Goal: Information Seeking & Learning: Check status

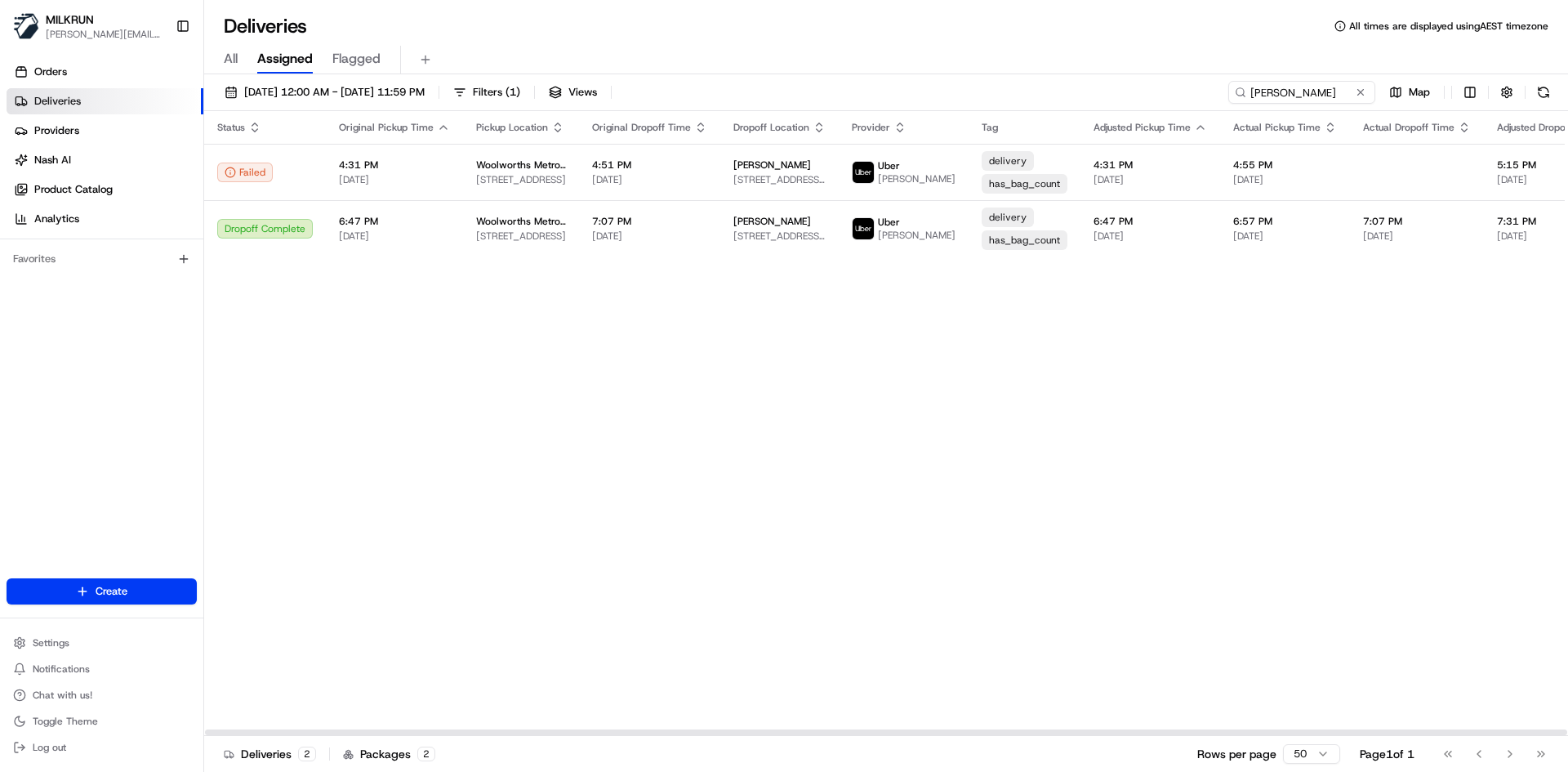
click at [844, 502] on div "Status Original Pickup Time Pickup Location Original Dropoff Time Dropoff Locat…" at bounding box center [1049, 423] width 1692 height 624
click at [1333, 91] on input "Jessica Lecouvey" at bounding box center [1277, 92] width 196 height 23
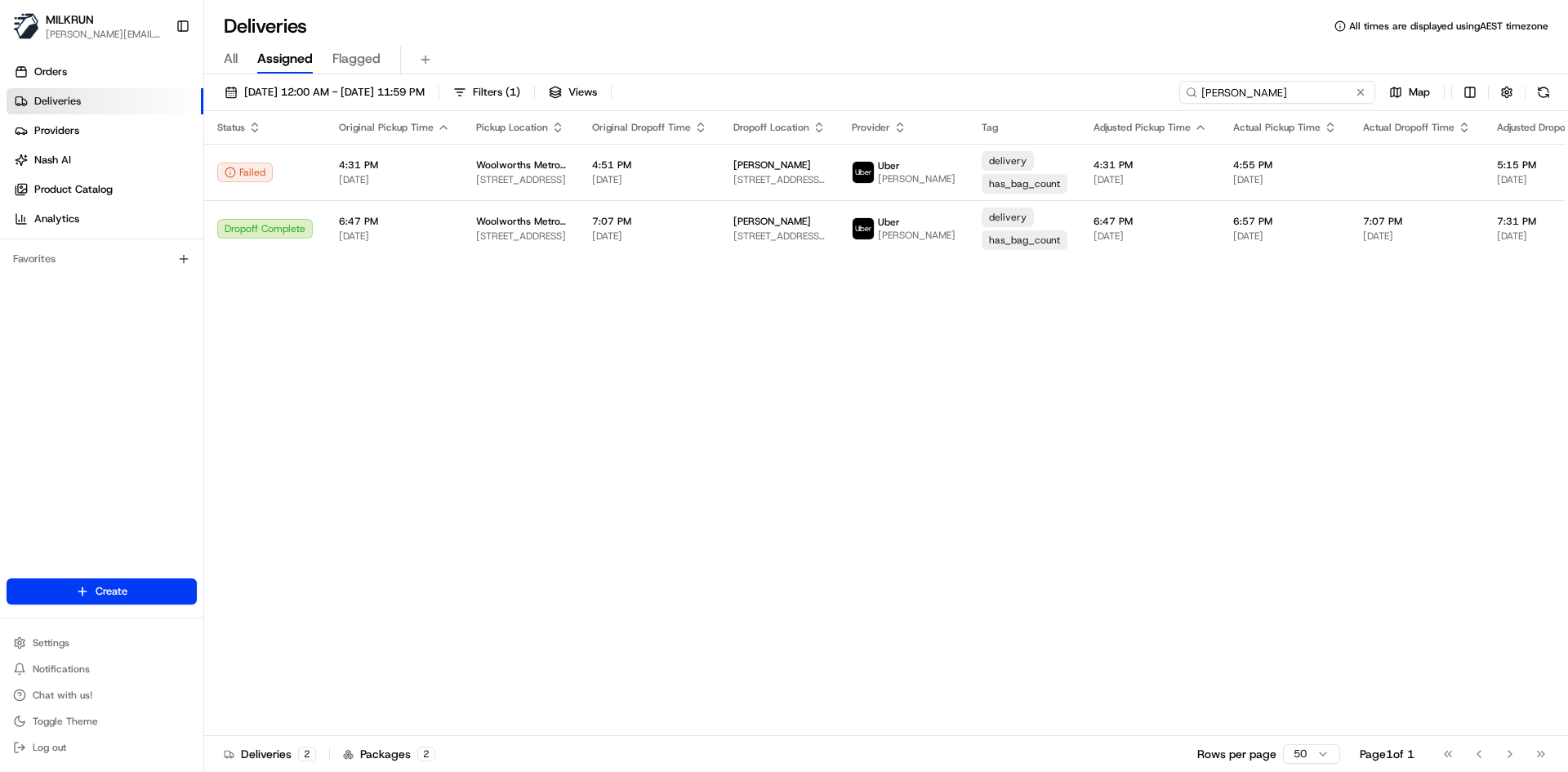
paste input "reece"
type input "reece y"
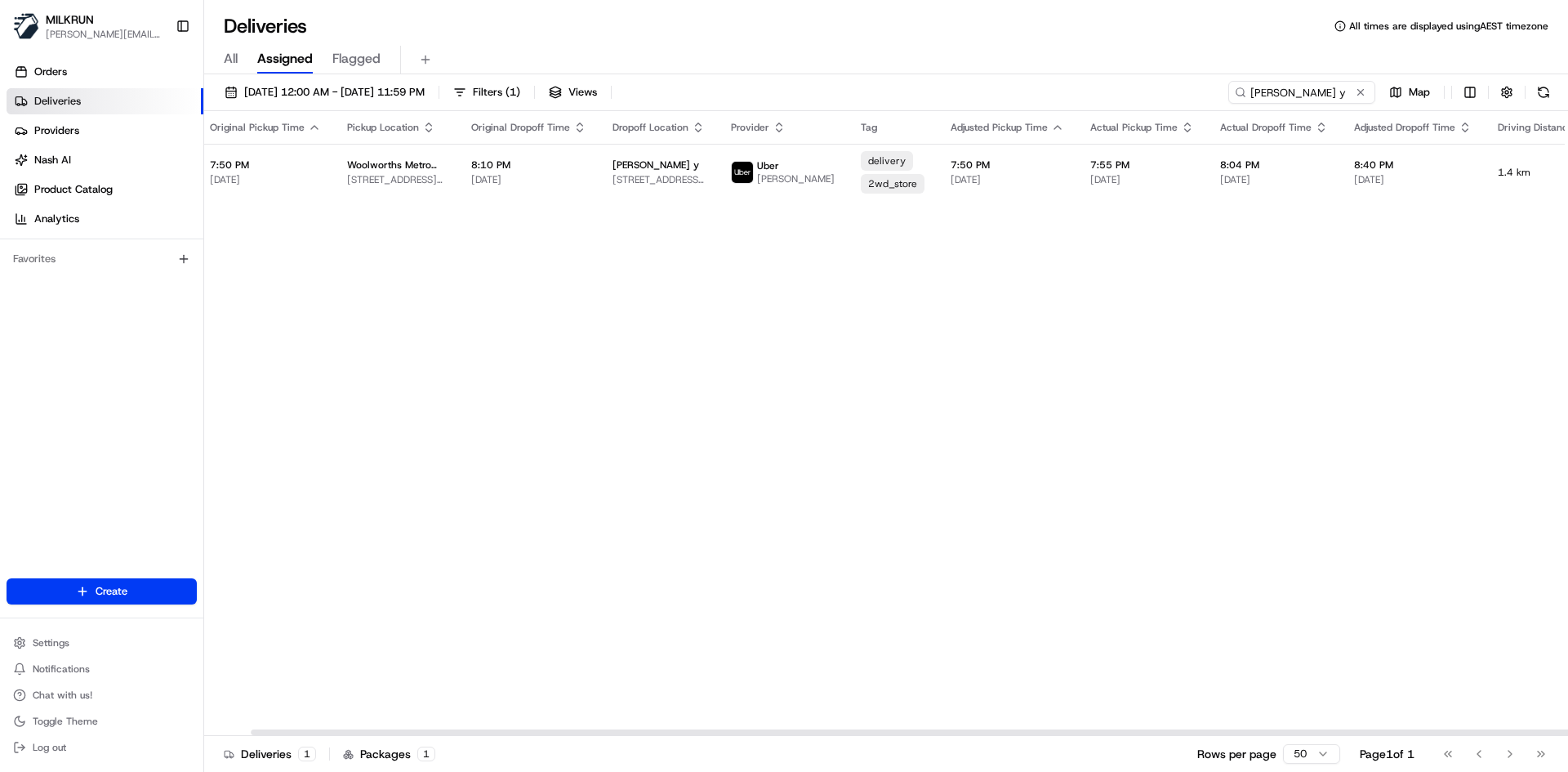
scroll to position [0, 239]
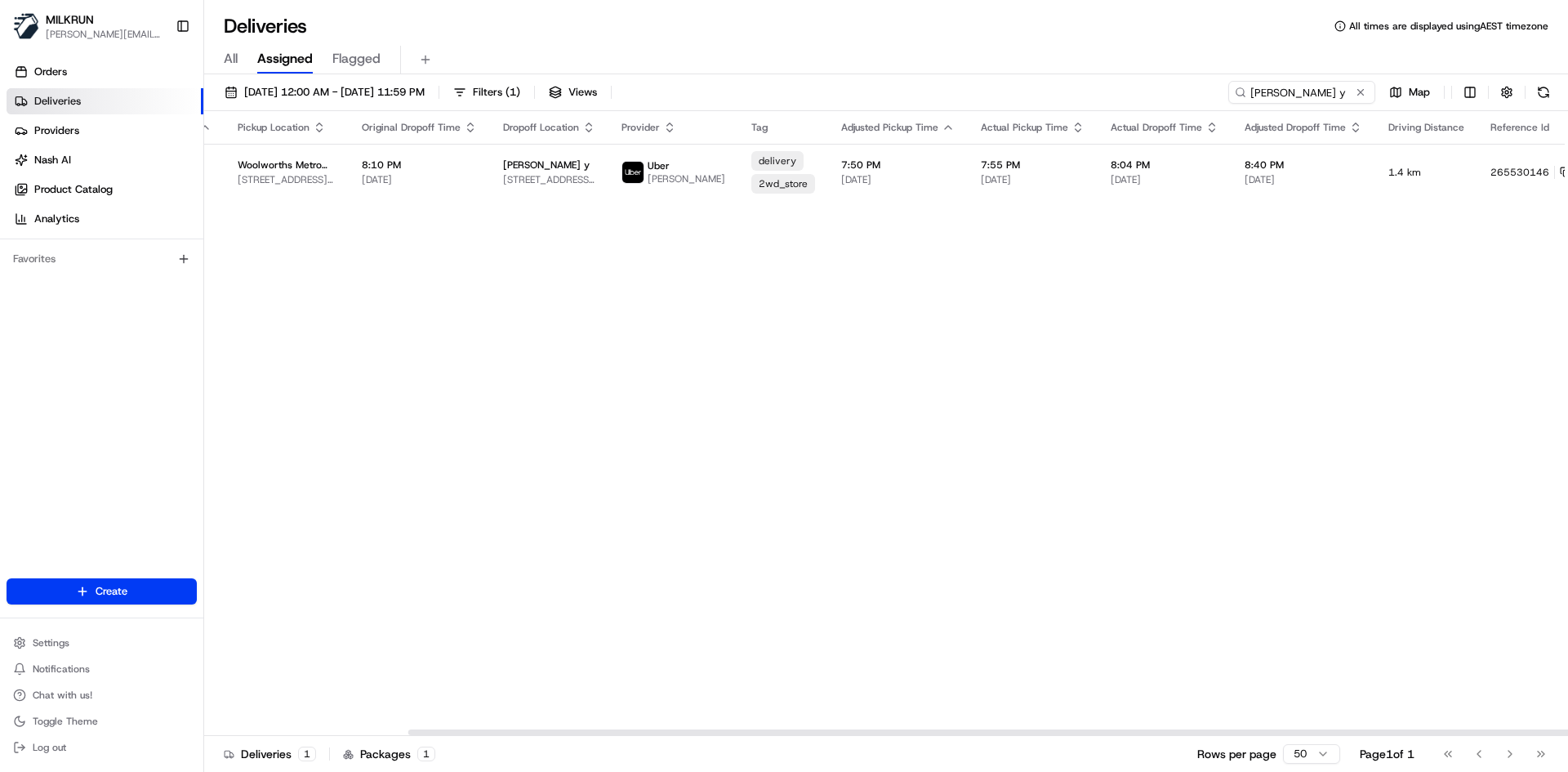
drag, startPoint x: 1048, startPoint y: 729, endPoint x: 1346, endPoint y: 331, distance: 497.2
click at [1291, 732] on div at bounding box center [1089, 732] width 1362 height 6
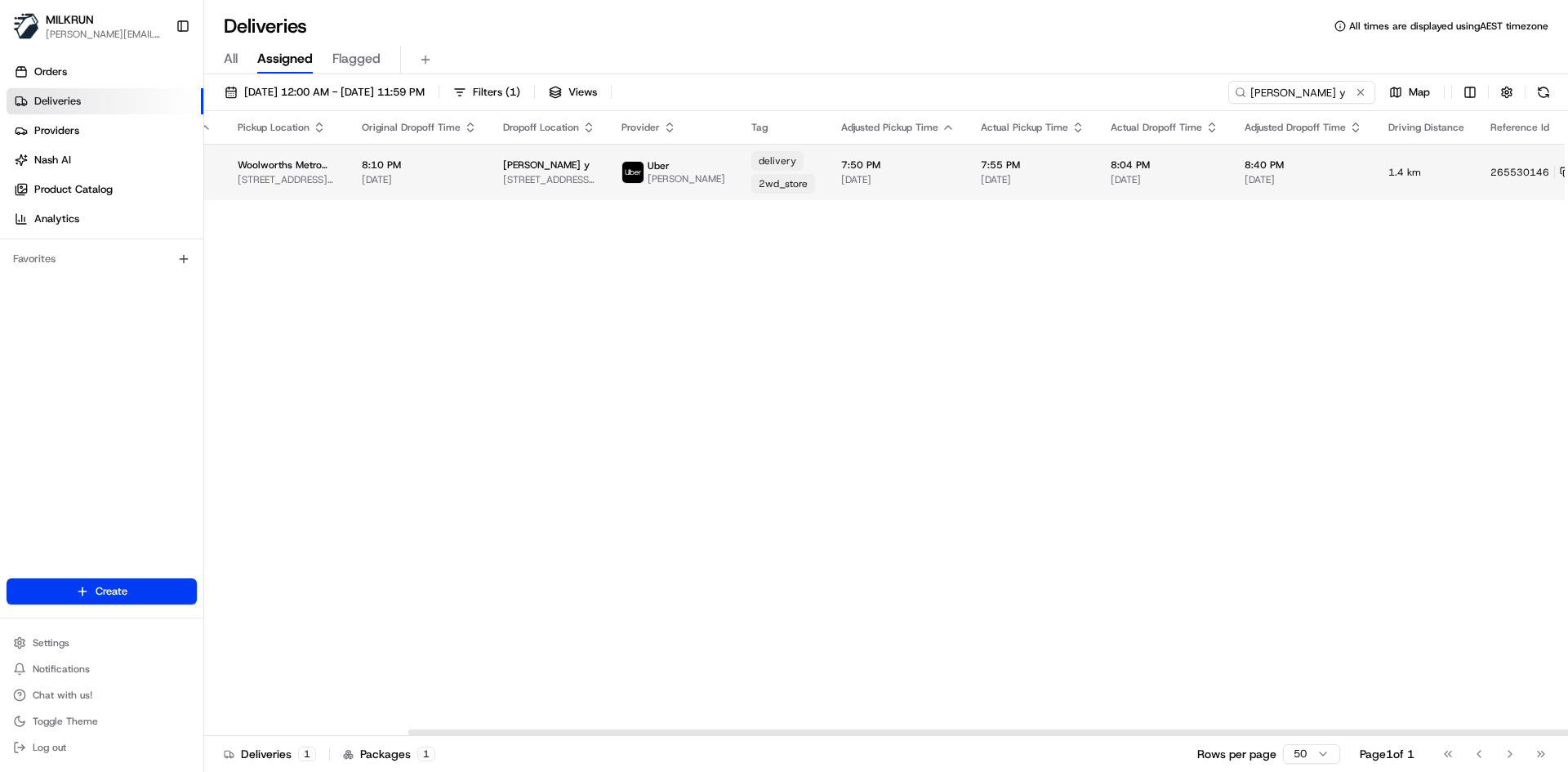
click at [1521, 177] on html "MILKRUN toman@woolworths.com.au Toggle Sidebar Orders Deliveries Providers Nash…" at bounding box center [784, 386] width 1568 height 772
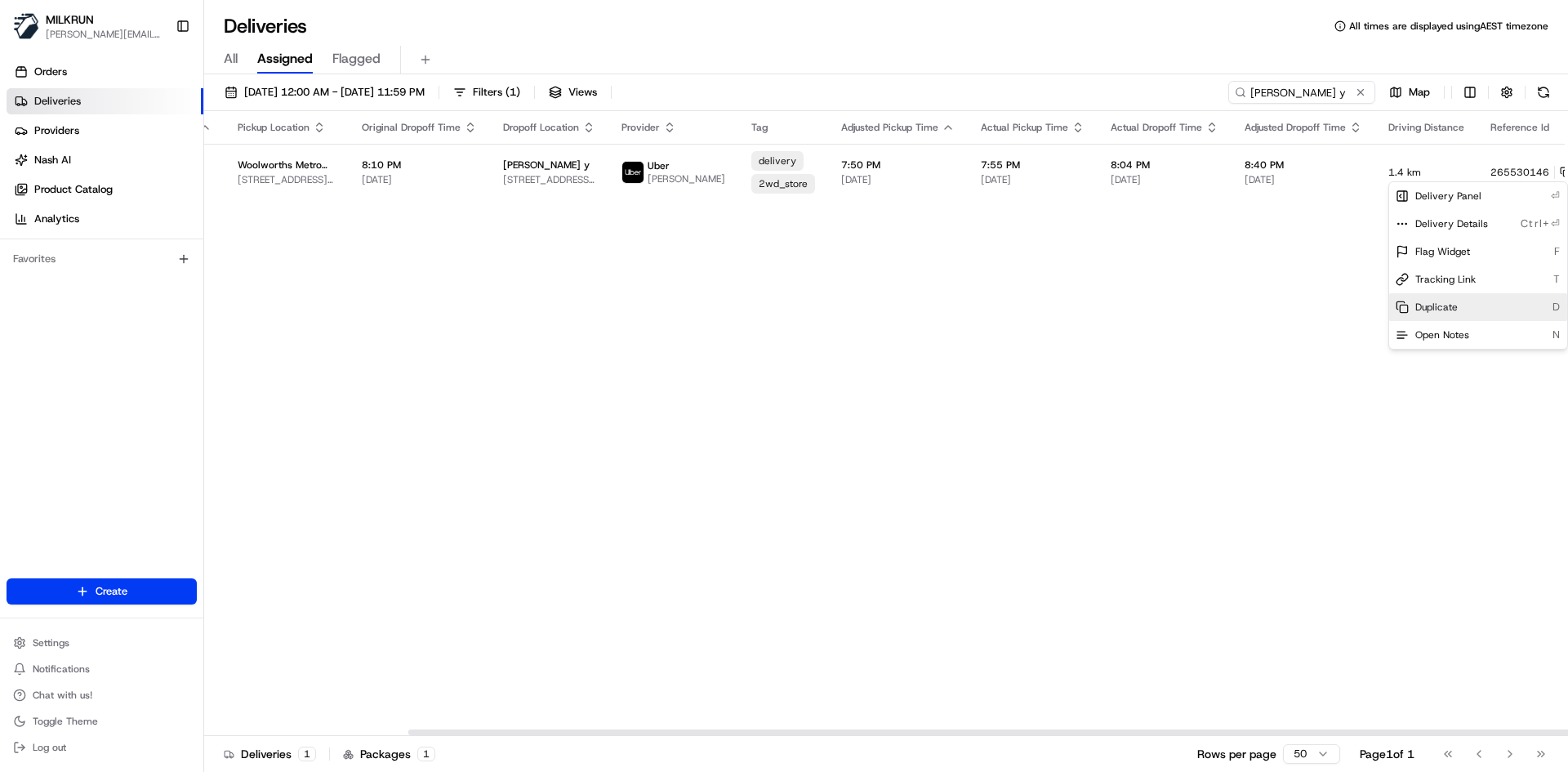
click at [1461, 305] on div "Duplicate D" at bounding box center [1478, 307] width 178 height 28
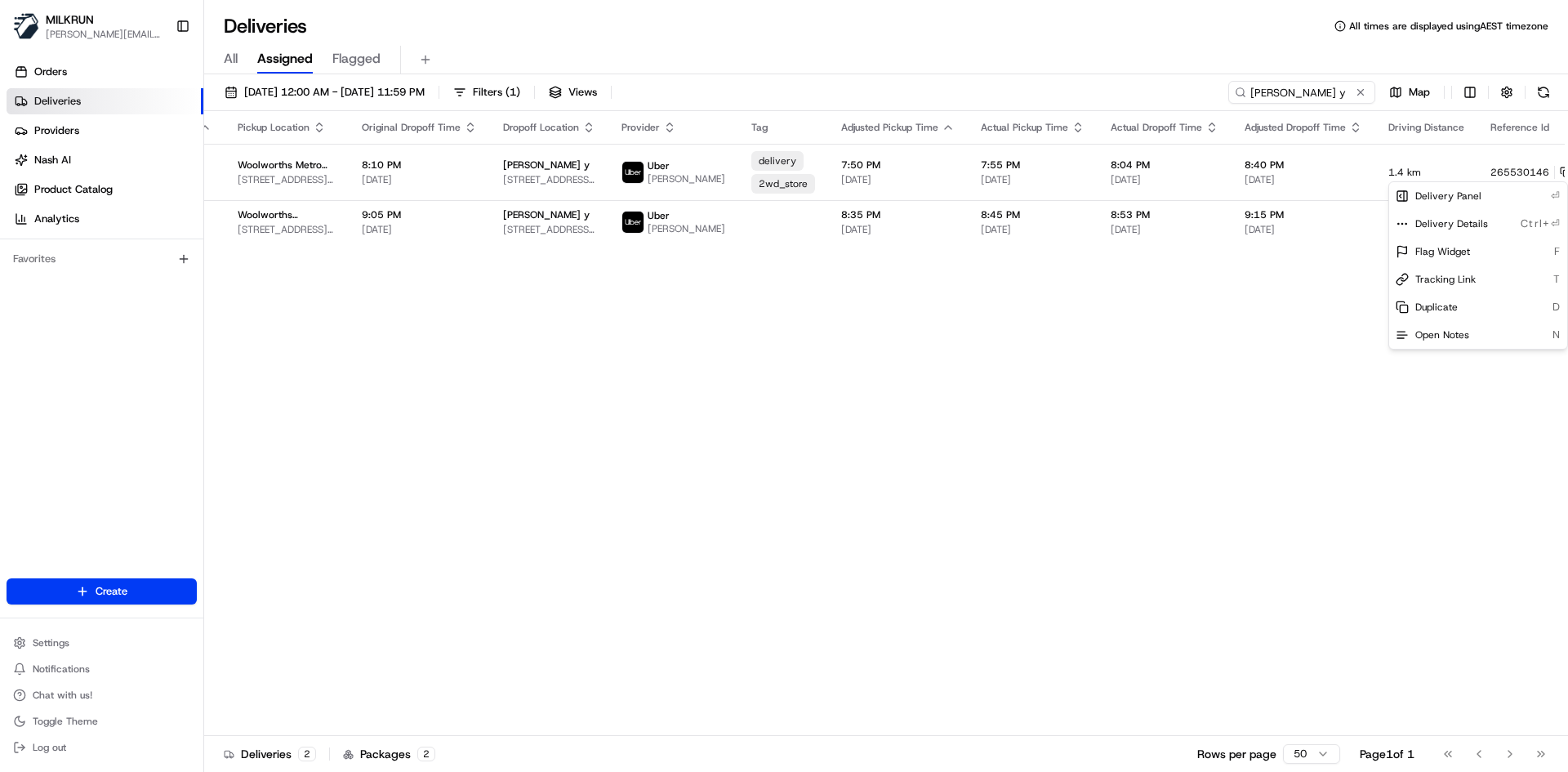
click at [712, 502] on html "MILKRUN toman@woolworths.com.au Toggle Sidebar Orders Deliveries Providers Nash…" at bounding box center [784, 386] width 1568 height 772
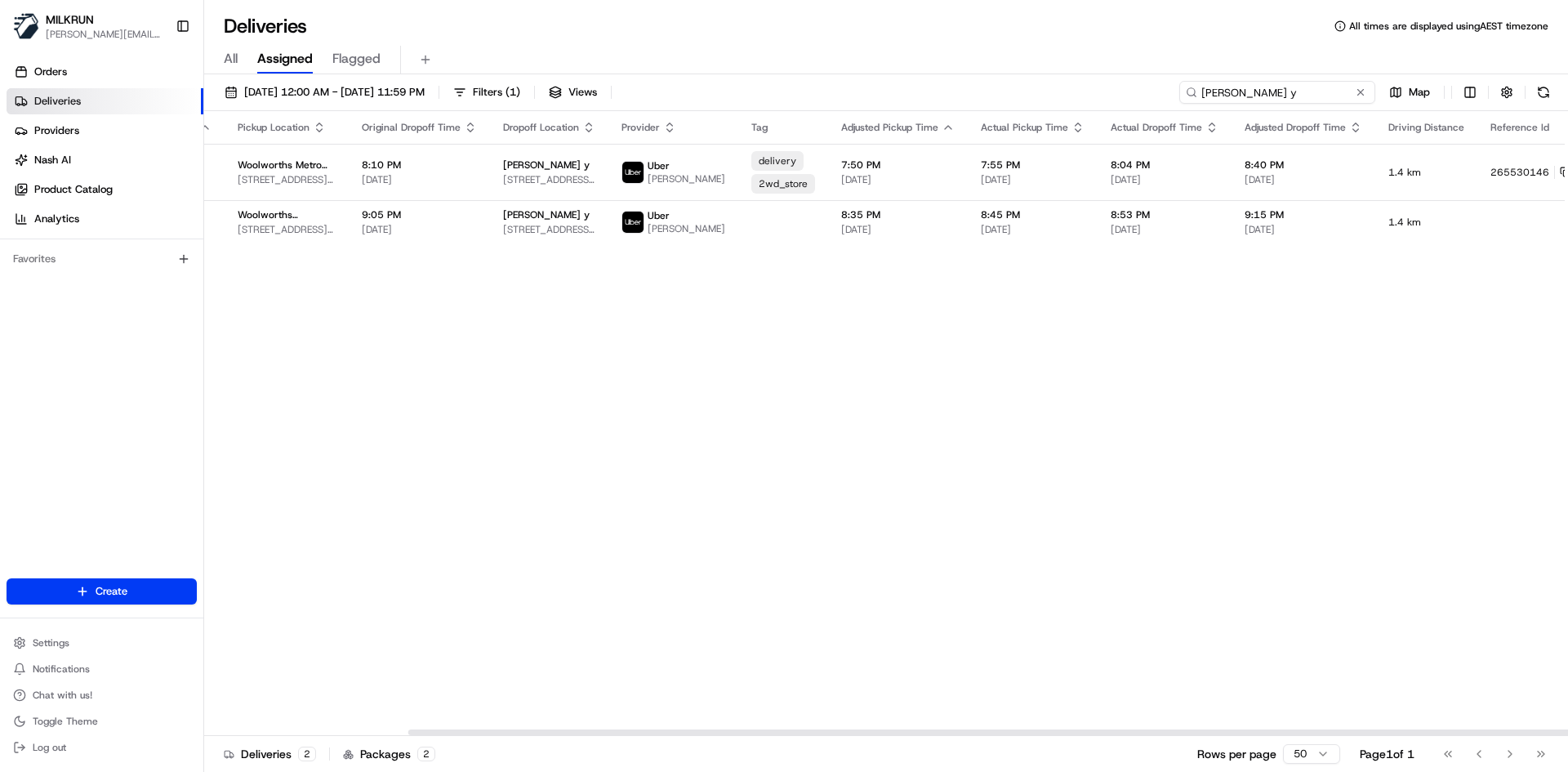
click at [1304, 87] on input "reece y" at bounding box center [1277, 92] width 196 height 23
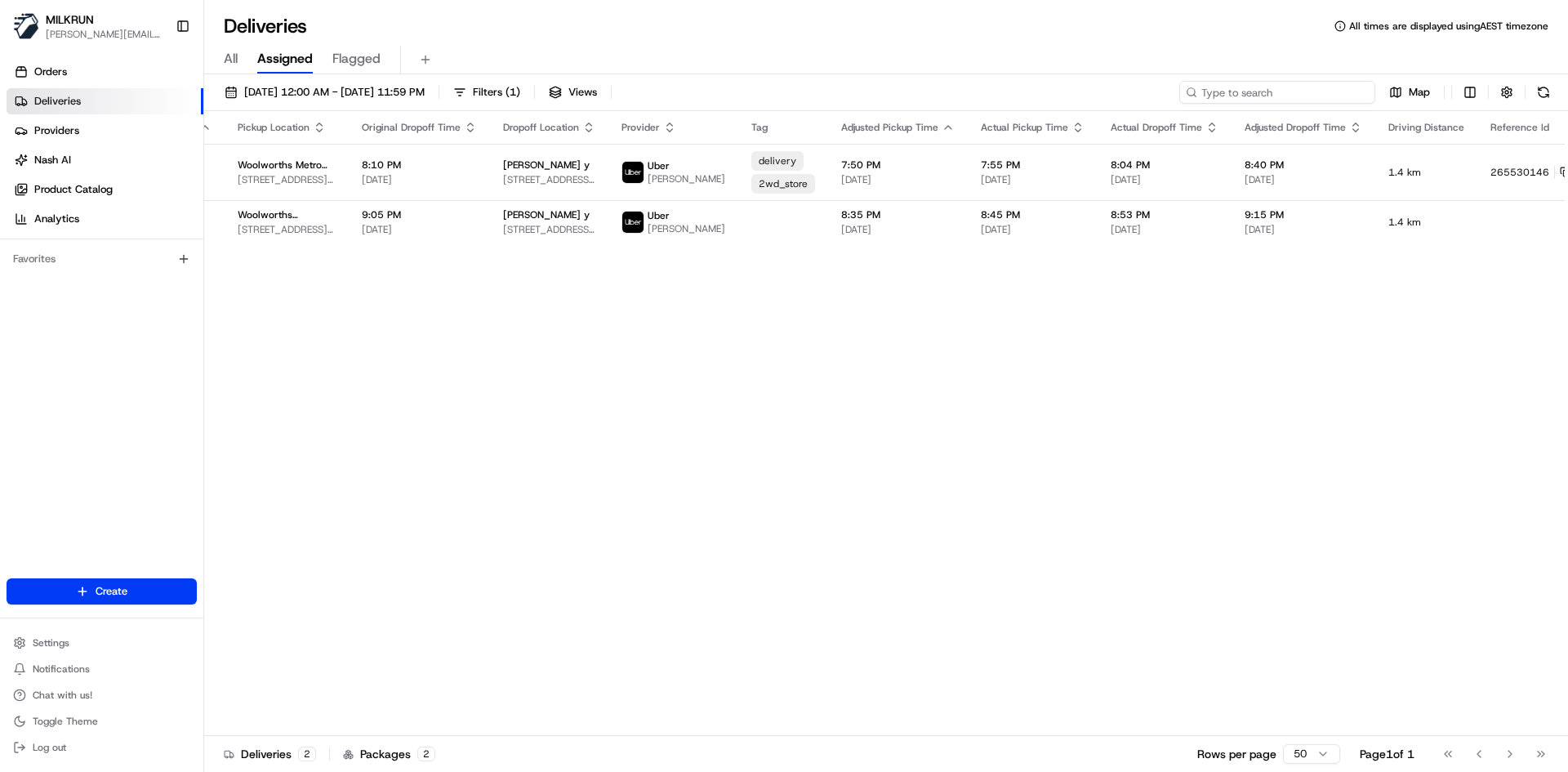
paste input "reece y"
type input "reece y"
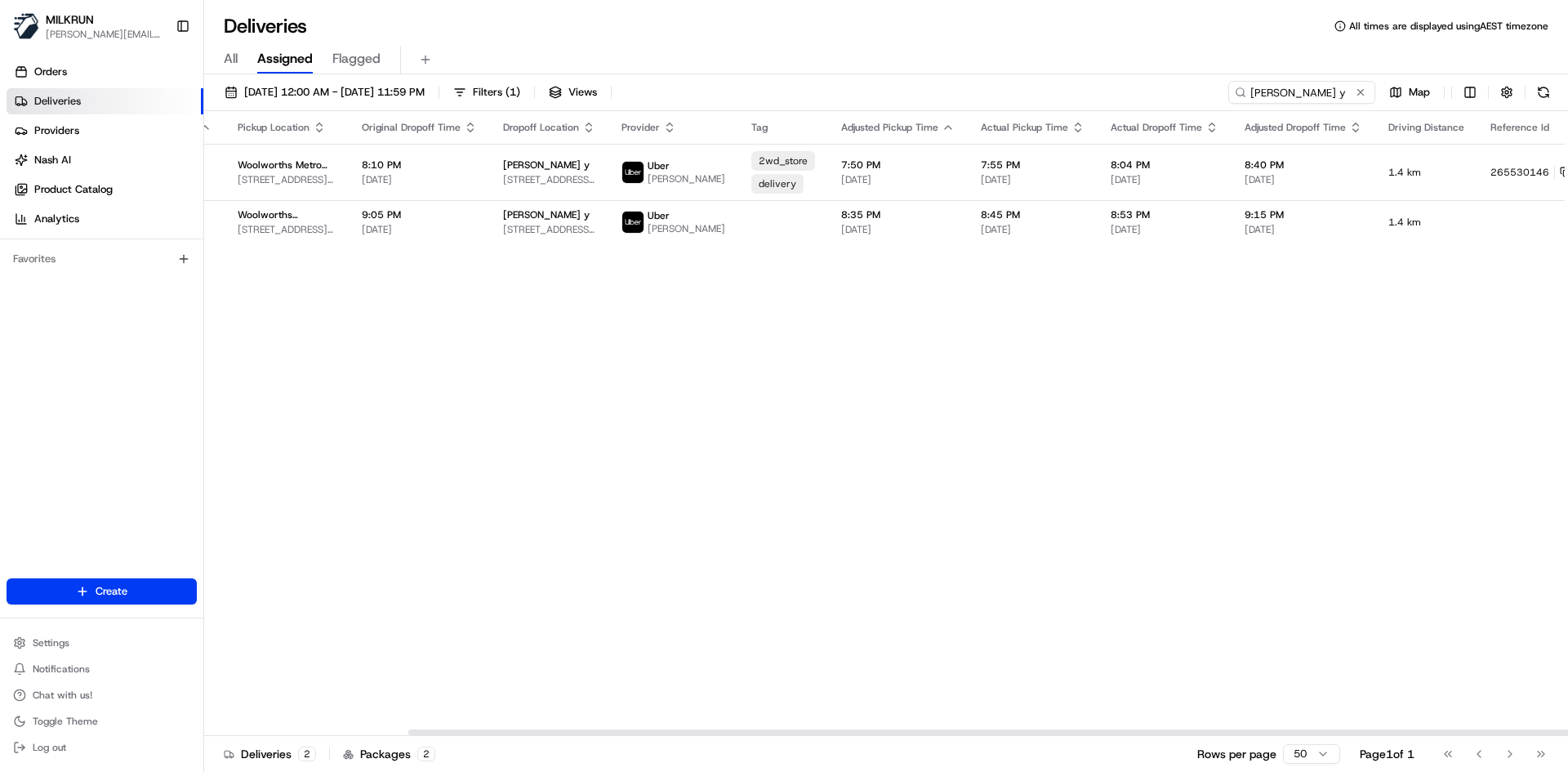
click at [1322, 107] on div "19/08/2025 12:00 AM - 26/08/2025 11:59 PM Filters ( 1 ) Views reece y Map" at bounding box center [886, 96] width 1364 height 30
click at [1337, 88] on input "reece y" at bounding box center [1277, 92] width 196 height 23
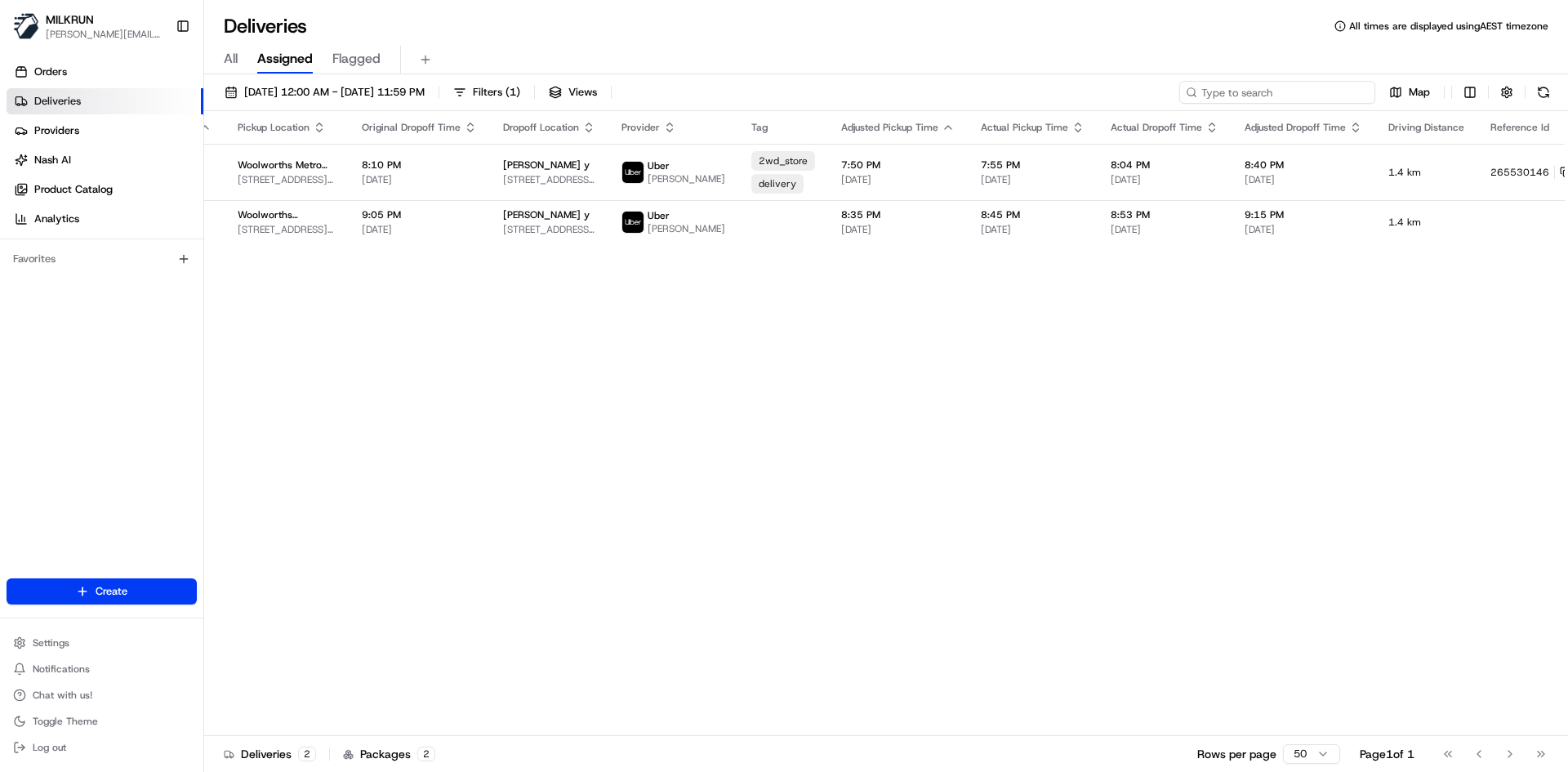
paste input "Maria Backhouse"
type input "Maria Backhouse"
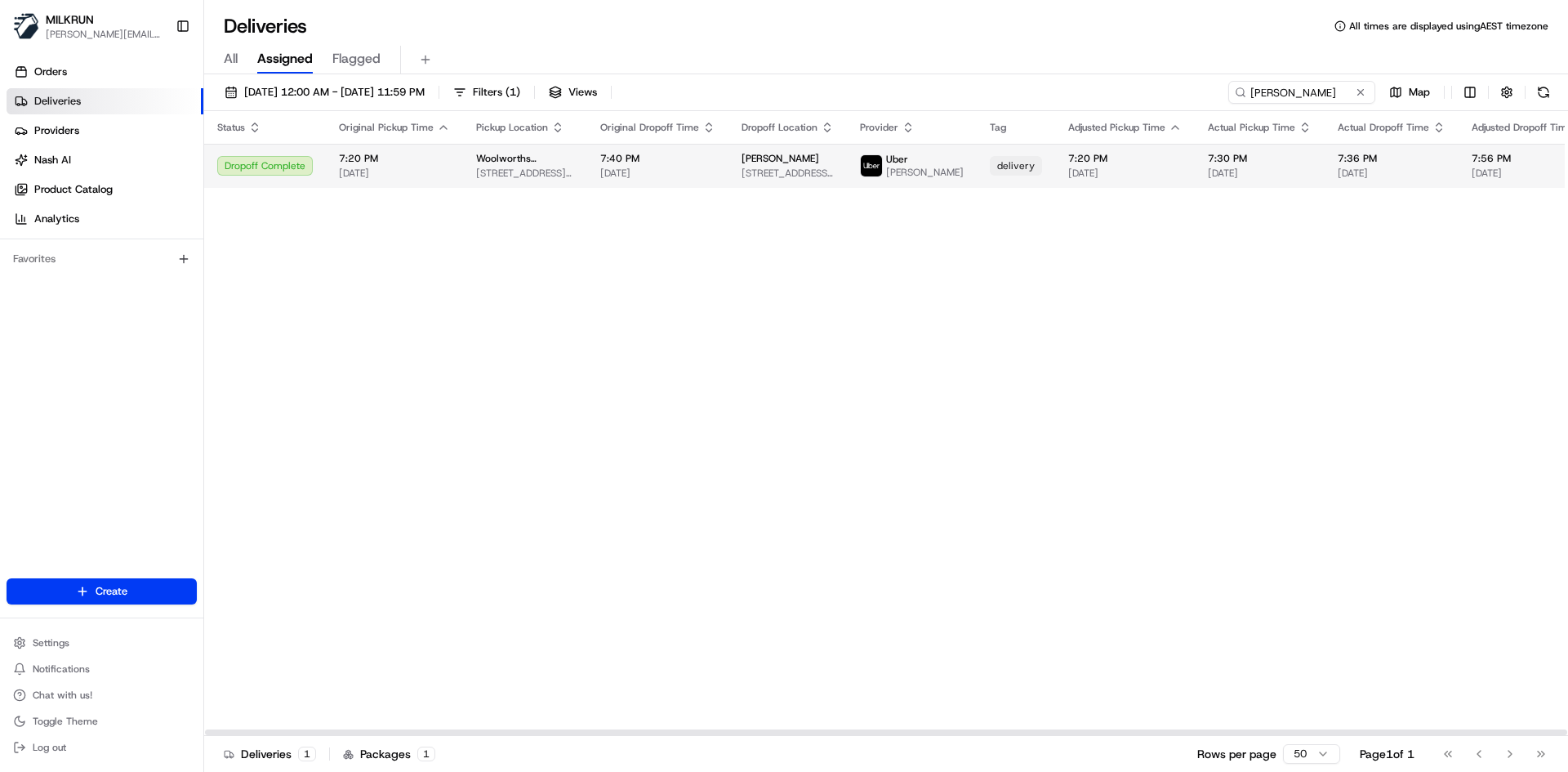
click at [847, 169] on td "Uber ZHIMING S." at bounding box center [912, 165] width 130 height 44
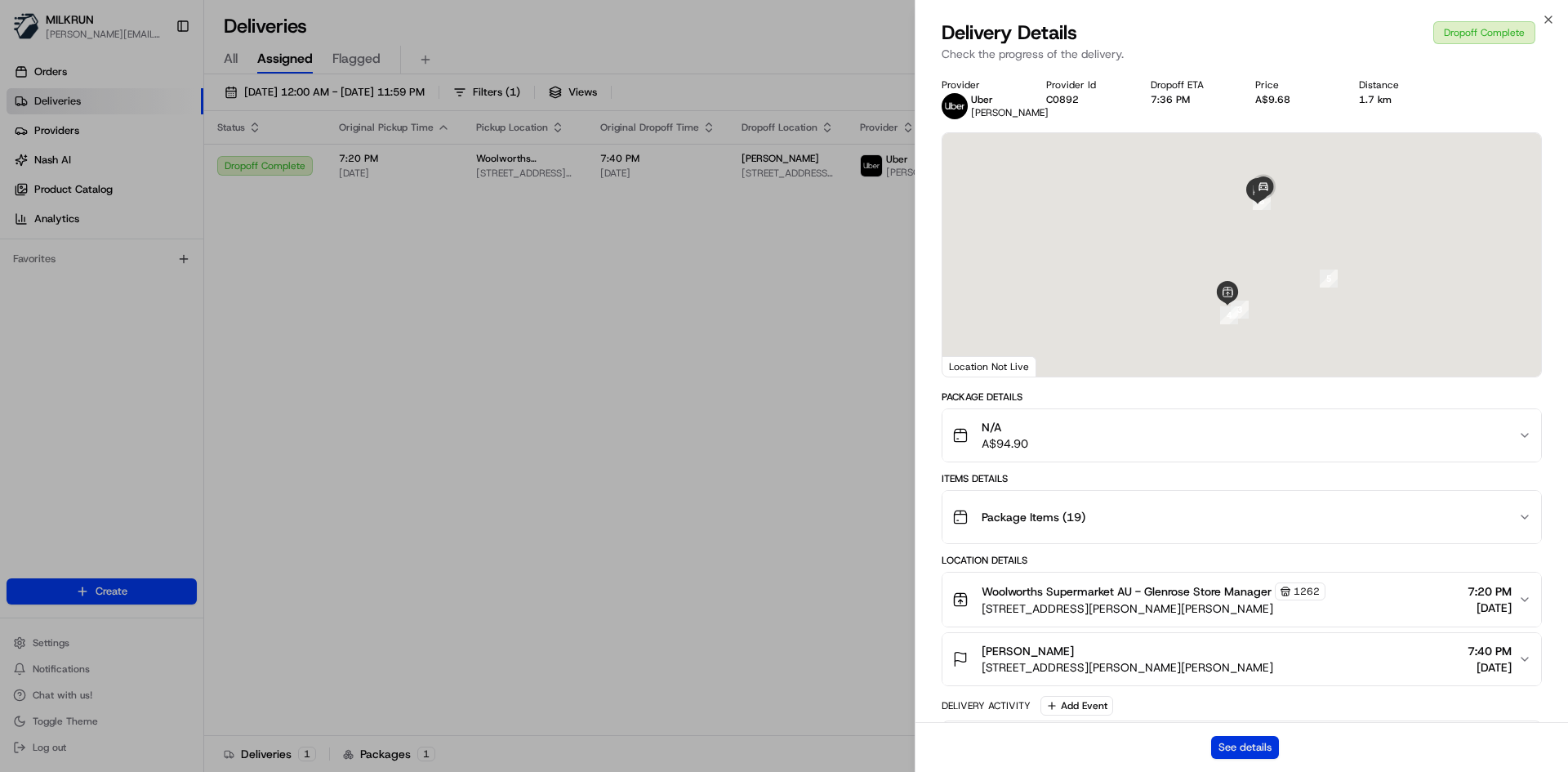
click at [1232, 748] on button "See details" at bounding box center [1245, 746] width 67 height 23
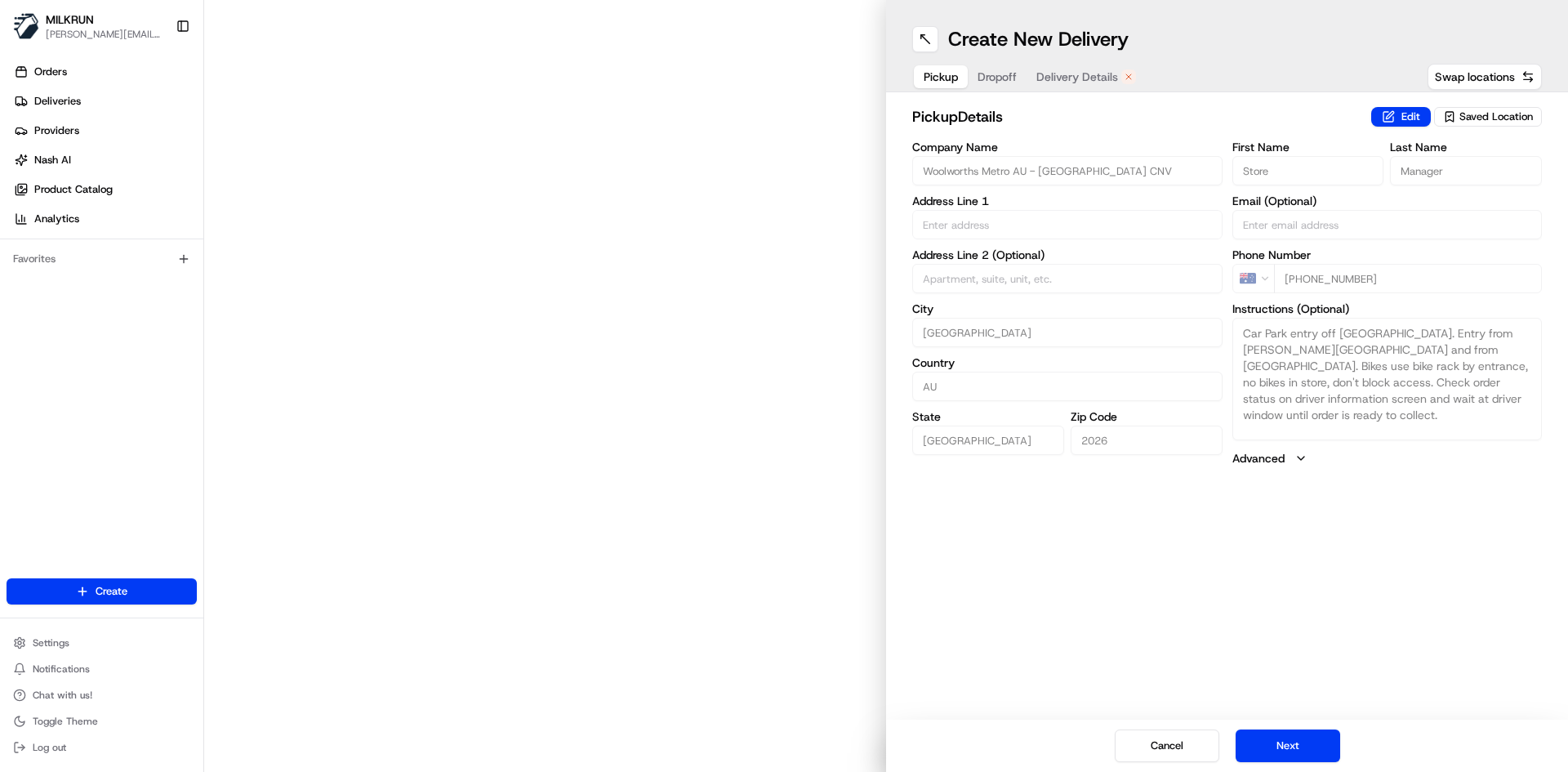
type input "[STREET_ADDRESS][PERSON_NAME]"
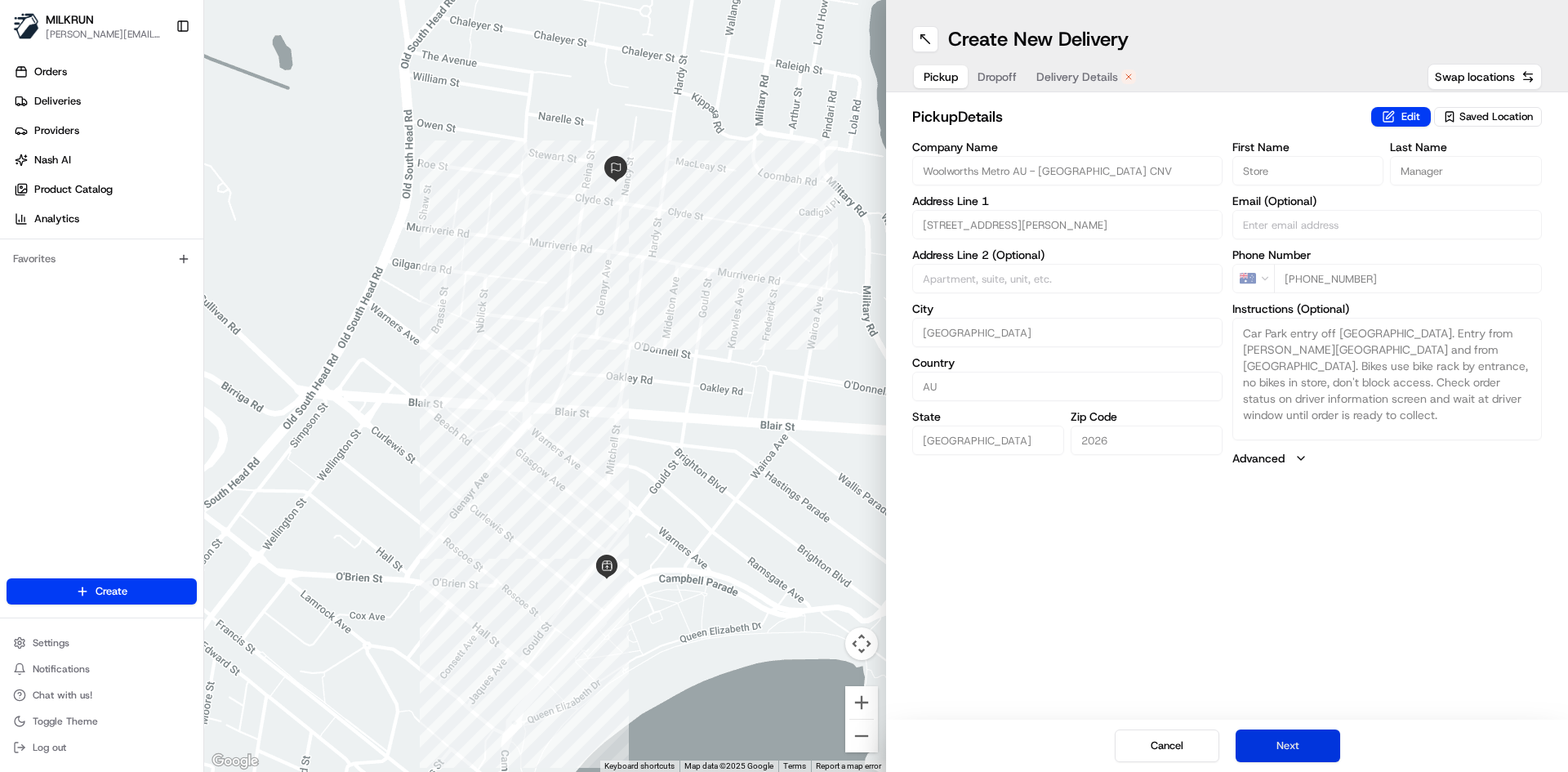
click at [1289, 735] on button "Next" at bounding box center [1287, 746] width 105 height 32
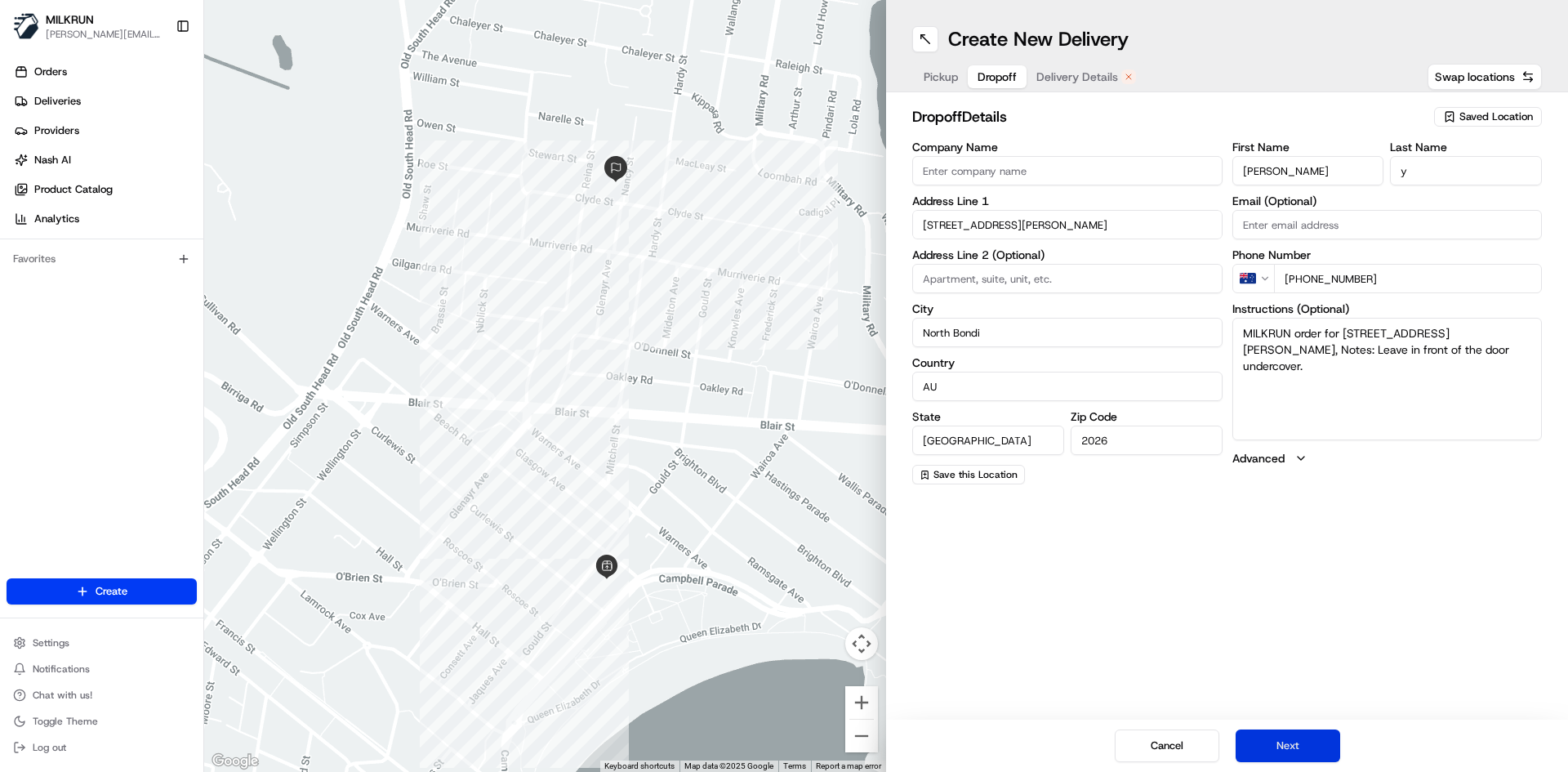
click at [1290, 737] on button "Next" at bounding box center [1287, 746] width 105 height 32
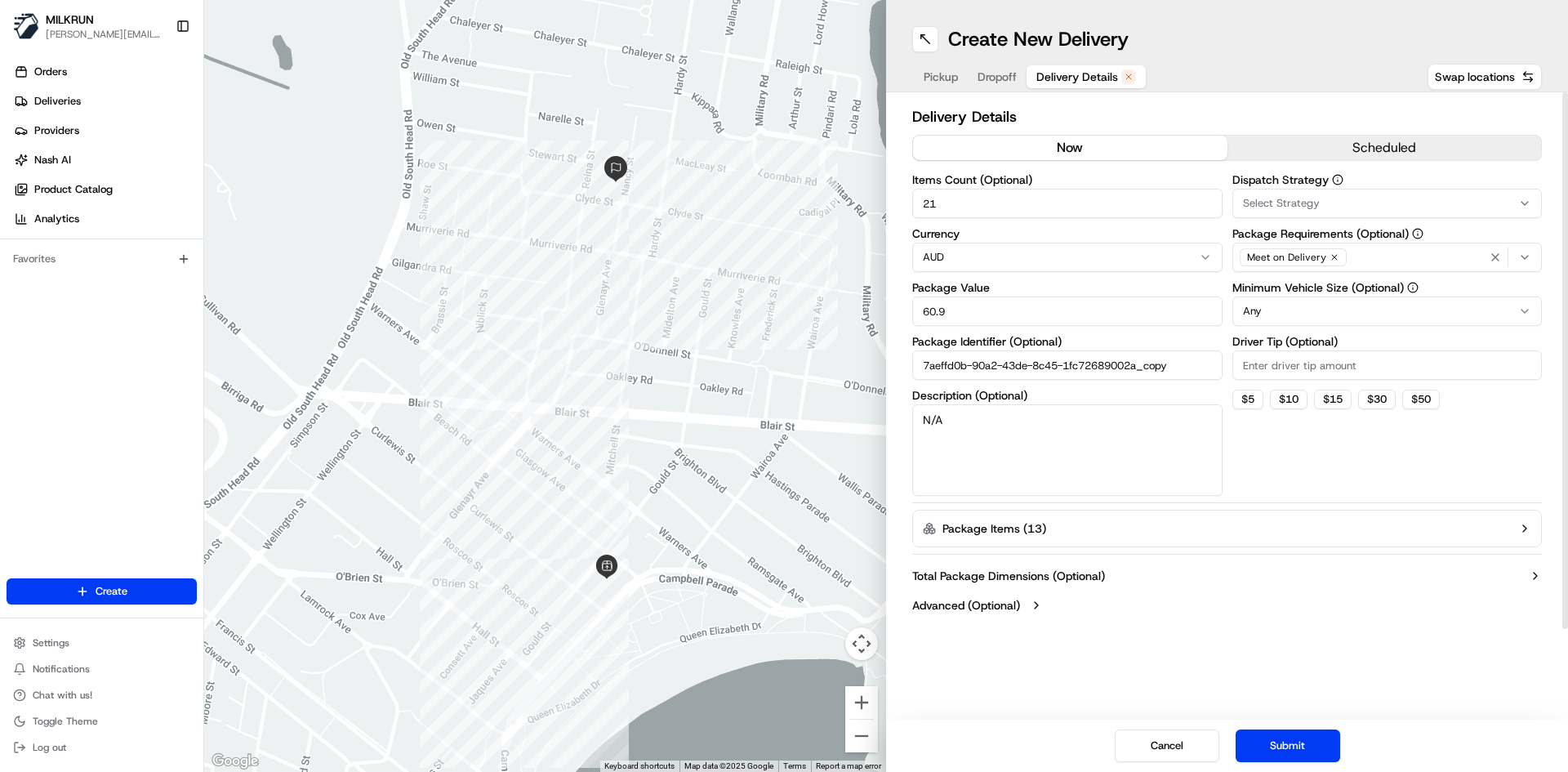
click at [1043, 154] on button "now" at bounding box center [1070, 148] width 315 height 25
click at [1299, 740] on button "Submit" at bounding box center [1287, 746] width 105 height 32
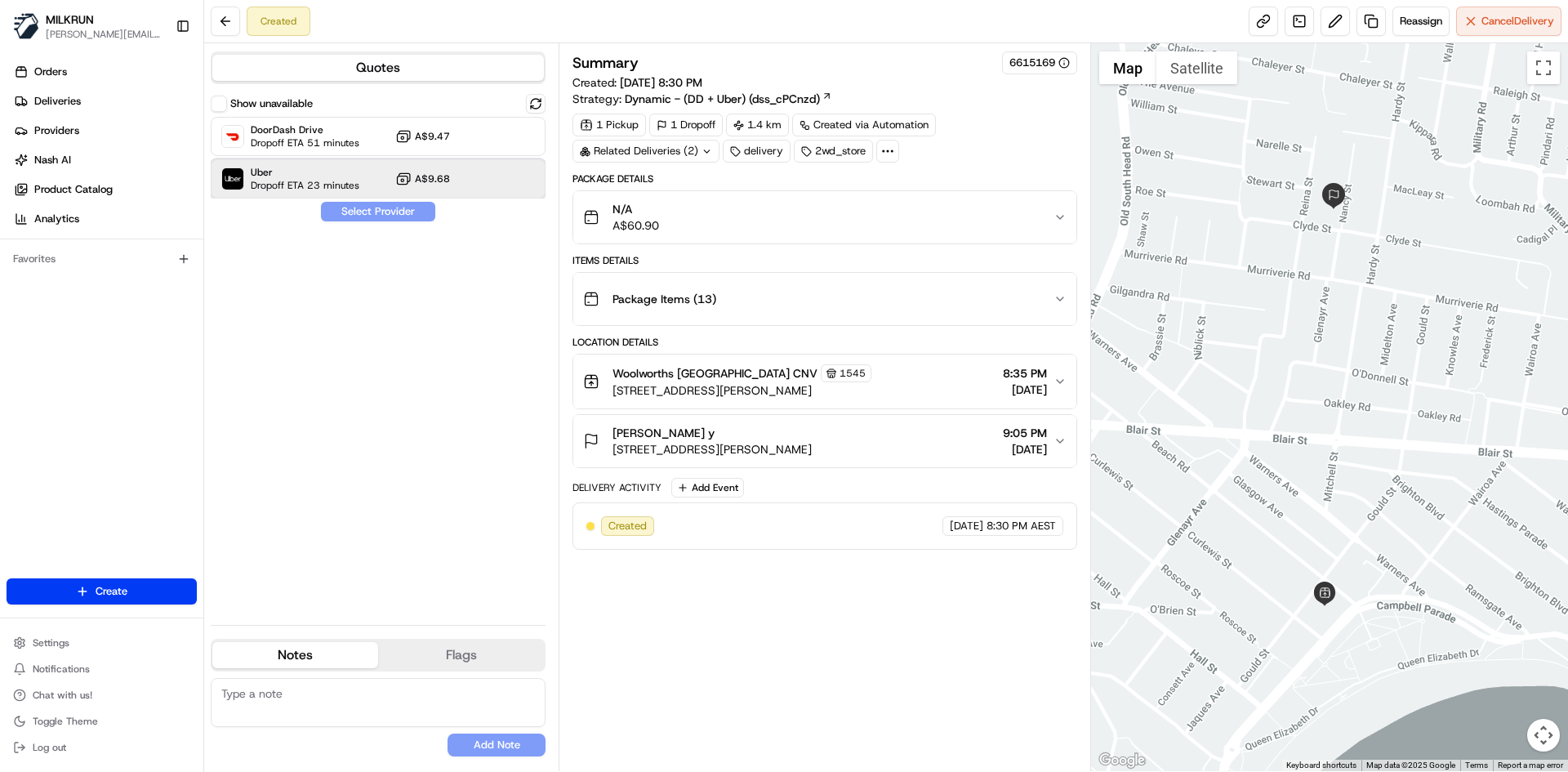
click at [316, 171] on span "Uber" at bounding box center [305, 171] width 108 height 13
click at [360, 213] on button "Assign Provider" at bounding box center [378, 211] width 116 height 20
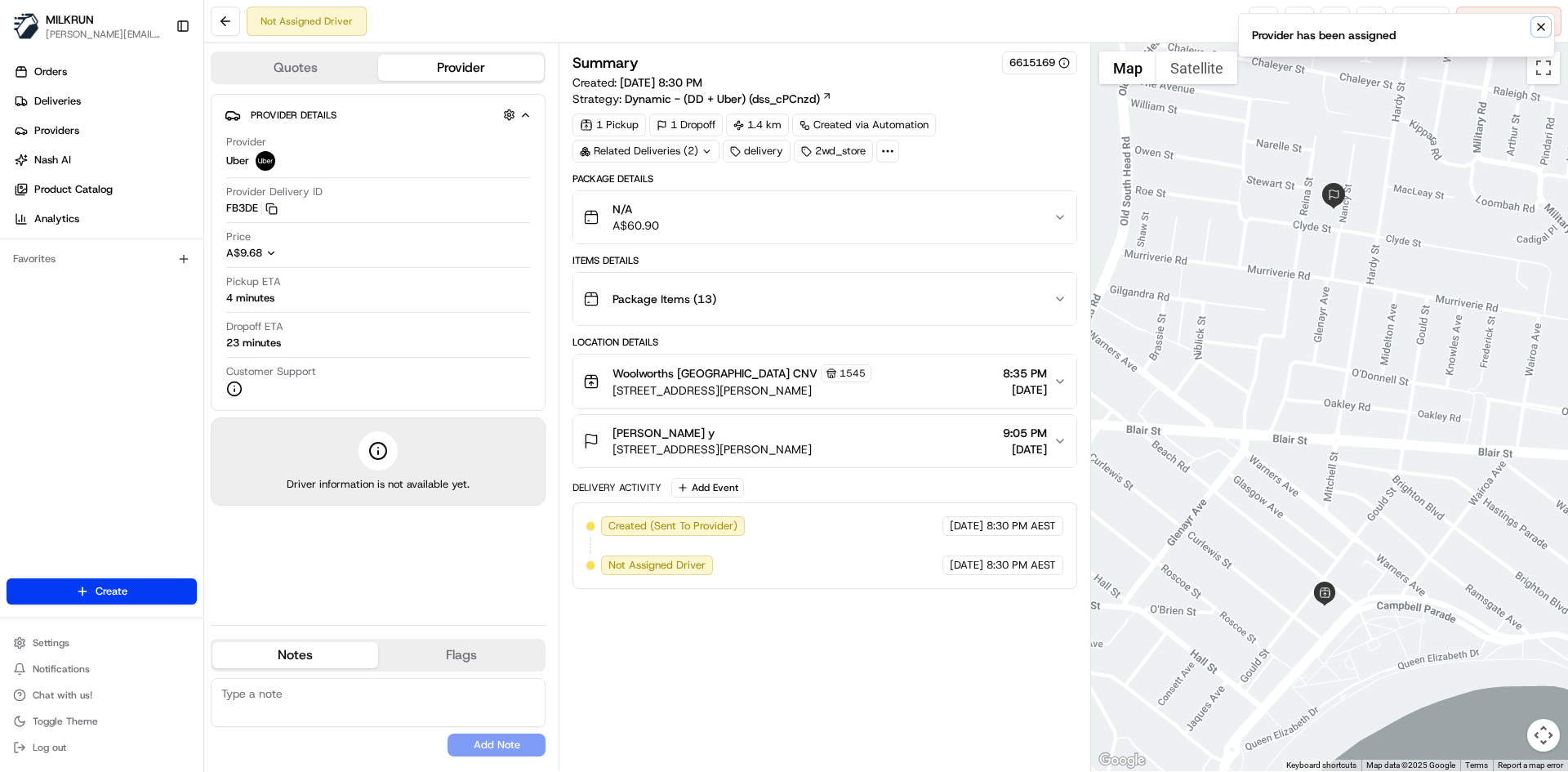
click at [1543, 32] on icon "Notifications (F8)" at bounding box center [1541, 26] width 13 height 13
click at [1251, 38] on div "Not Assigned Driver Reassign Cancel Delivery" at bounding box center [886, 21] width 1364 height 44
click at [1251, 31] on link at bounding box center [1263, 21] width 29 height 29
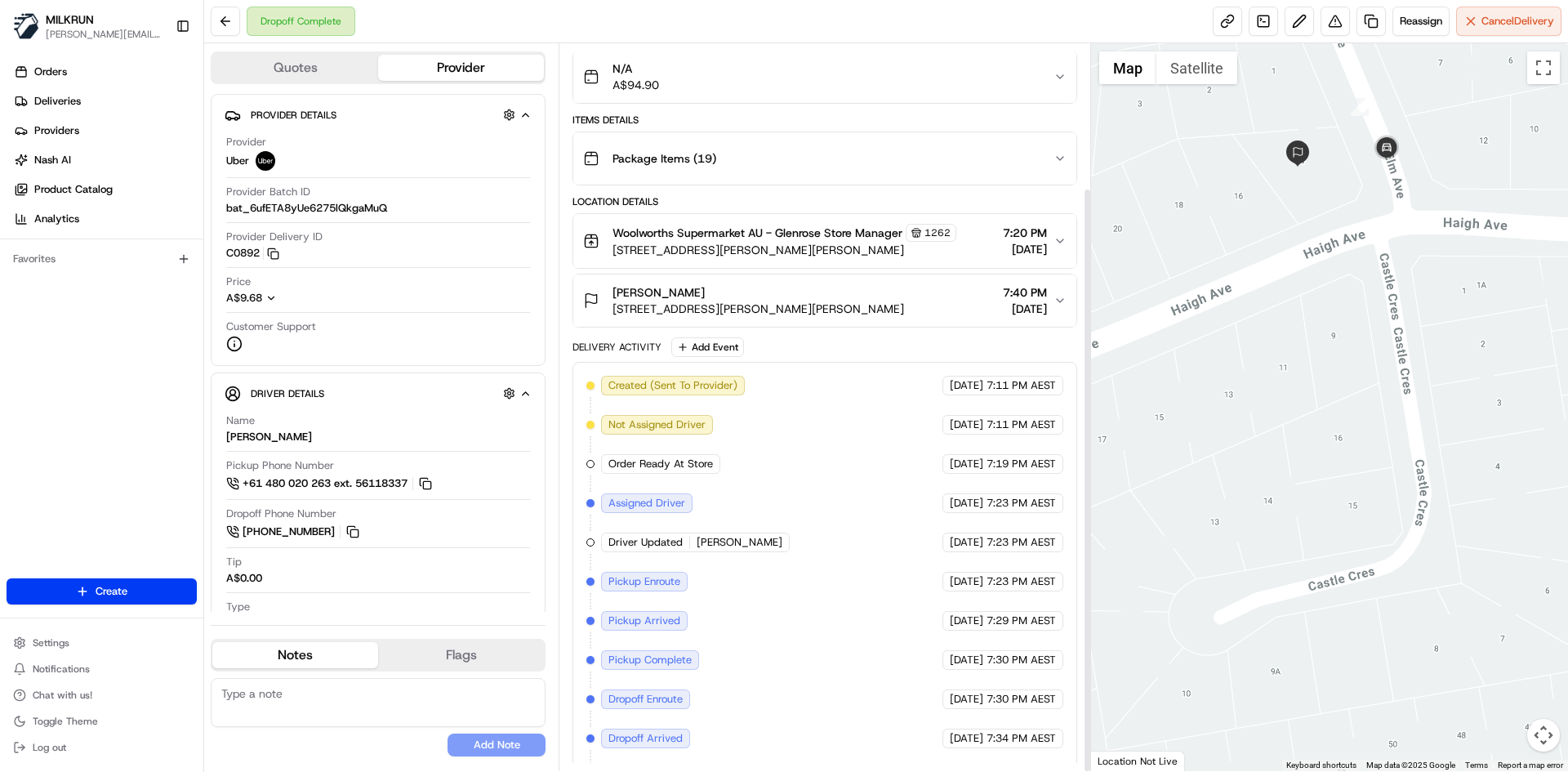
scroll to position [179, 0]
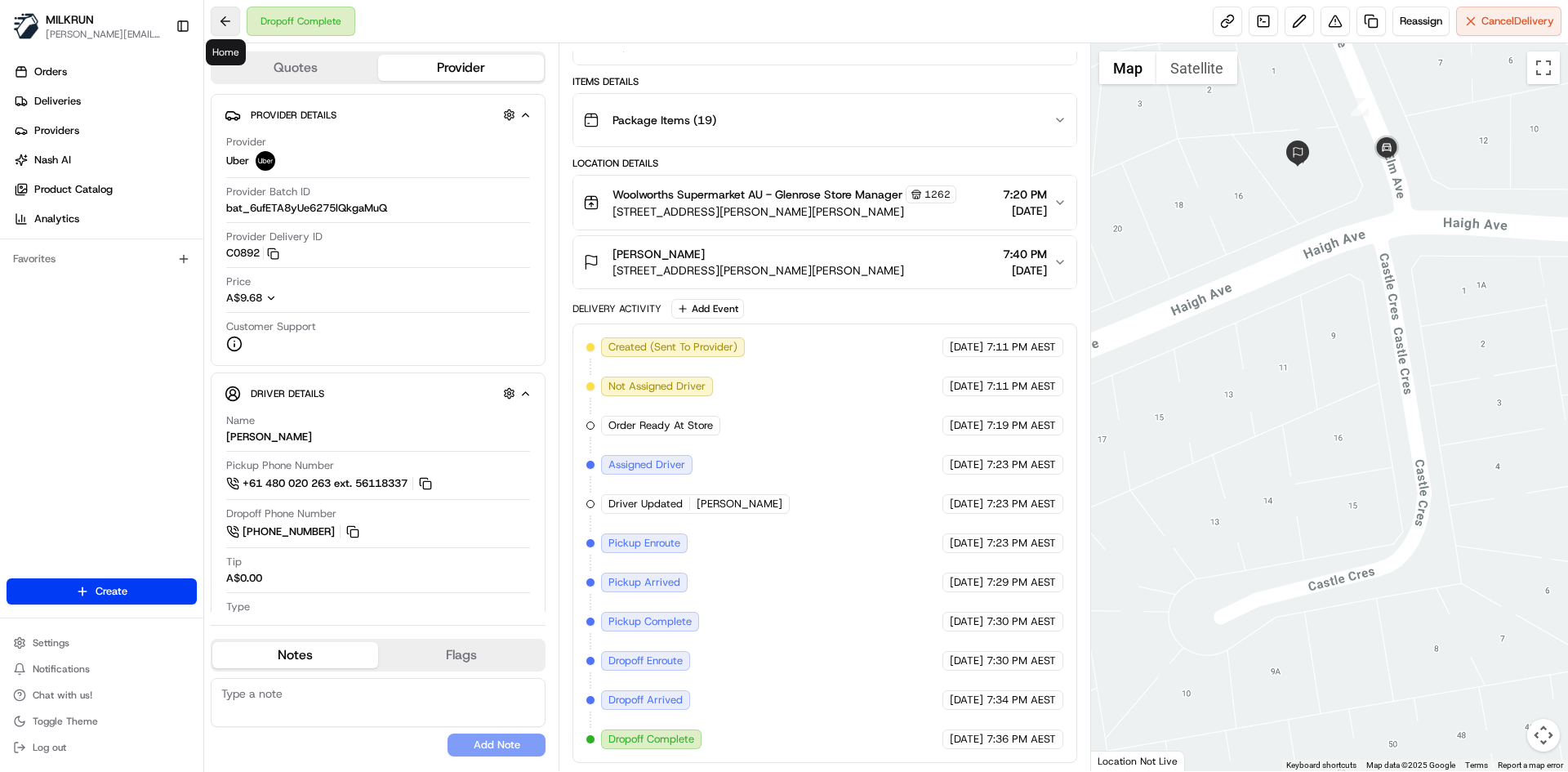
click at [230, 25] on button at bounding box center [225, 21] width 29 height 29
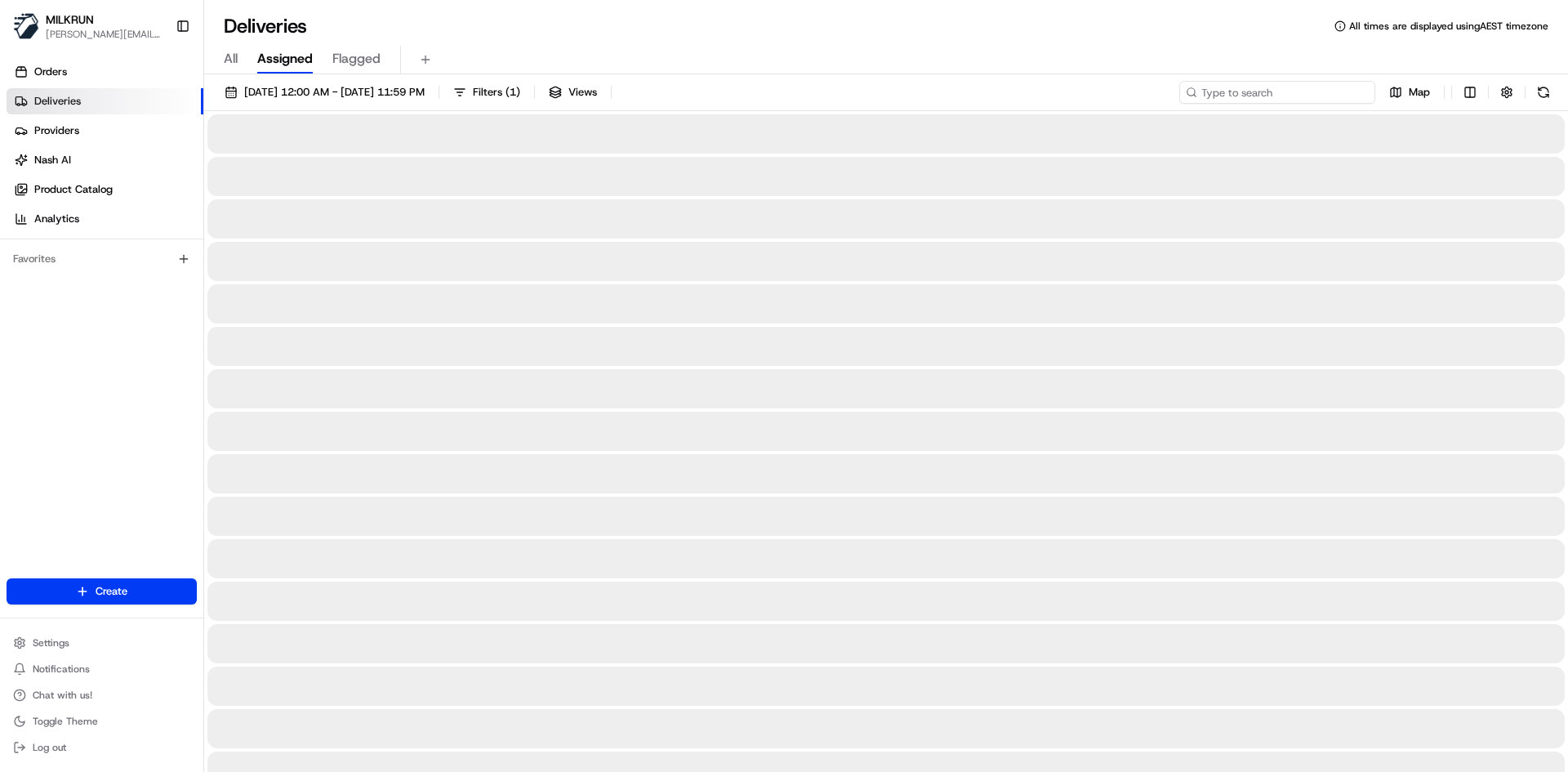
click at [1318, 88] on input at bounding box center [1277, 92] width 196 height 23
paste input "Kathleen OBrien"
type input "Kathleen OBrien"
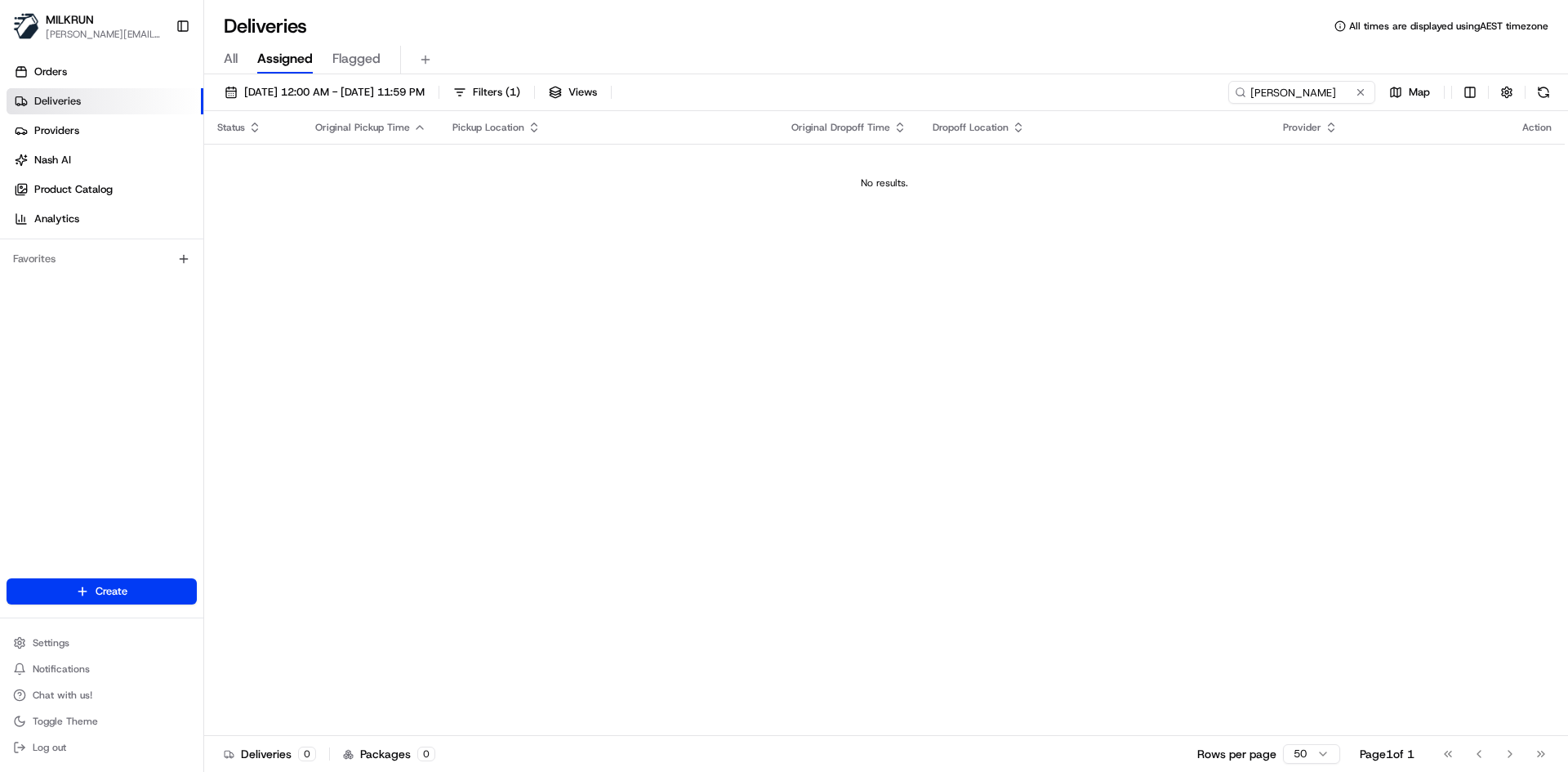
drag, startPoint x: 996, startPoint y: 340, endPoint x: 987, endPoint y: 290, distance: 50.8
click at [996, 340] on div "Status Original Pickup Time Pickup Location Original Dropoff Time Dropoff Locat…" at bounding box center [884, 423] width 1361 height 624
click at [935, 446] on div "Status Original Pickup Time Pickup Location Original Dropoff Time Dropoff Locat…" at bounding box center [884, 423] width 1361 height 624
drag, startPoint x: 1259, startPoint y: 97, endPoint x: 1238, endPoint y: 86, distance: 23.7
click at [1253, 95] on input "Kathleen OBrien" at bounding box center [1277, 92] width 196 height 23
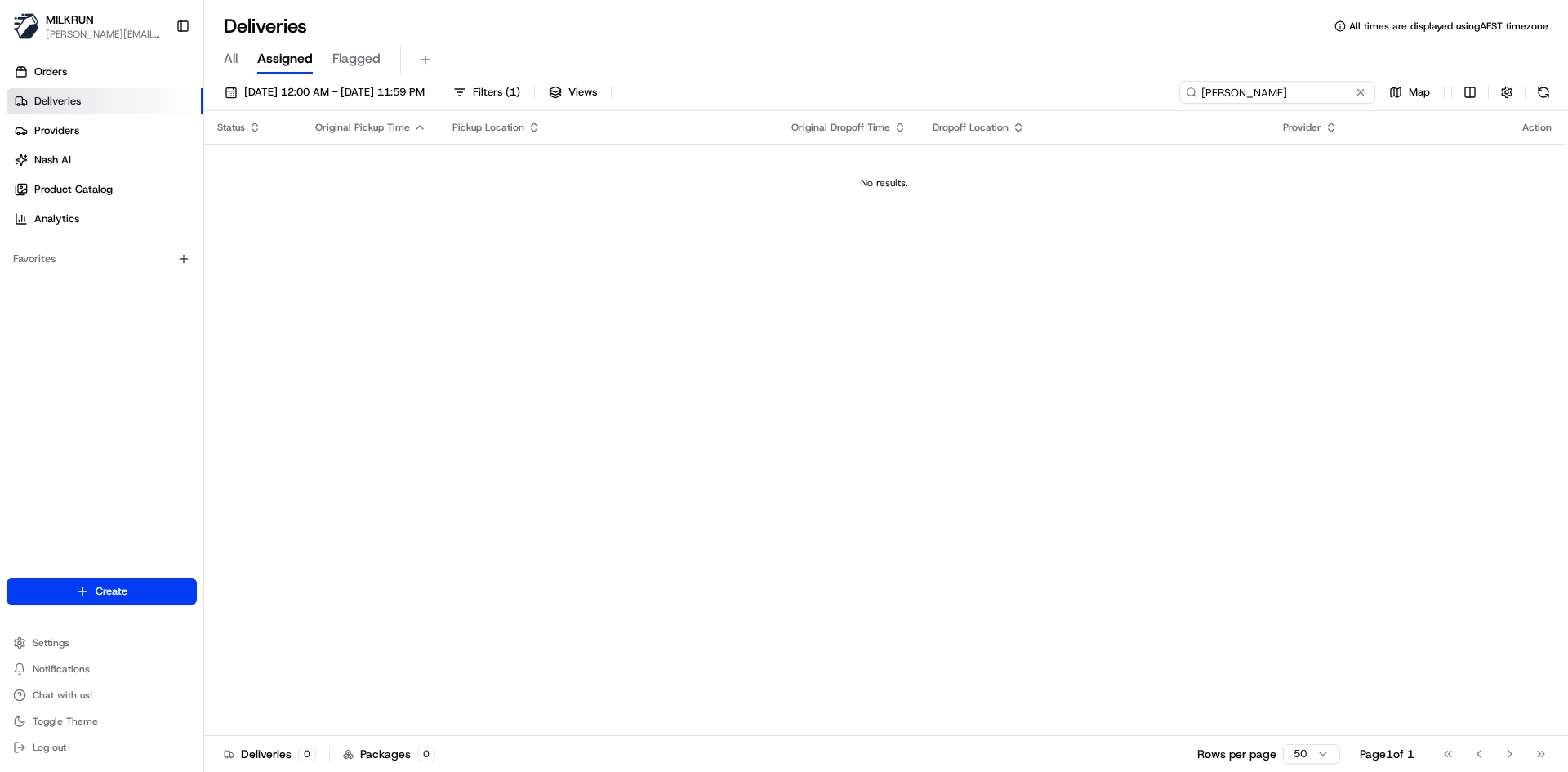
click at [1203, 95] on input "Kathleen OBrien" at bounding box center [1277, 92] width 196 height 23
click at [1299, 100] on input "Kathleen OBrien" at bounding box center [1277, 92] width 196 height 23
click at [674, 309] on div "Status Original Pickup Time Pickup Location Original Dropoff Time Dropoff Locat…" at bounding box center [884, 423] width 1361 height 624
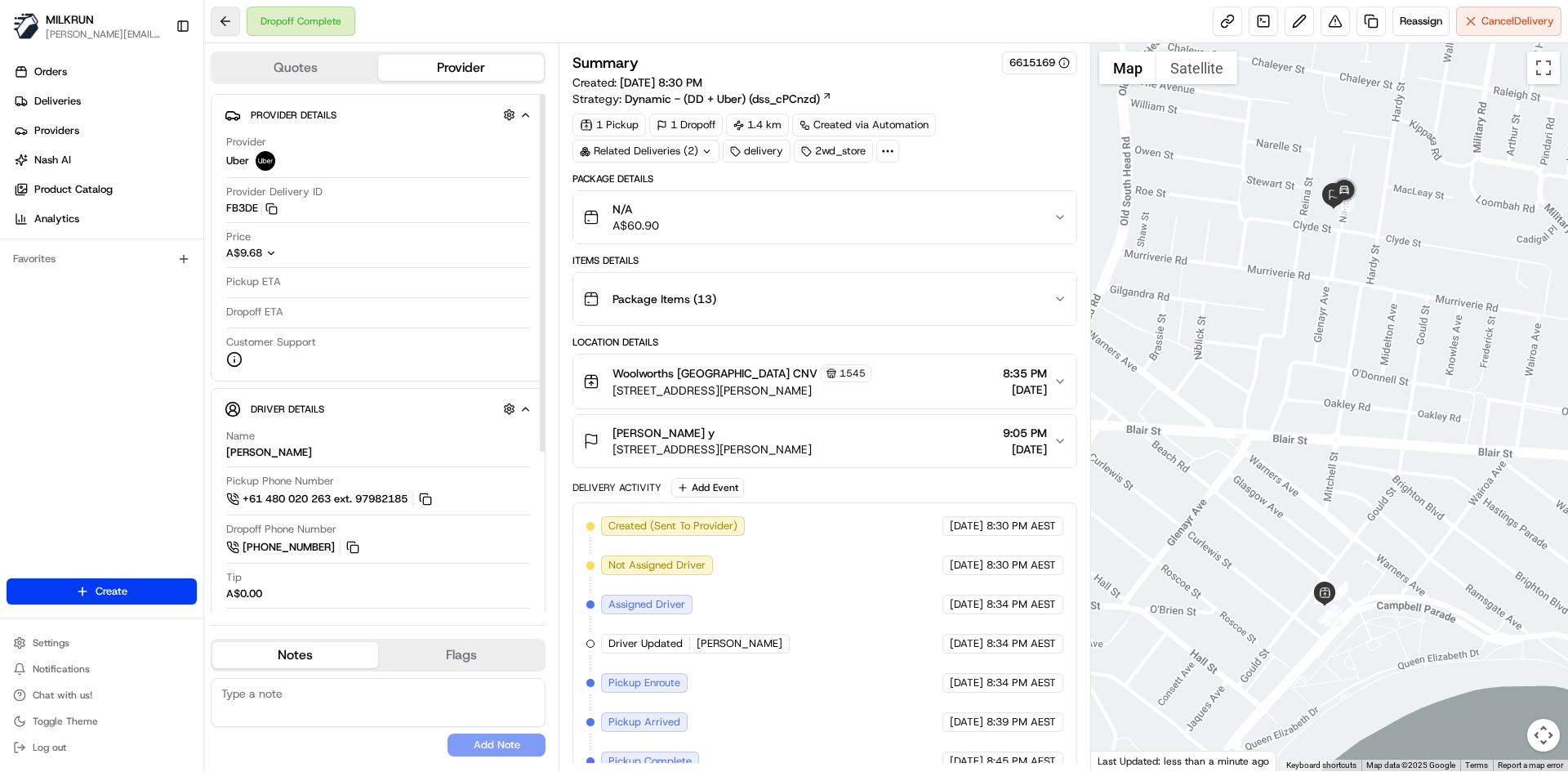
click at [229, 30] on button at bounding box center [225, 21] width 29 height 29
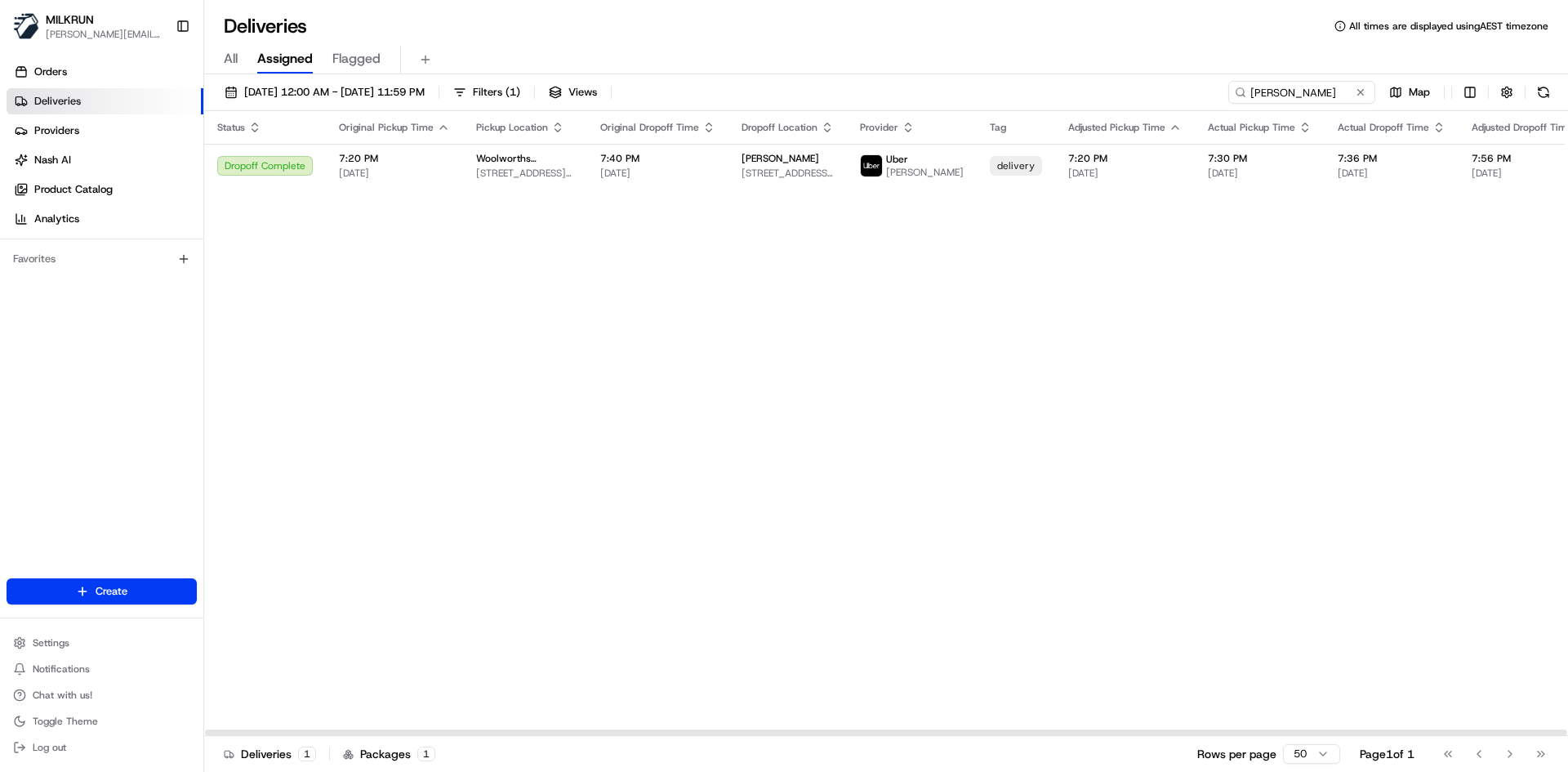
drag, startPoint x: 1162, startPoint y: 293, endPoint x: 1299, endPoint y: 96, distance: 240.0
click at [1163, 292] on div "Status Original Pickup Time Pickup Location Original Dropoff Time Dropoff Locat…" at bounding box center [1037, 423] width 1667 height 624
click at [1328, 96] on input "[PERSON_NAME]" at bounding box center [1277, 92] width 196 height 23
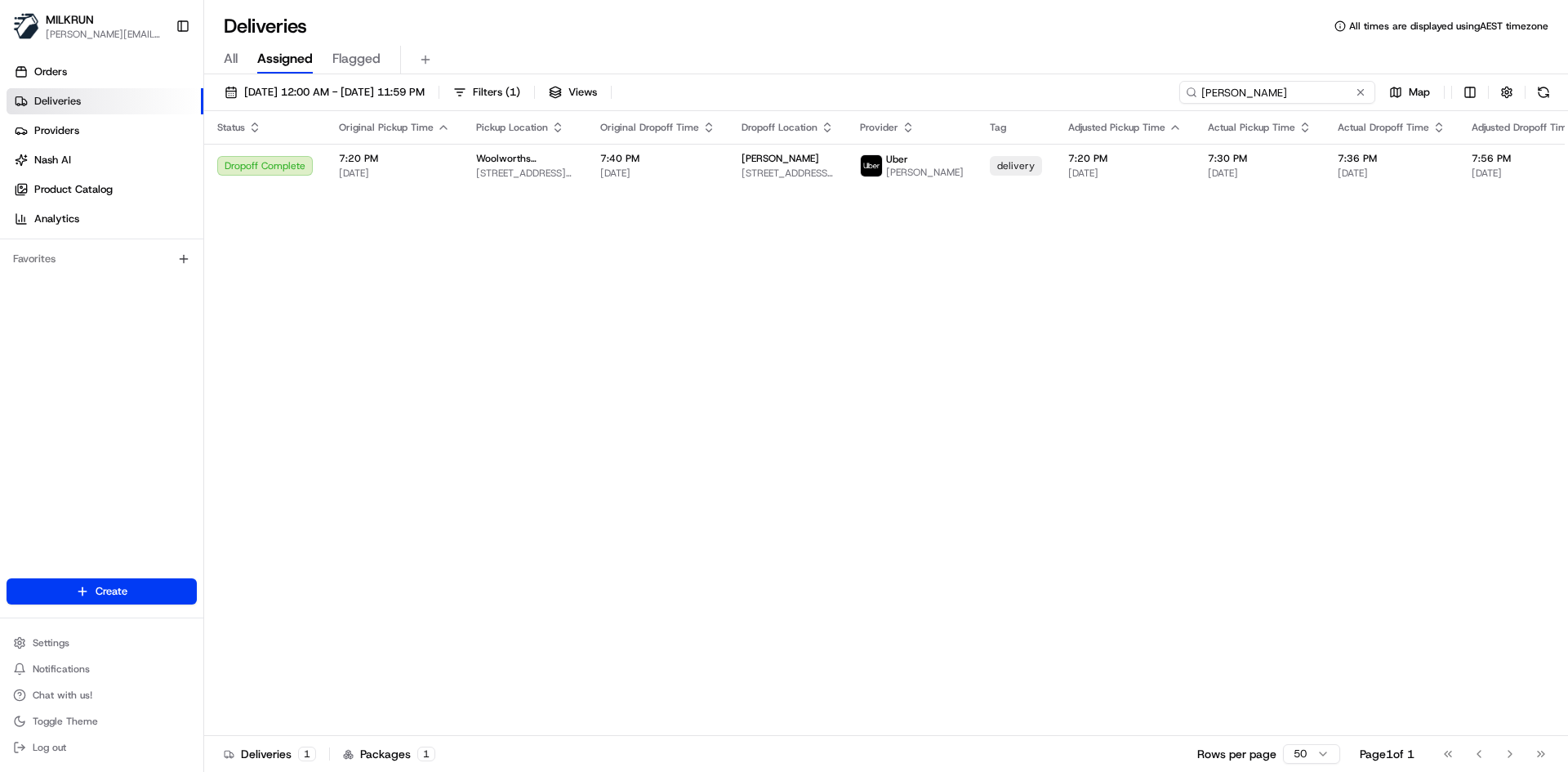
click at [1328, 96] on input "[PERSON_NAME]" at bounding box center [1277, 92] width 196 height 23
paste input "[PERSON_NAME]"
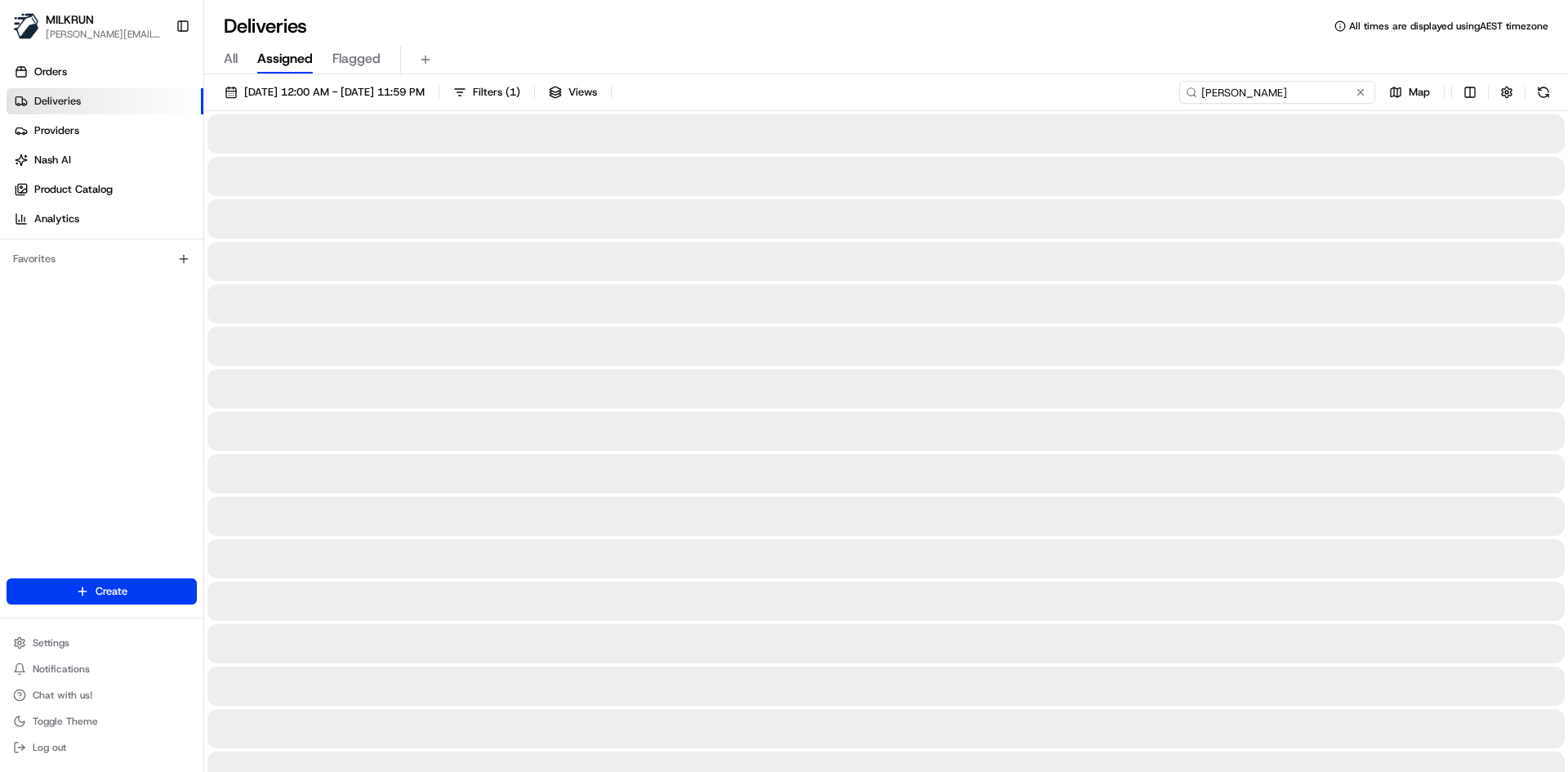
type input "[PERSON_NAME]"
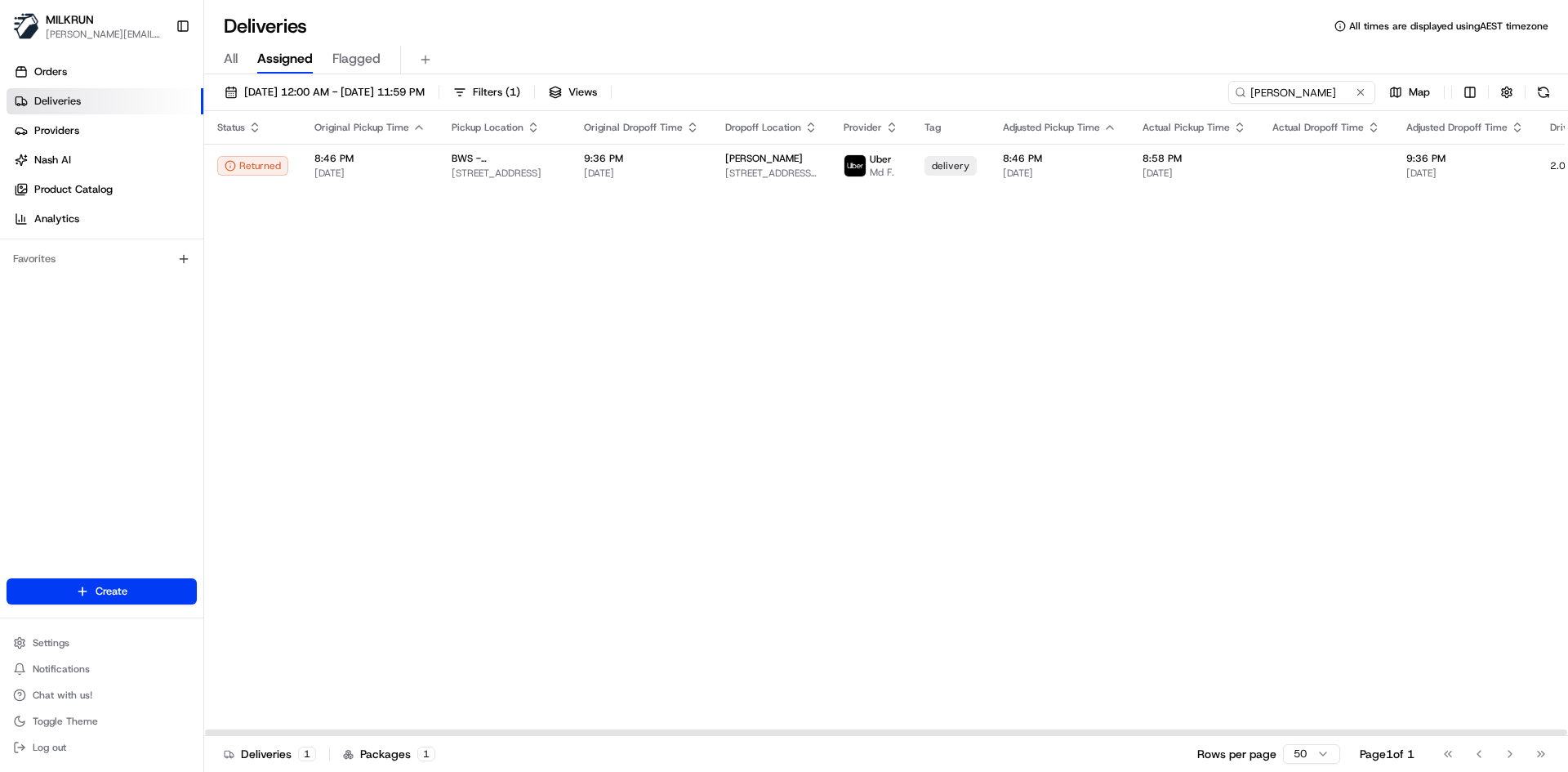
click at [826, 261] on div "Status Original Pickup Time Pickup Location Original Dropoff Time Dropoff Locat…" at bounding box center [994, 423] width 1580 height 624
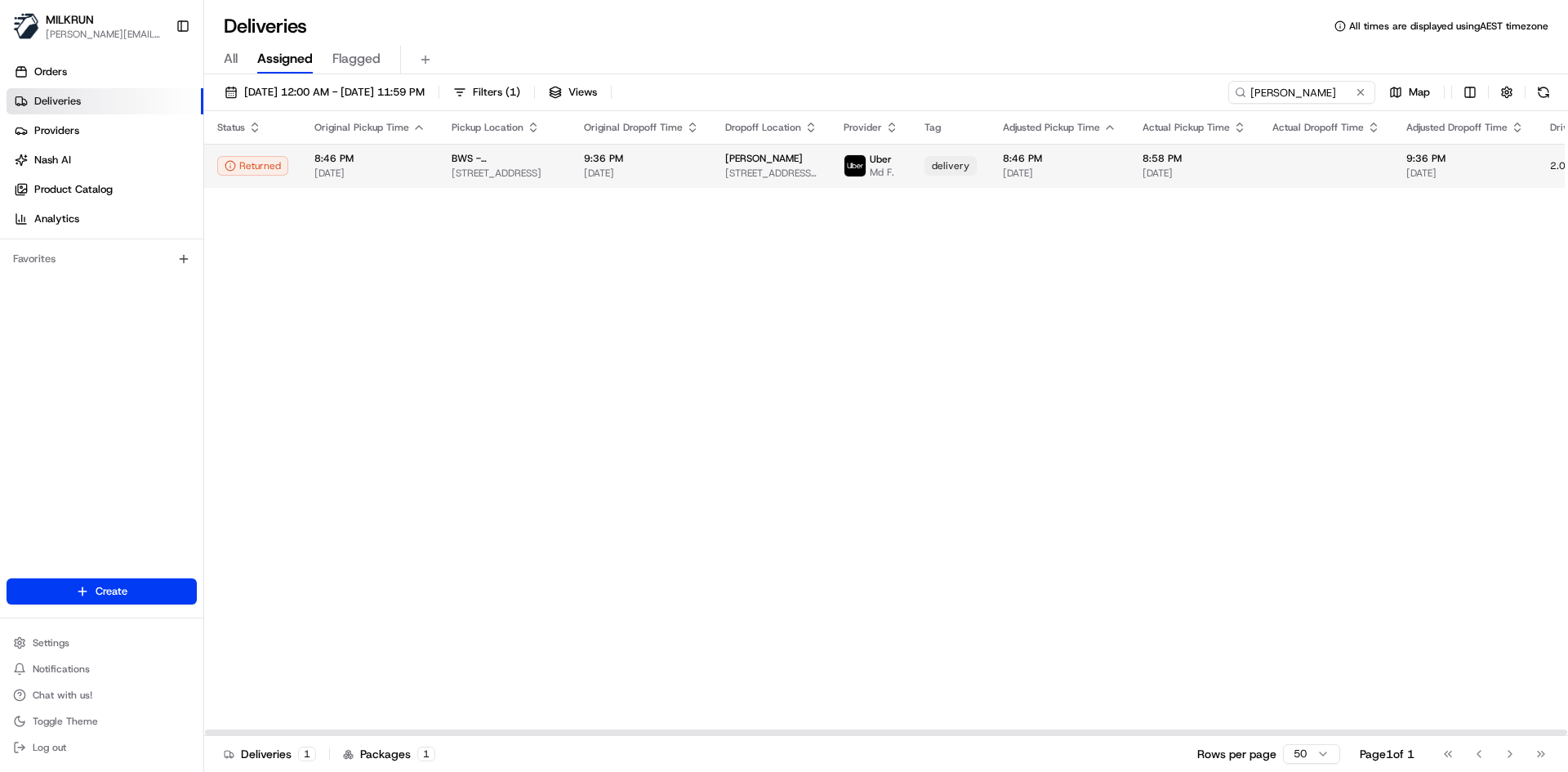
click at [869, 171] on span "Md F." at bounding box center [881, 171] width 25 height 13
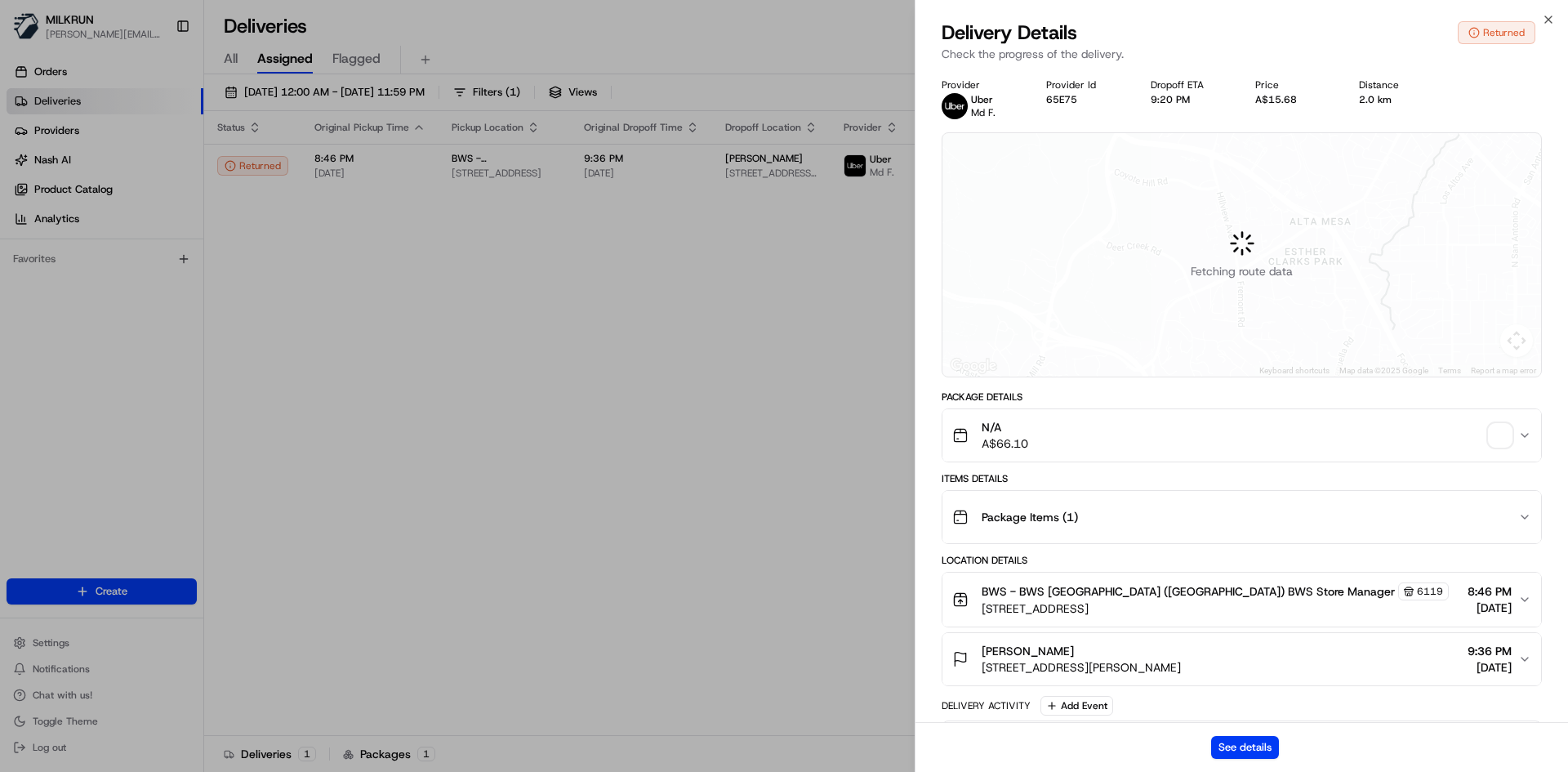
click at [1200, 736] on div "See details" at bounding box center [1241, 746] width 653 height 49
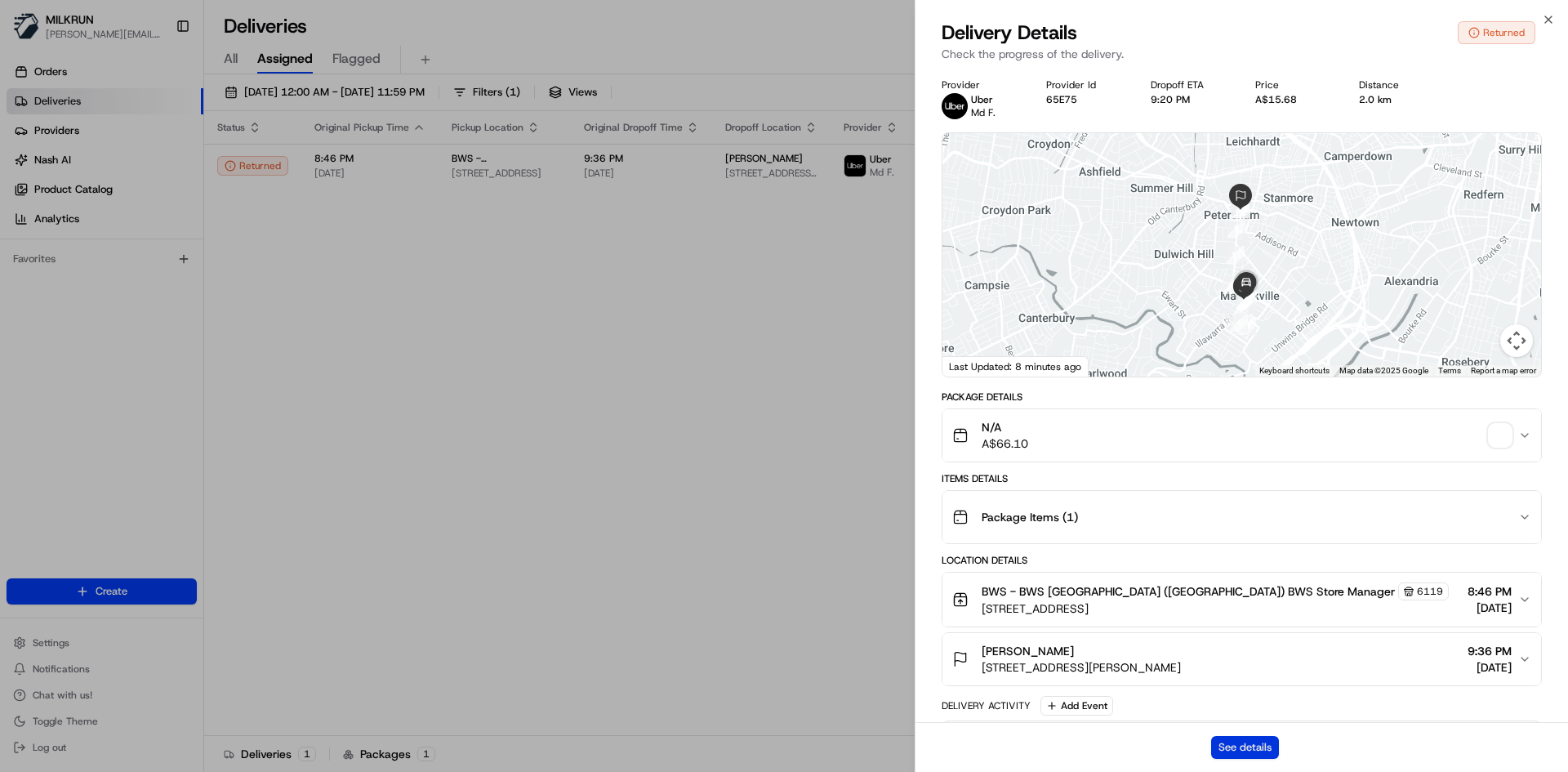
click at [1233, 741] on button "See details" at bounding box center [1245, 746] width 67 height 23
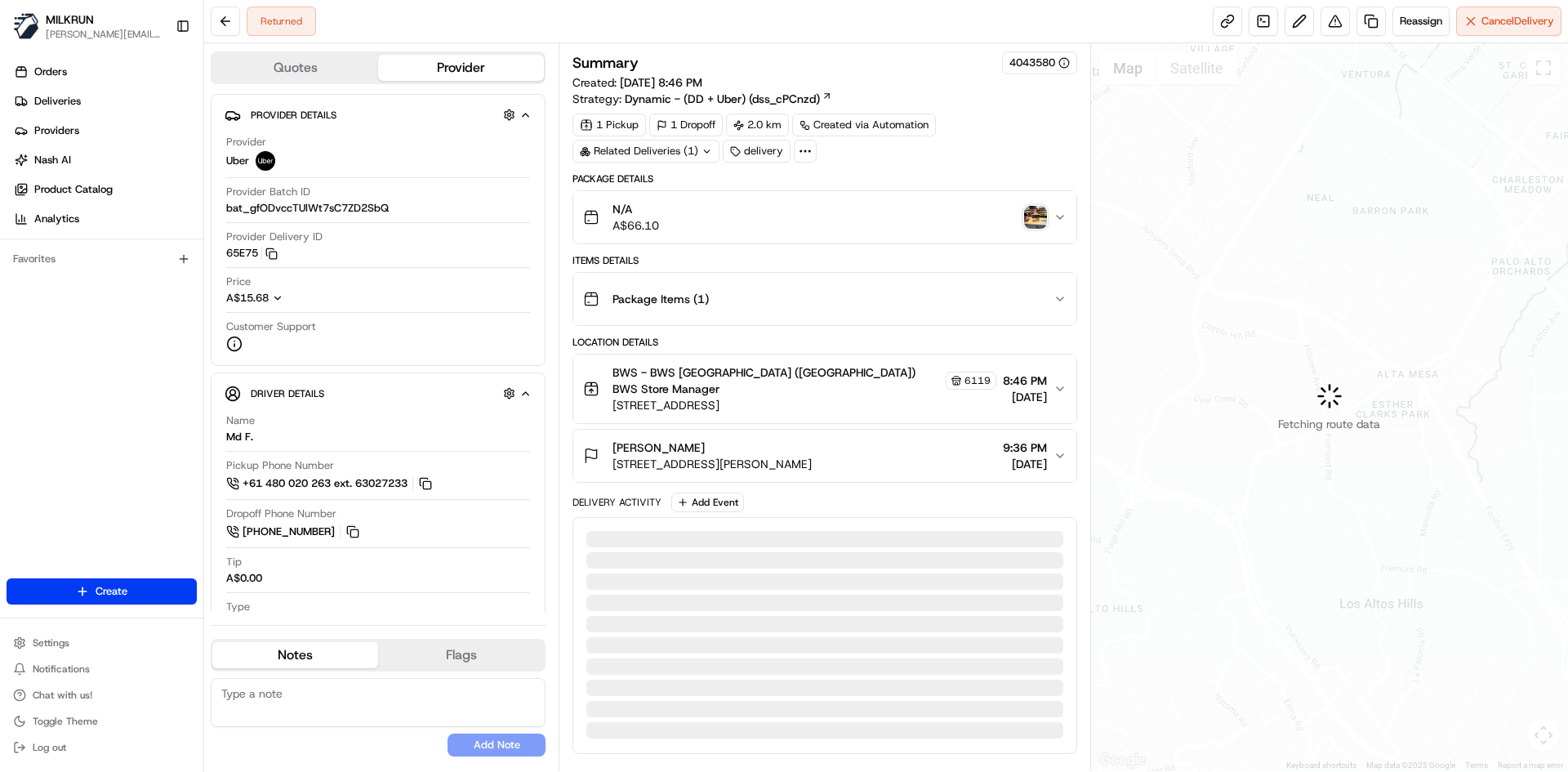
click at [1033, 217] on img "button" at bounding box center [1035, 217] width 23 height 23
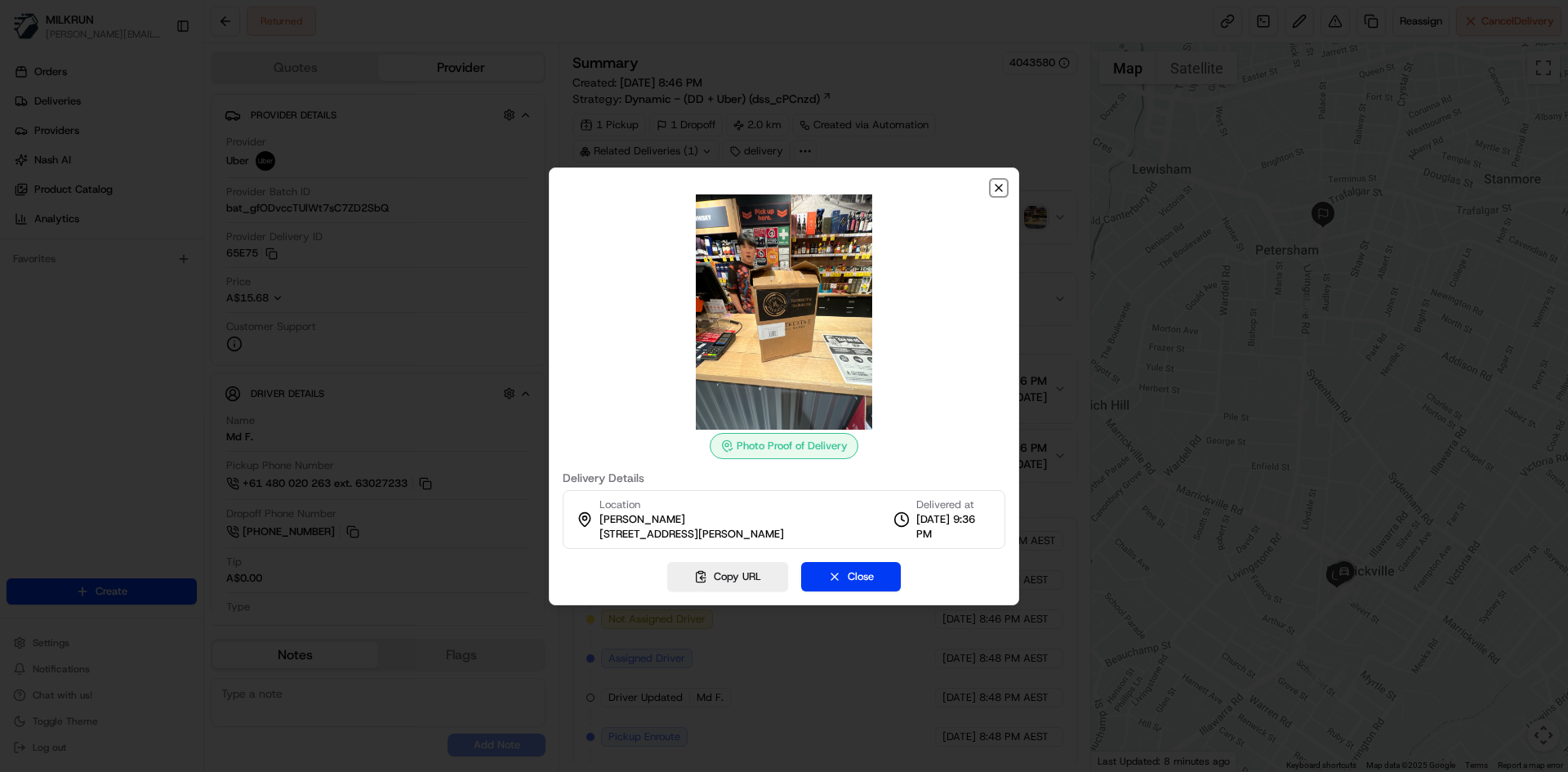
click at [994, 189] on icon "button" at bounding box center [998, 188] width 13 height 13
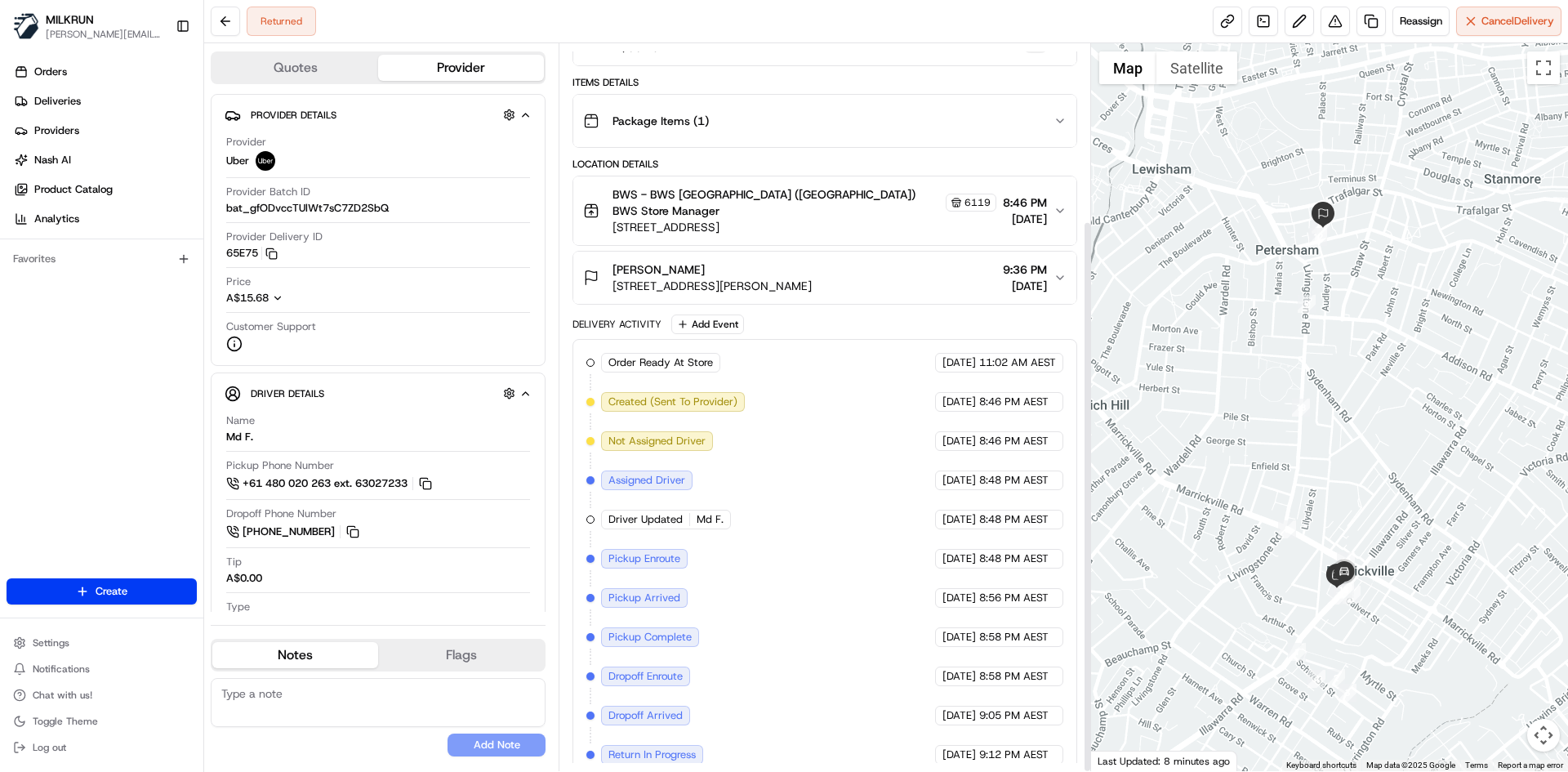
scroll to position [233, 0]
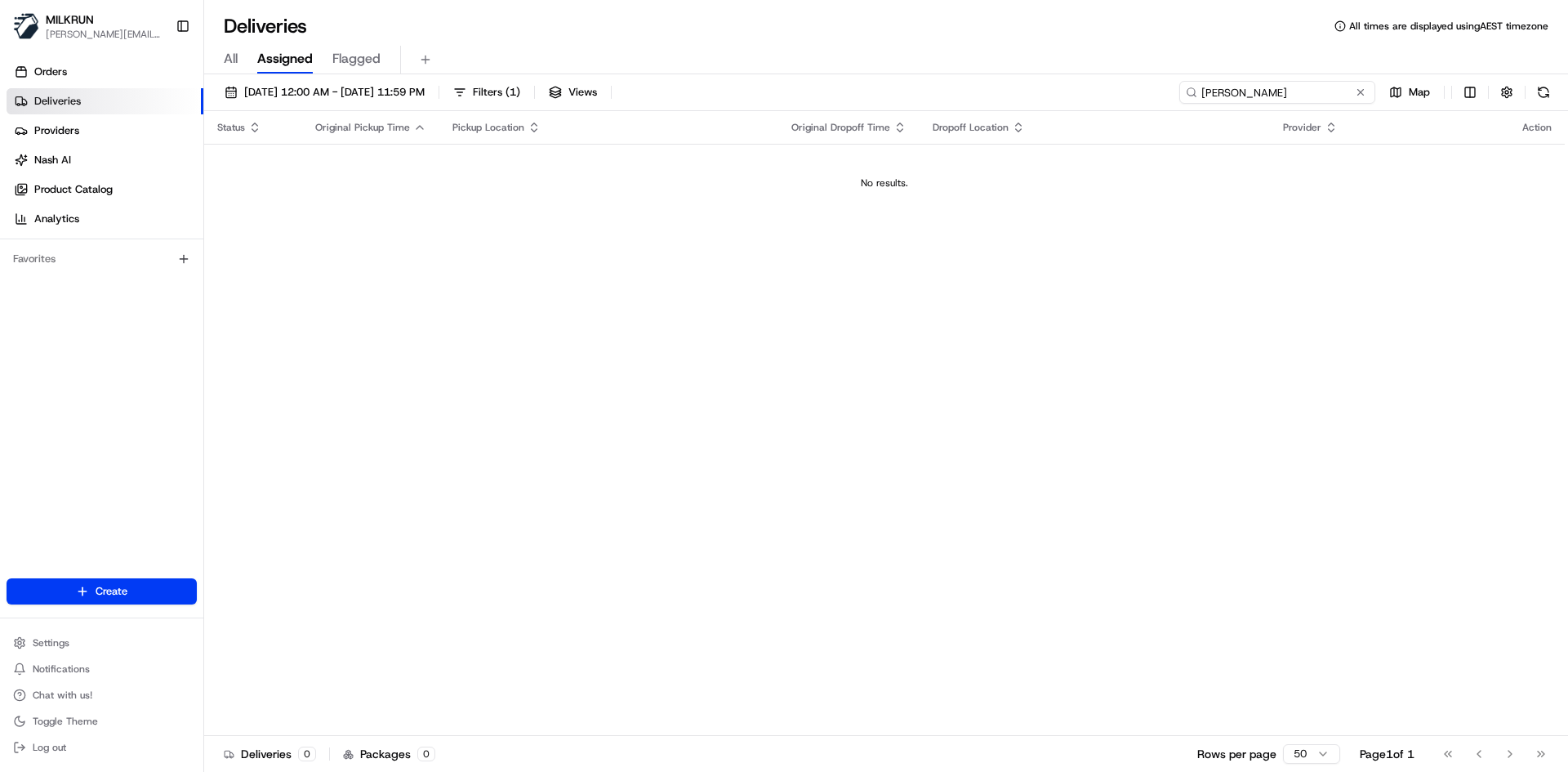
click at [1278, 84] on input "[PERSON_NAME]" at bounding box center [1277, 92] width 196 height 23
click at [1279, 85] on input "[PERSON_NAME]" at bounding box center [1277, 92] width 196 height 23
paste input "[PERSON_NAME]"
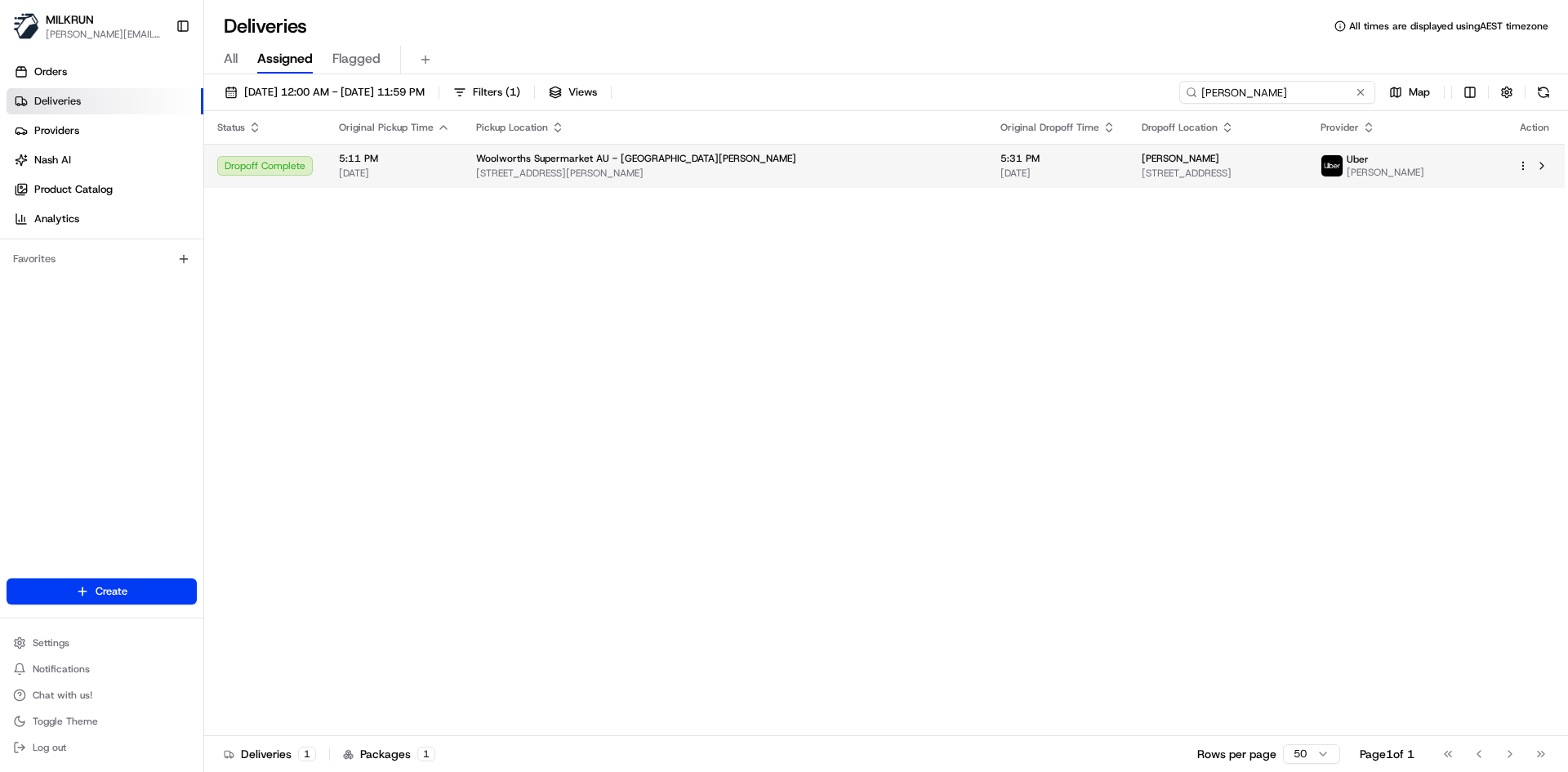
type input "[PERSON_NAME]"
click at [668, 162] on span "Woolworths Supermarket AU - [GEOGRAPHIC_DATA][PERSON_NAME]" at bounding box center [636, 158] width 320 height 13
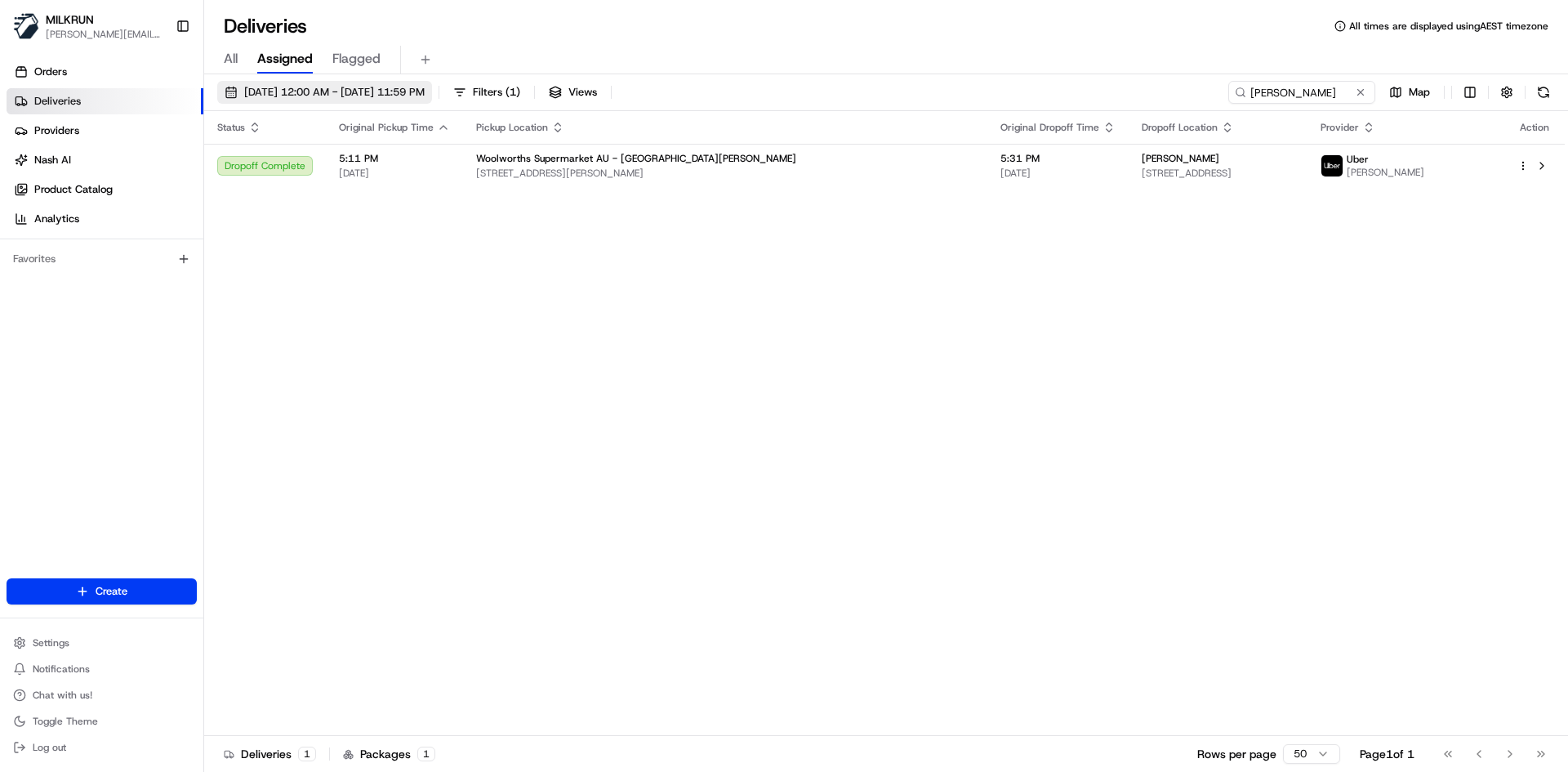
click at [290, 92] on span "[DATE] 12:00 AM - [DATE] 11:59 PM" at bounding box center [334, 92] width 181 height 15
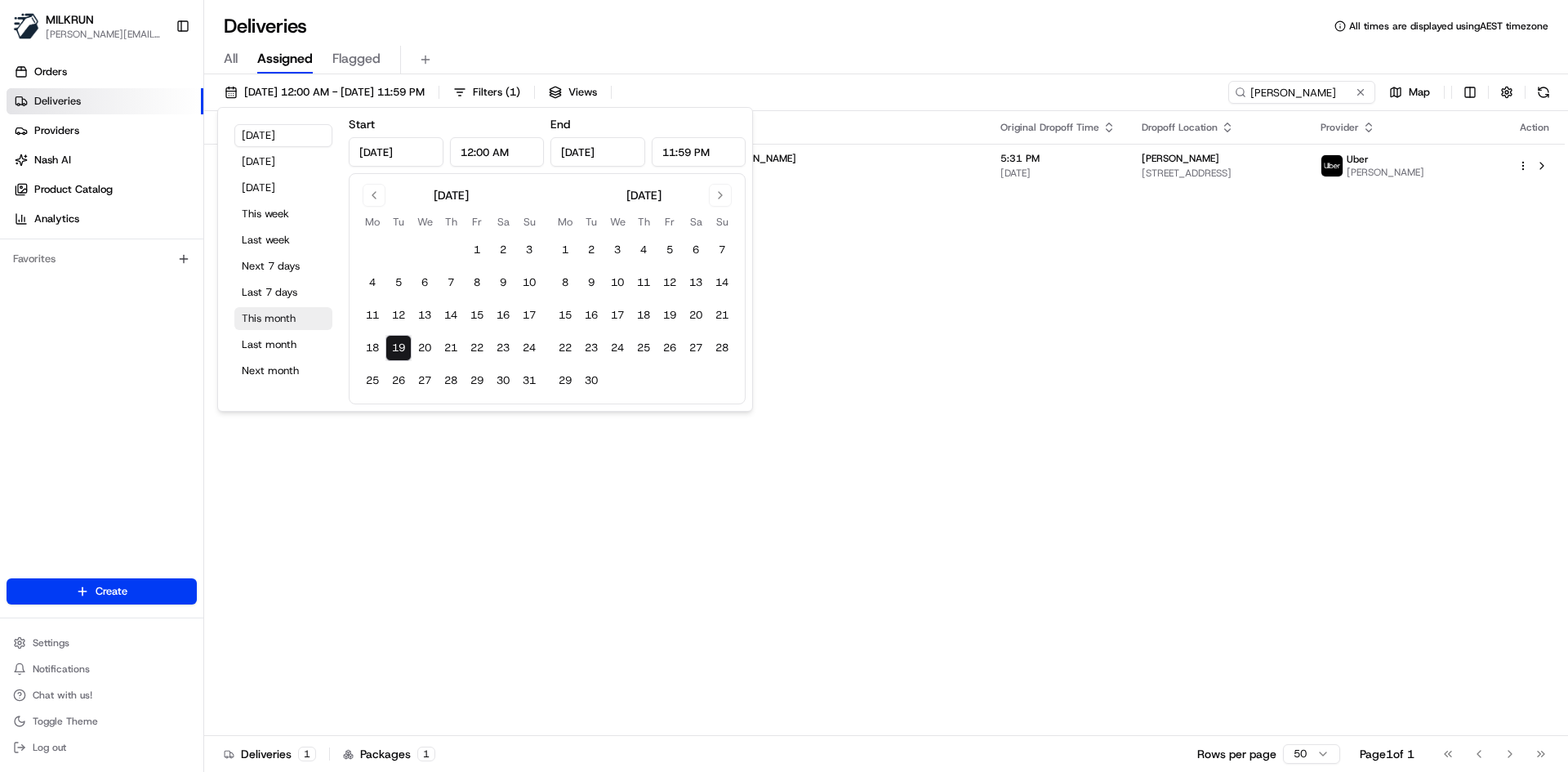
click at [293, 311] on button "This month" at bounding box center [283, 318] width 98 height 23
type input "[DATE]"
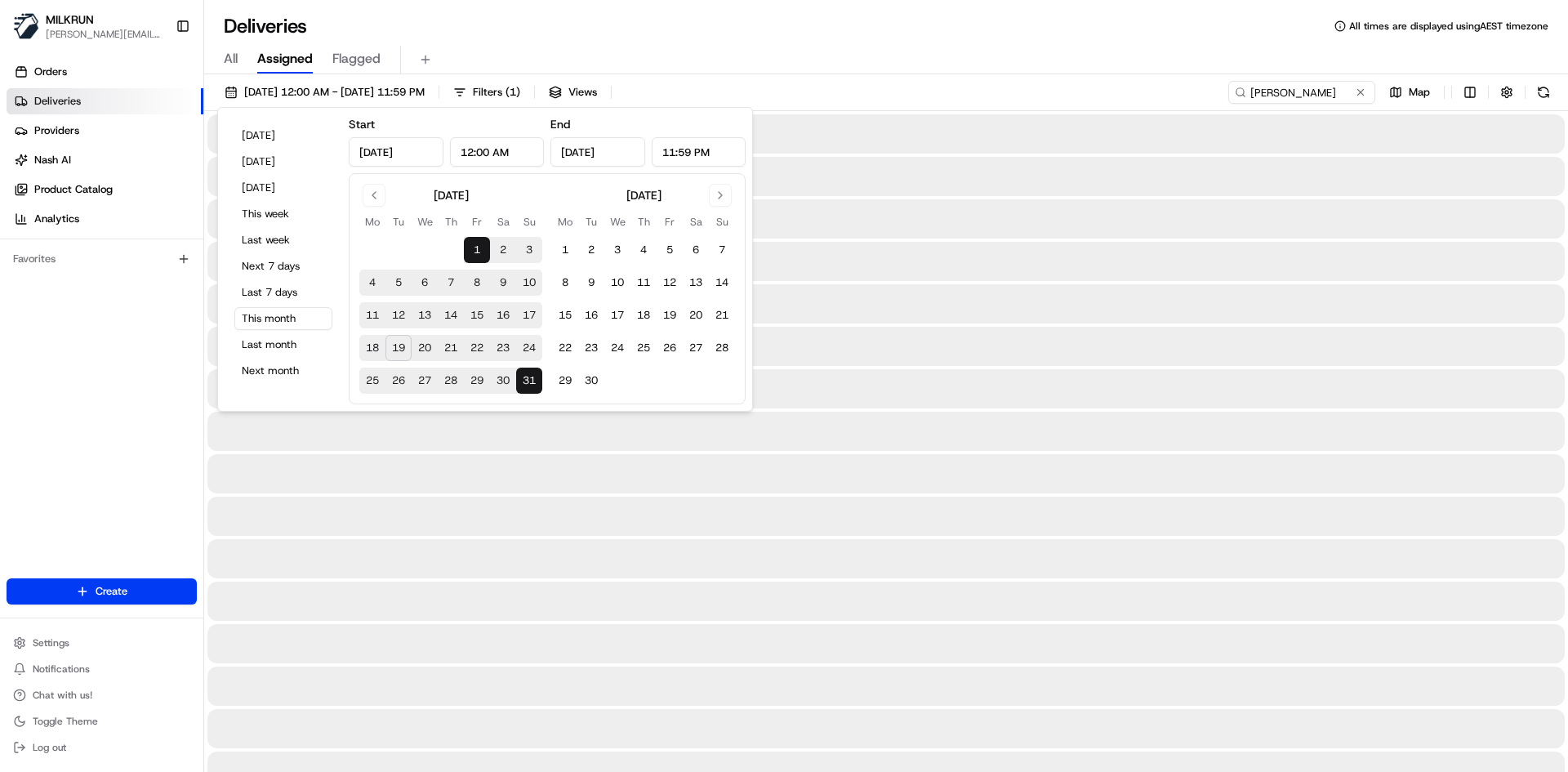
drag, startPoint x: 1114, startPoint y: 553, endPoint x: 1082, endPoint y: 530, distance: 39.4
click at [1110, 552] on div at bounding box center [886, 559] width 1357 height 39
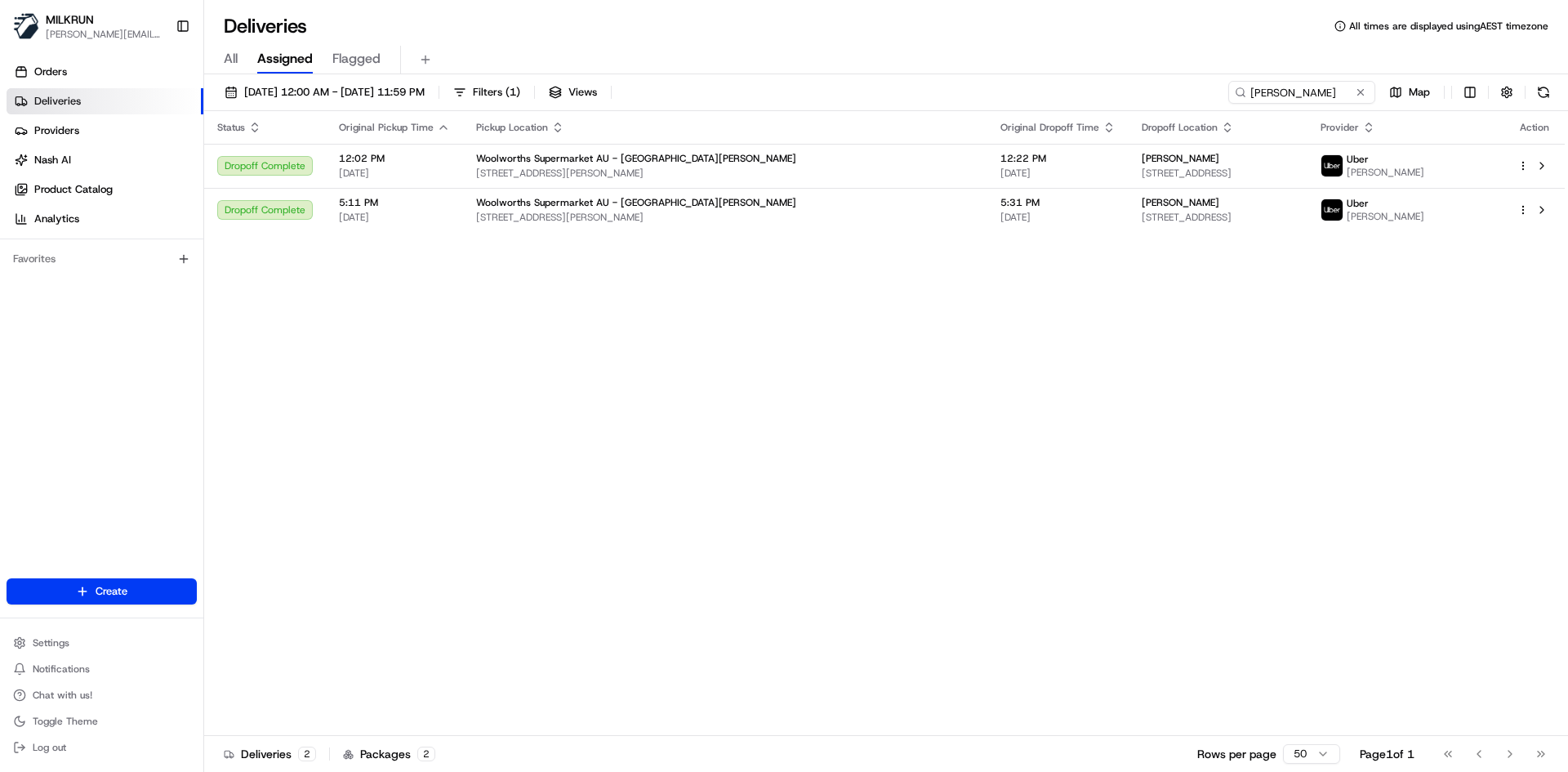
click at [991, 522] on div "Status Original Pickup Time Pickup Location Original Dropoff Time Dropoff Locat…" at bounding box center [884, 423] width 1361 height 624
drag, startPoint x: 952, startPoint y: 483, endPoint x: 925, endPoint y: 411, distance: 76.9
click at [949, 483] on div "Status Original Pickup Time Pickup Location Original Dropoff Time Dropoff Locat…" at bounding box center [884, 423] width 1361 height 624
click at [1001, 223] on span "[DATE]" at bounding box center [1058, 217] width 115 height 13
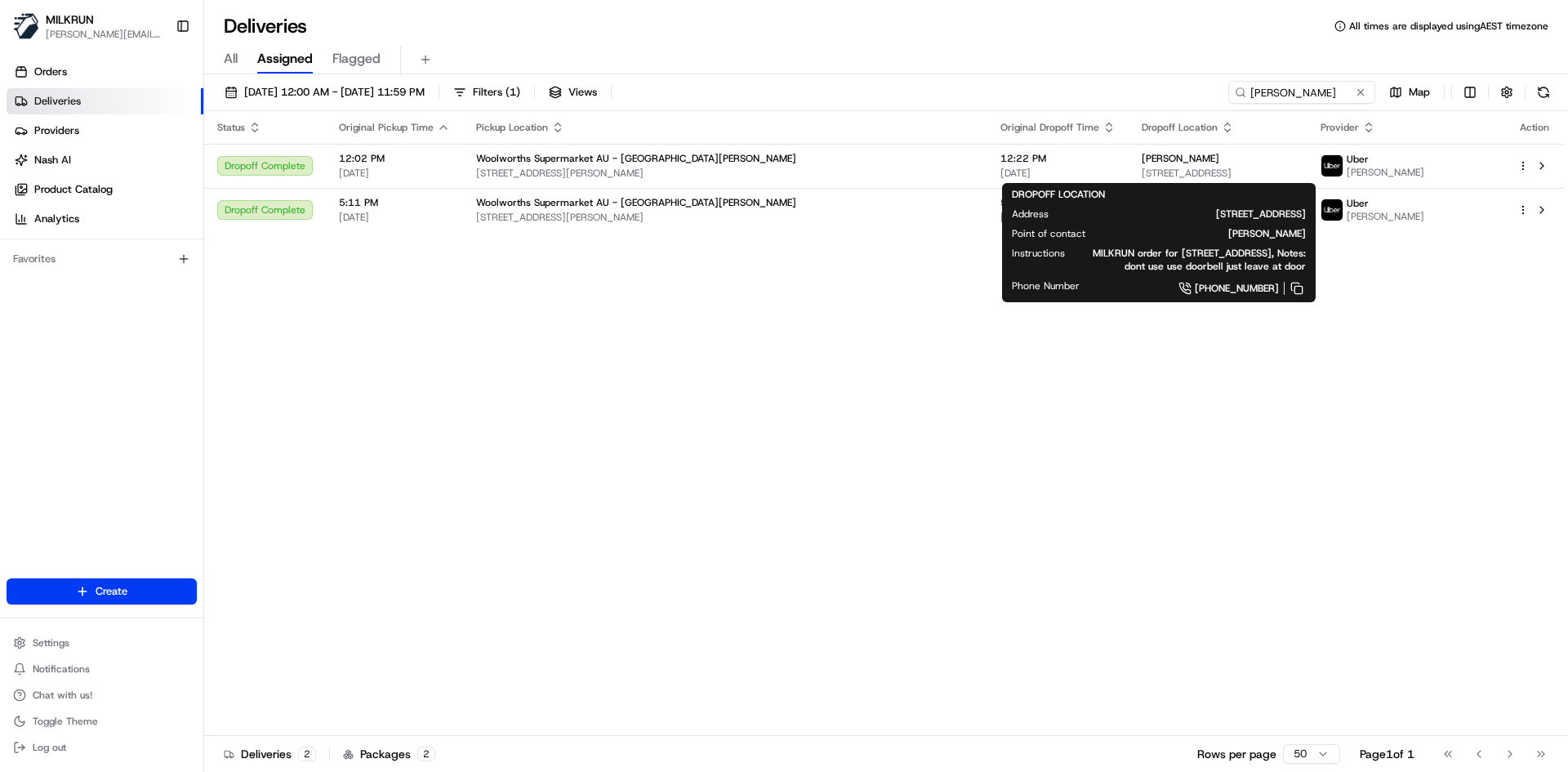
drag, startPoint x: 1019, startPoint y: 159, endPoint x: 1006, endPoint y: 257, distance: 98.9
click at [1019, 248] on body "MILKRUN [PERSON_NAME][EMAIL_ADDRESS][DOMAIN_NAME] Toggle Sidebar Orders Deliver…" at bounding box center [784, 386] width 1568 height 772
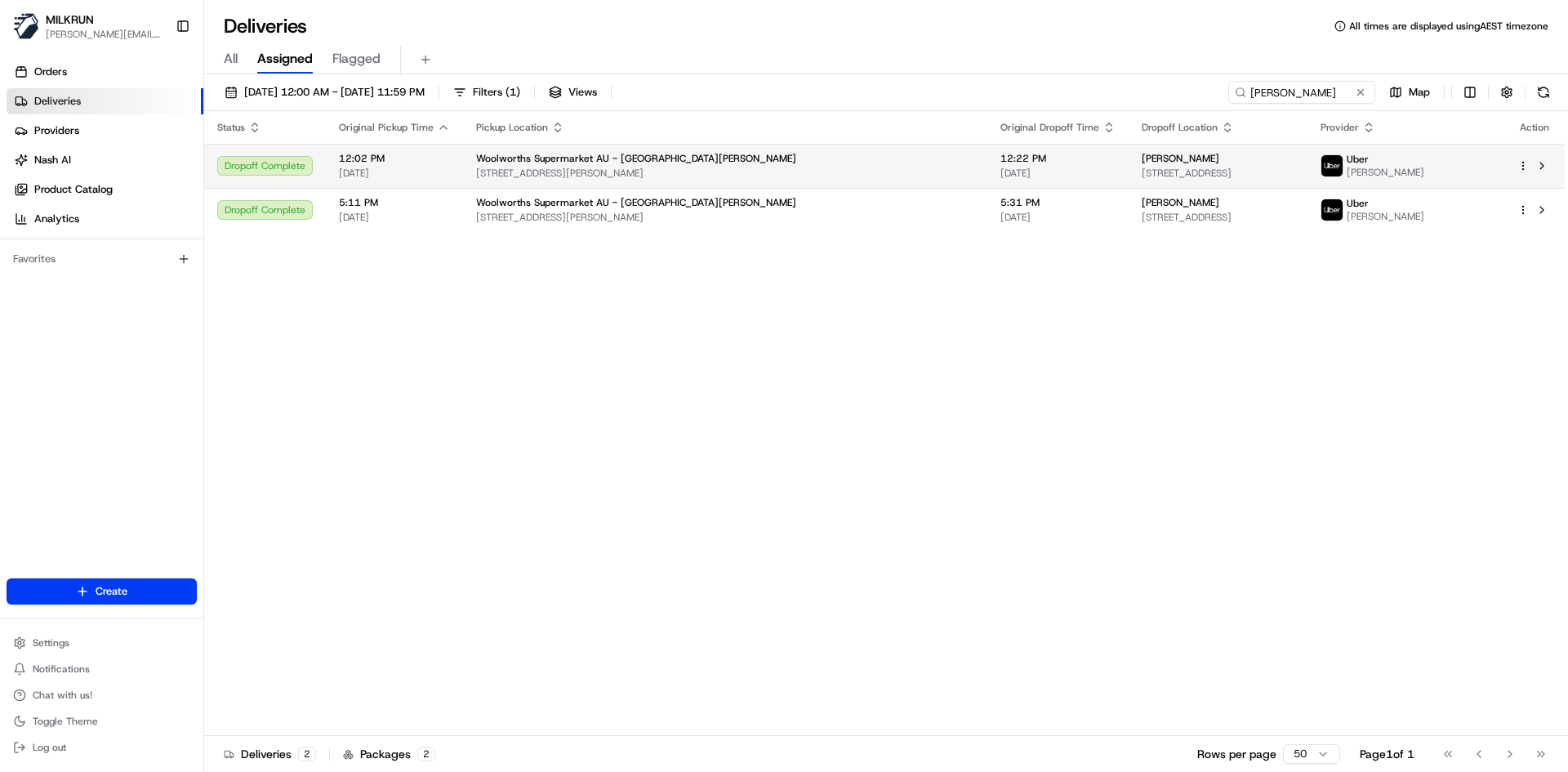
click at [1141, 173] on span "[STREET_ADDRESS]" at bounding box center [1217, 172] width 153 height 13
click at [1294, 176] on span "[STREET_ADDRESS]" at bounding box center [1217, 172] width 153 height 13
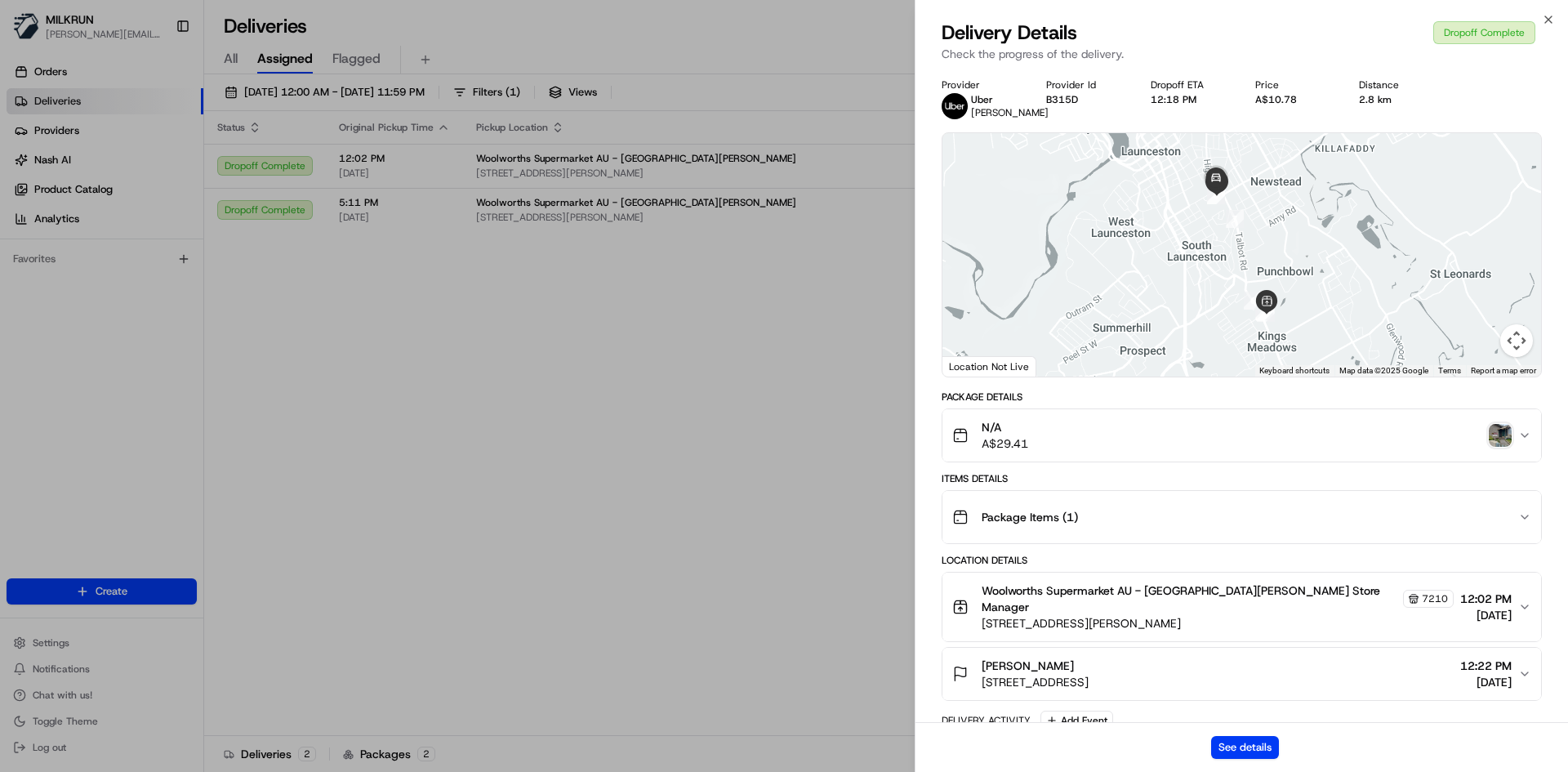
click at [1493, 444] on img "button" at bounding box center [1500, 435] width 23 height 23
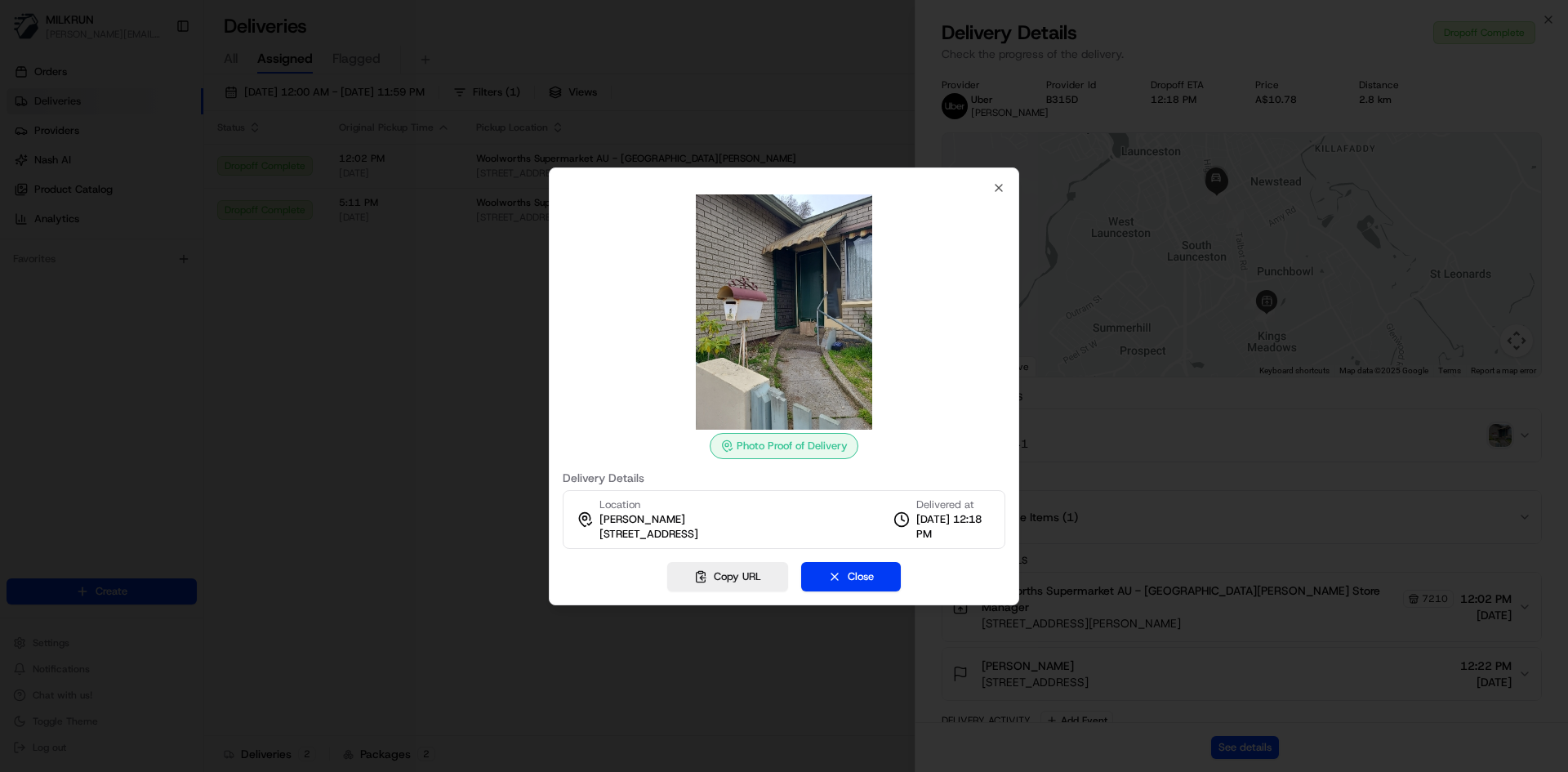
drag, startPoint x: 805, startPoint y: 325, endPoint x: 816, endPoint y: 333, distance: 13.6
click at [506, 343] on div at bounding box center [784, 386] width 1568 height 772
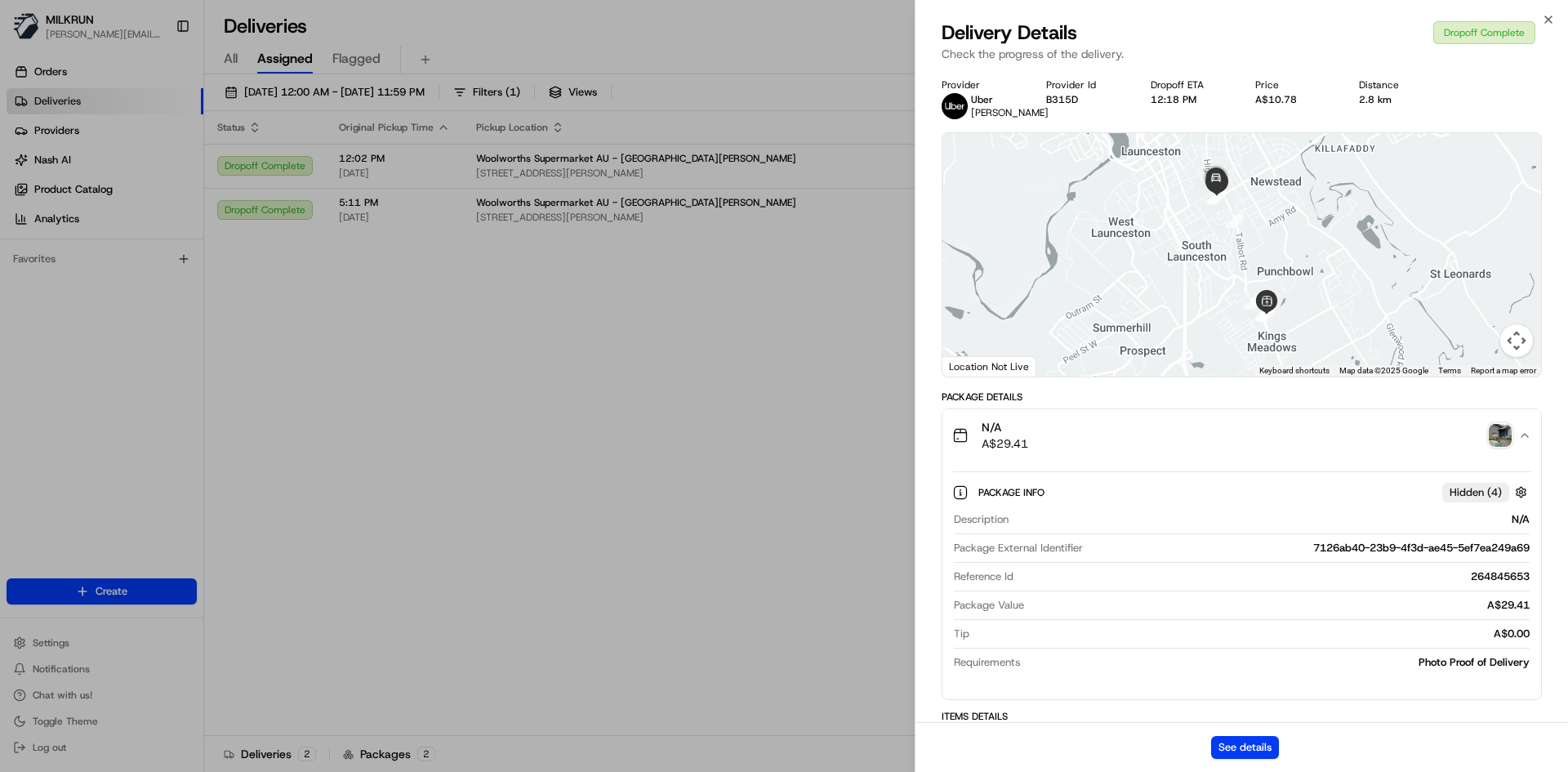
click at [1493, 436] on img "button" at bounding box center [1500, 435] width 23 height 23
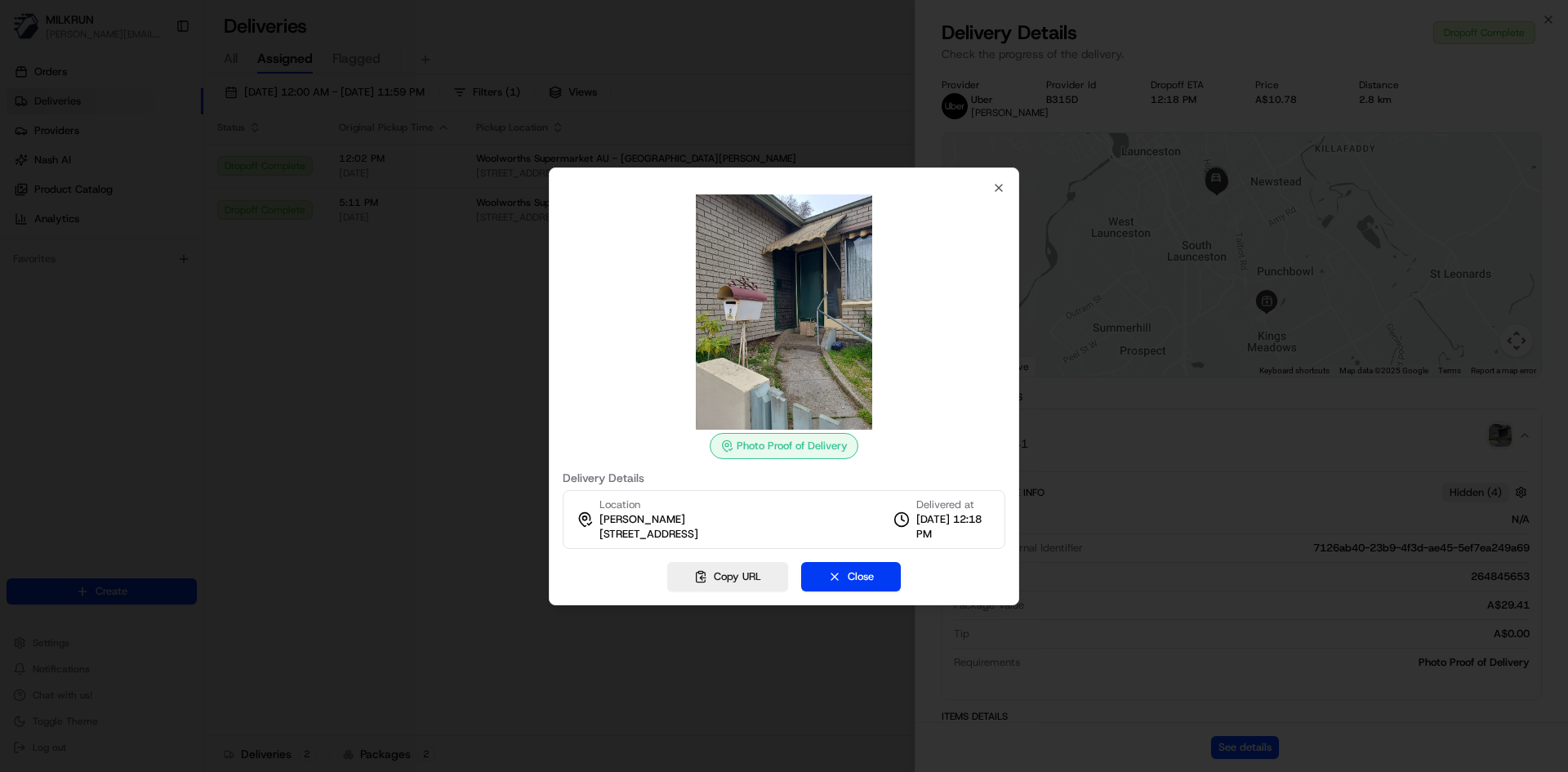
click at [428, 444] on div at bounding box center [784, 386] width 1568 height 772
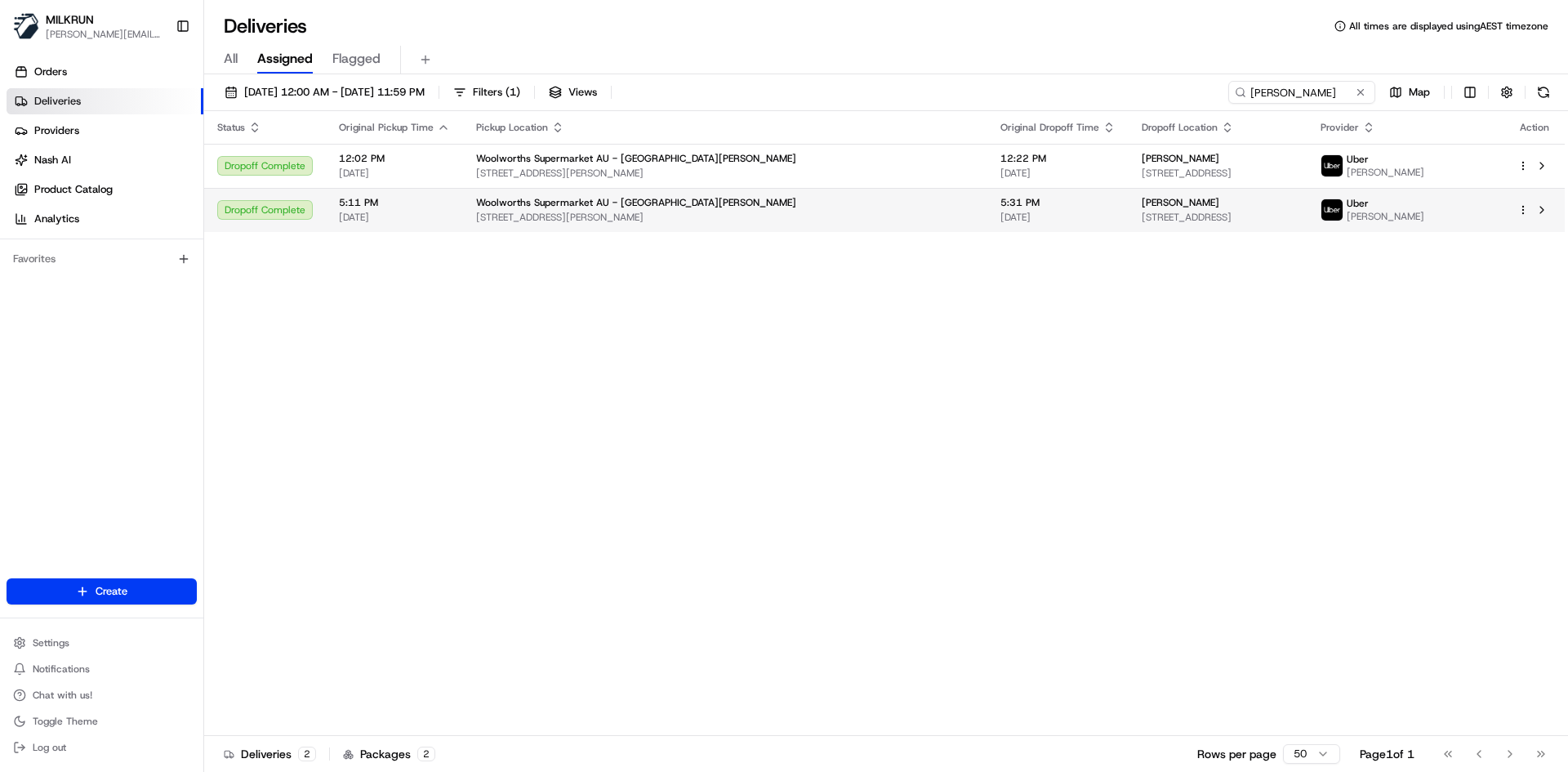
click at [1141, 206] on span "[PERSON_NAME]" at bounding box center [1180, 202] width 78 height 13
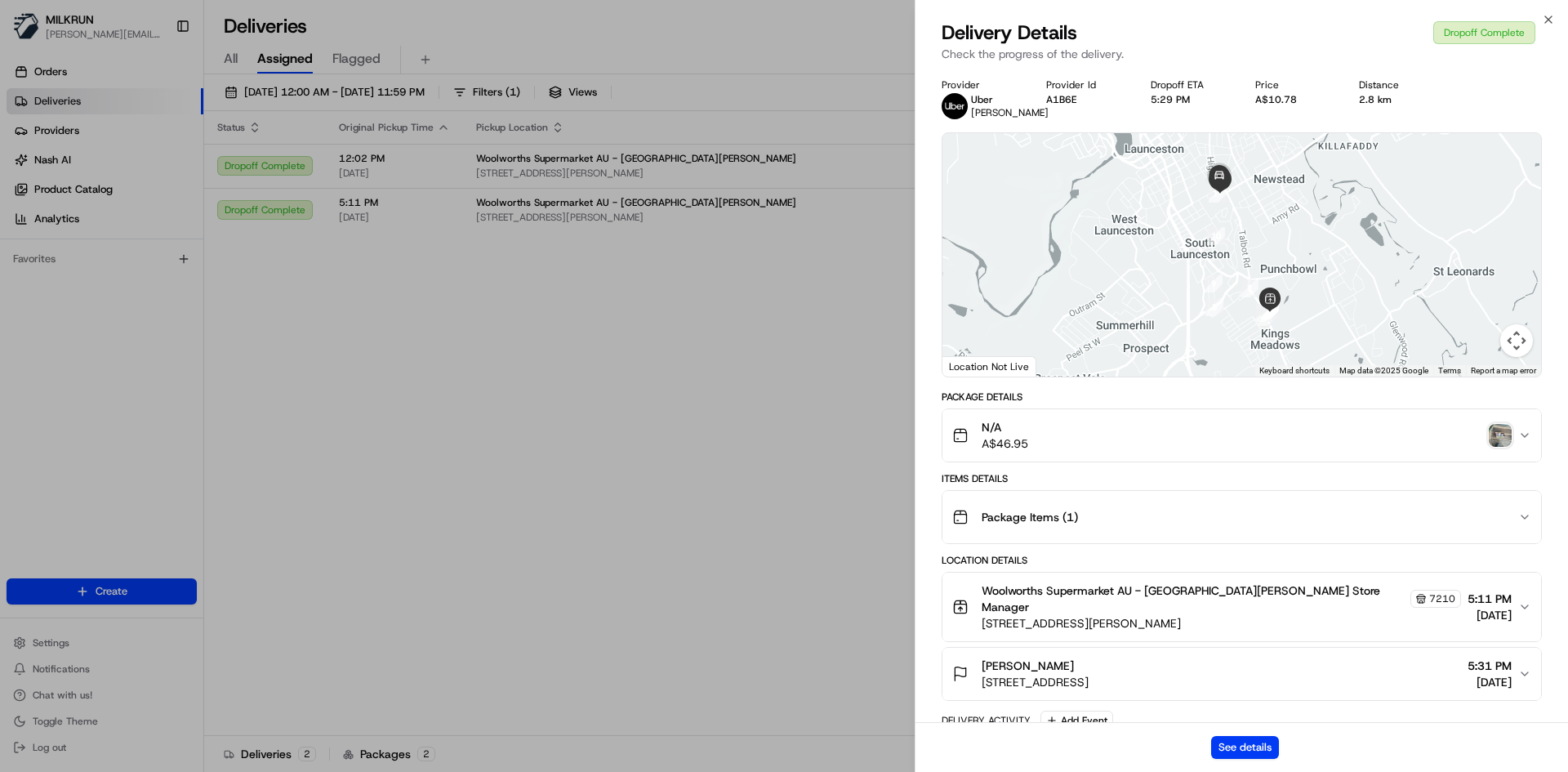
click at [1505, 430] on img "button" at bounding box center [1500, 435] width 23 height 23
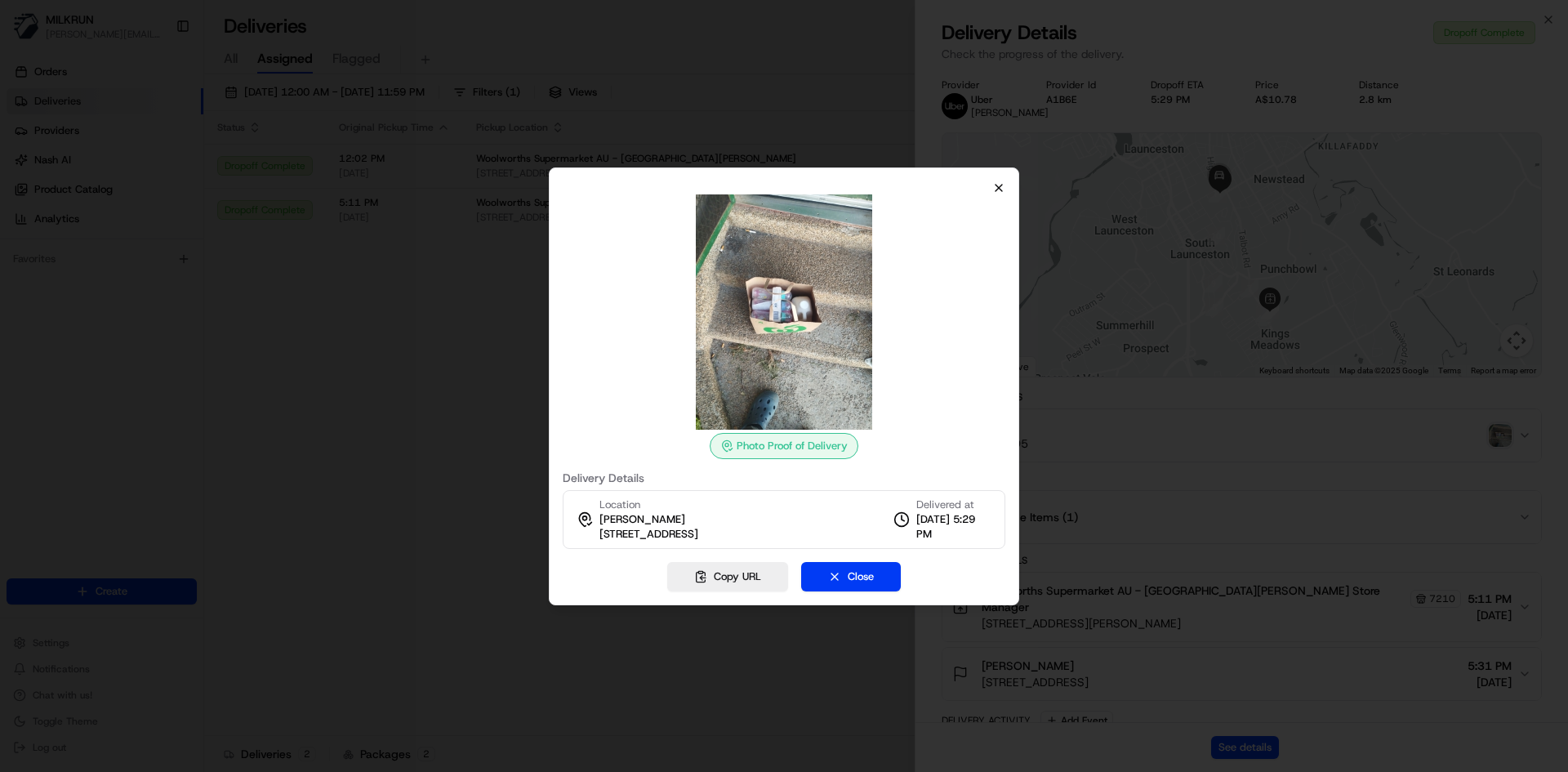
drag, startPoint x: 1006, startPoint y: 182, endPoint x: 999, endPoint y: 190, distance: 10.6
click at [1003, 184] on div "Photo Proof of Delivery Delivery Details Location [PERSON_NAME] nettlefold [STR…" at bounding box center [783, 386] width 470 height 438
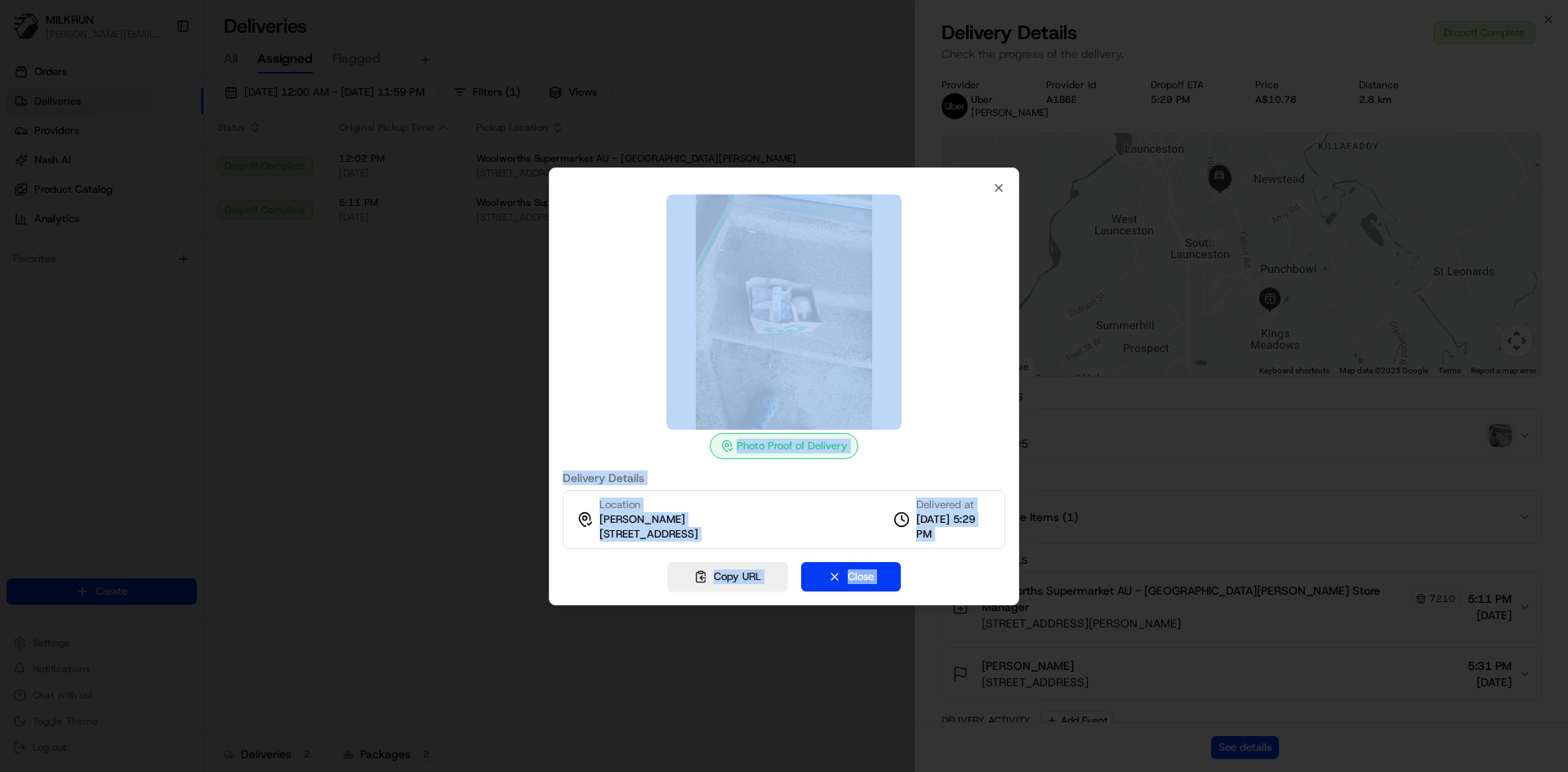
click at [679, 318] on img at bounding box center [784, 312] width 235 height 235
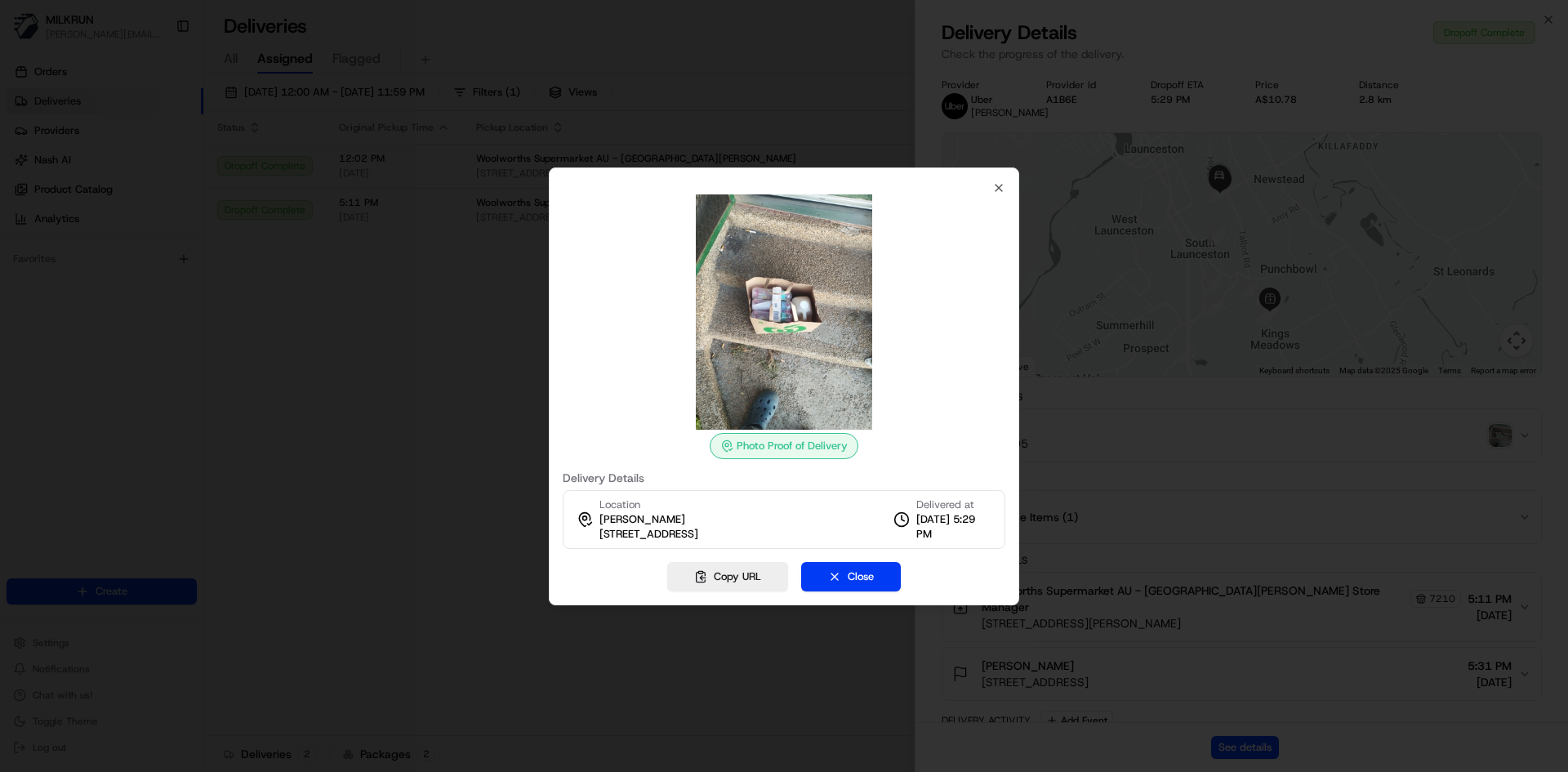
click at [396, 372] on div at bounding box center [784, 386] width 1568 height 772
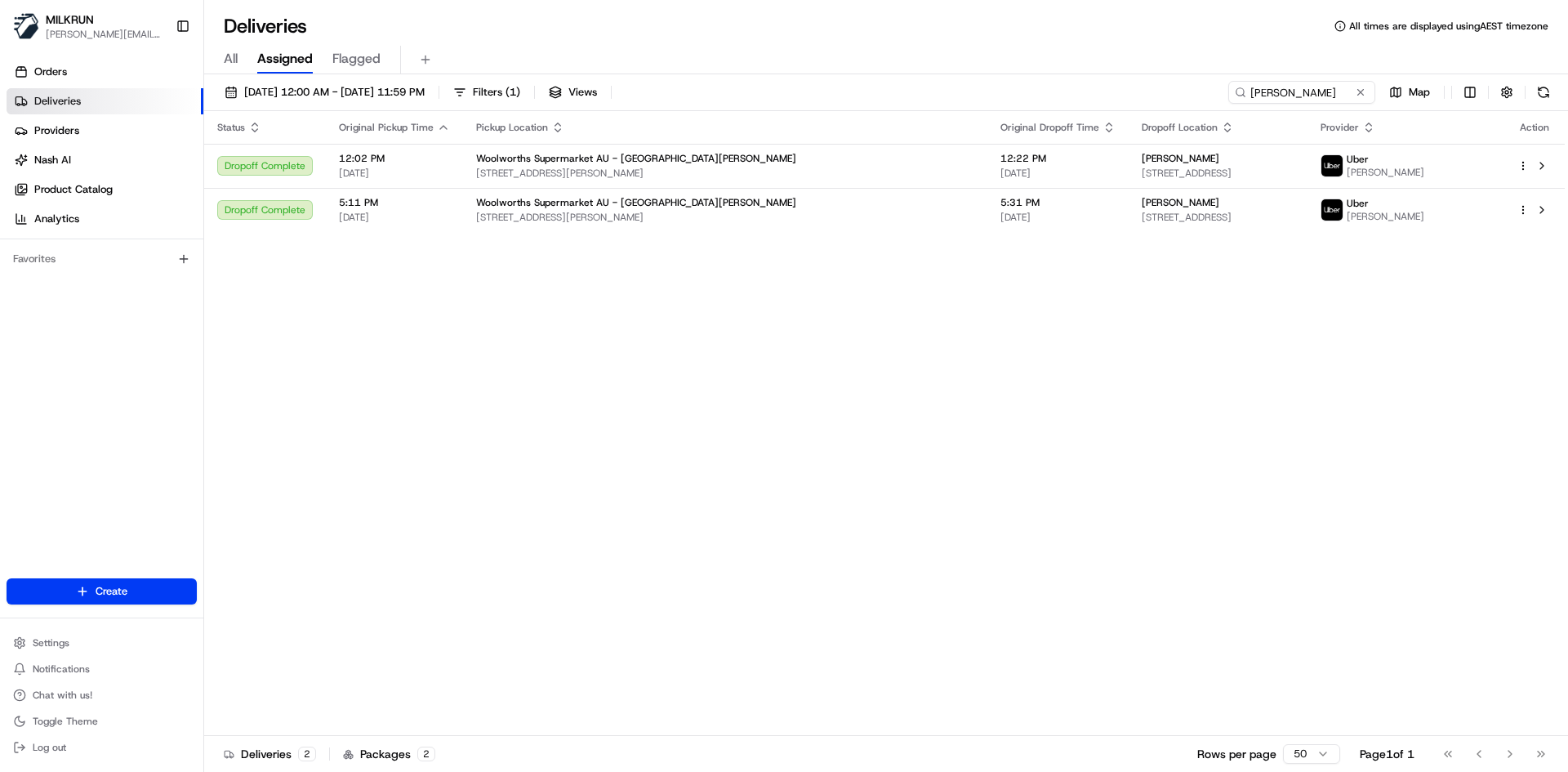
drag, startPoint x: 1275, startPoint y: 333, endPoint x: 1335, endPoint y: 102, distance: 238.7
click at [1276, 333] on div "Status Original Pickup Time Pickup Location Original Dropoff Time Dropoff Locat…" at bounding box center [884, 423] width 1361 height 624
click at [1308, 207] on td "[PERSON_NAME] [STREET_ADDRESS]" at bounding box center [1218, 210] width 179 height 44
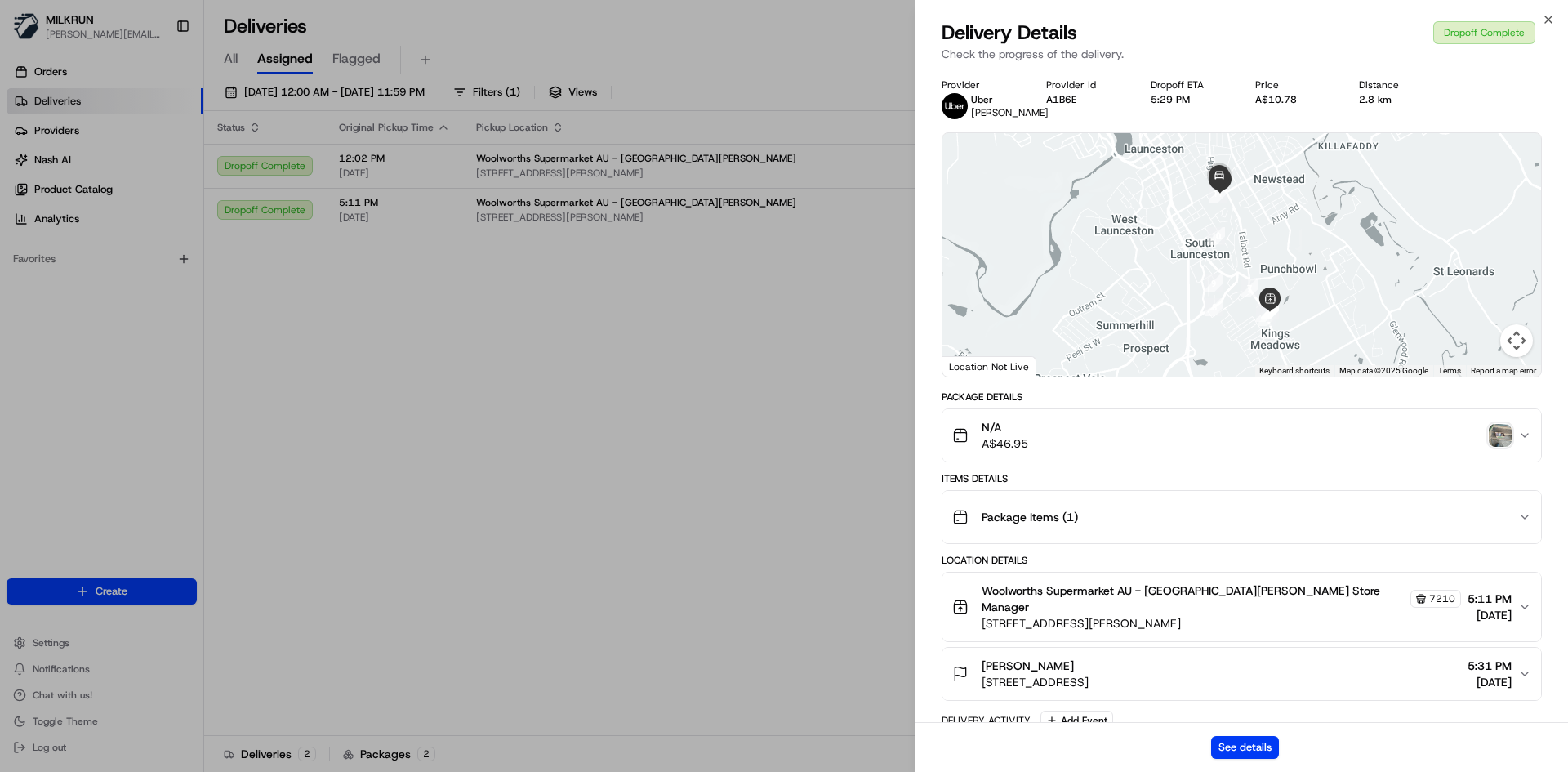
click at [1501, 433] on img "button" at bounding box center [1500, 435] width 23 height 23
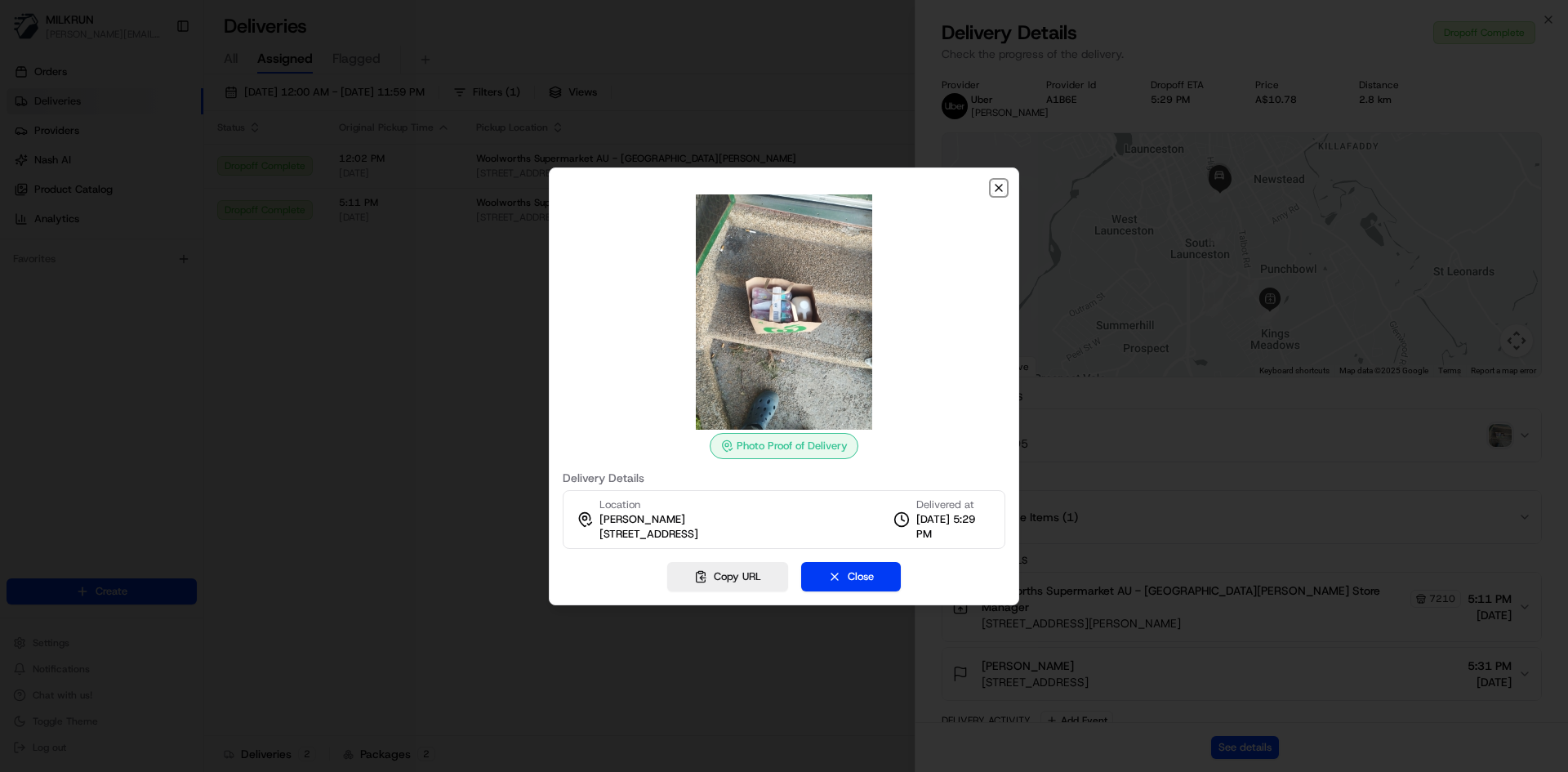
click at [995, 185] on icon "button" at bounding box center [998, 188] width 13 height 13
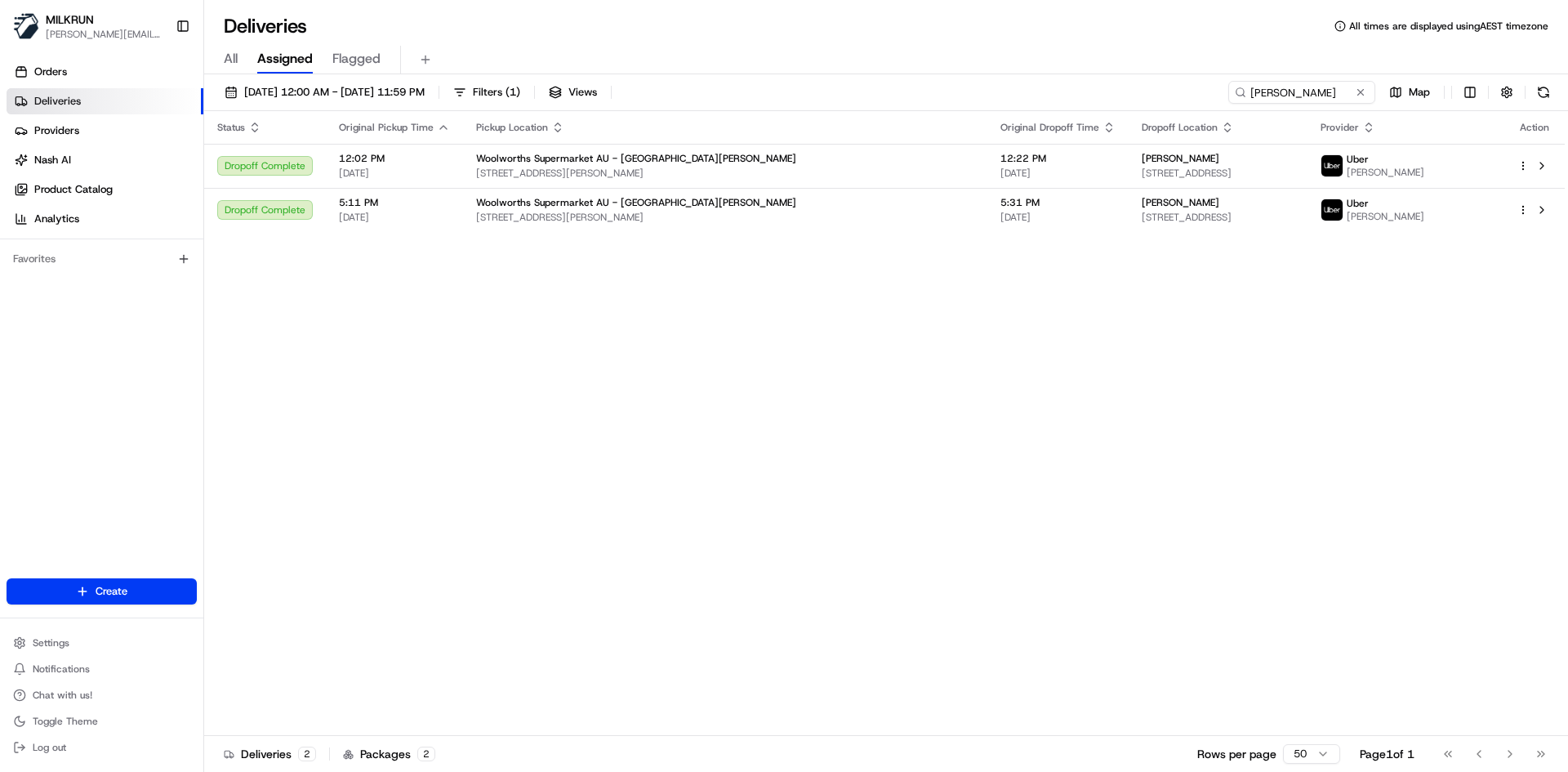
drag, startPoint x: 591, startPoint y: 451, endPoint x: 618, endPoint y: 441, distance: 28.8
drag, startPoint x: 1392, startPoint y: 284, endPoint x: 1386, endPoint y: 203, distance: 81.2
click at [1392, 284] on div "Status Original Pickup Time Pickup Location Original Dropoff Time Dropoff Locat…" at bounding box center [884, 423] width 1361 height 624
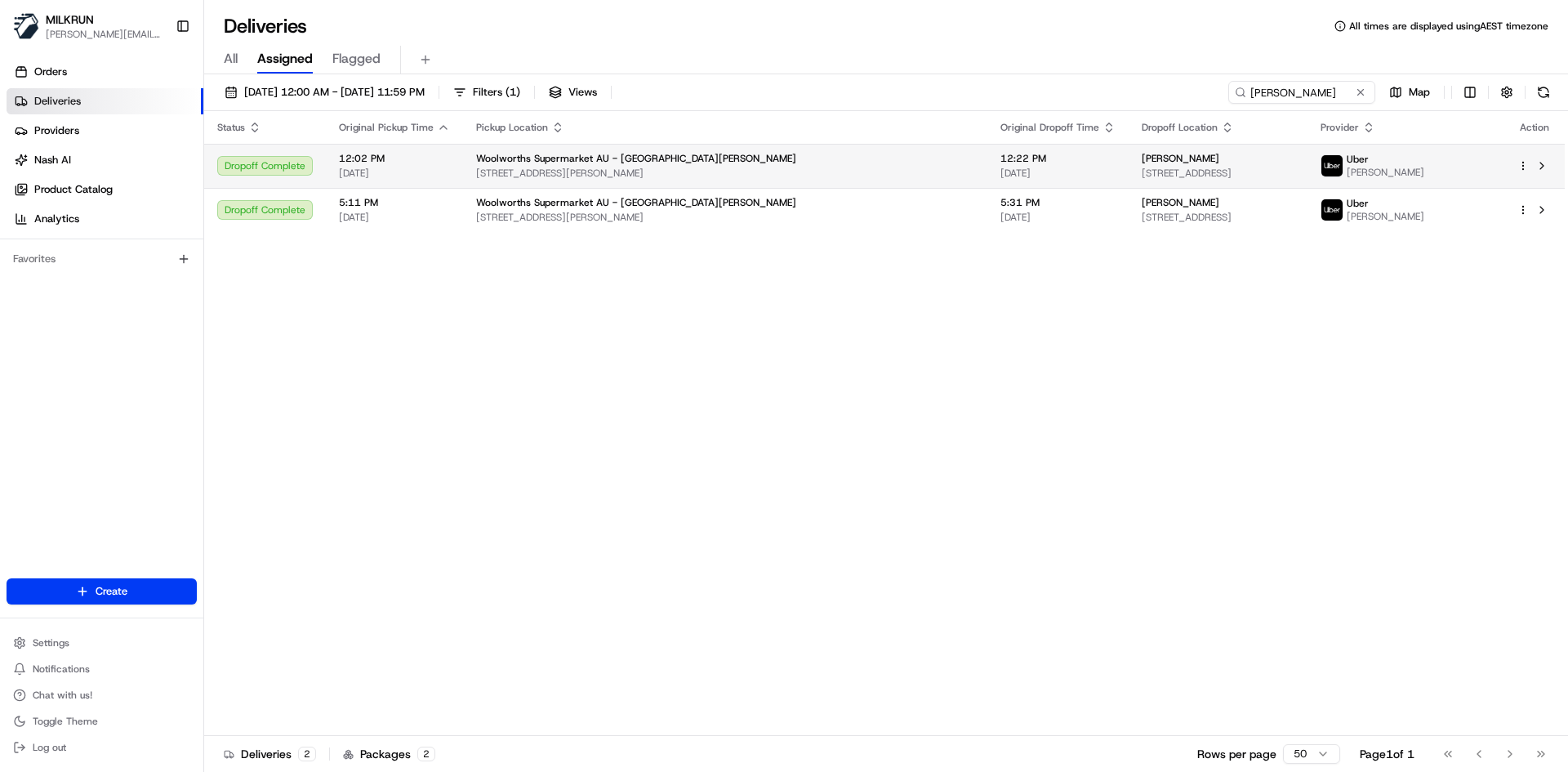
click at [1294, 156] on div "[PERSON_NAME]" at bounding box center [1217, 158] width 153 height 13
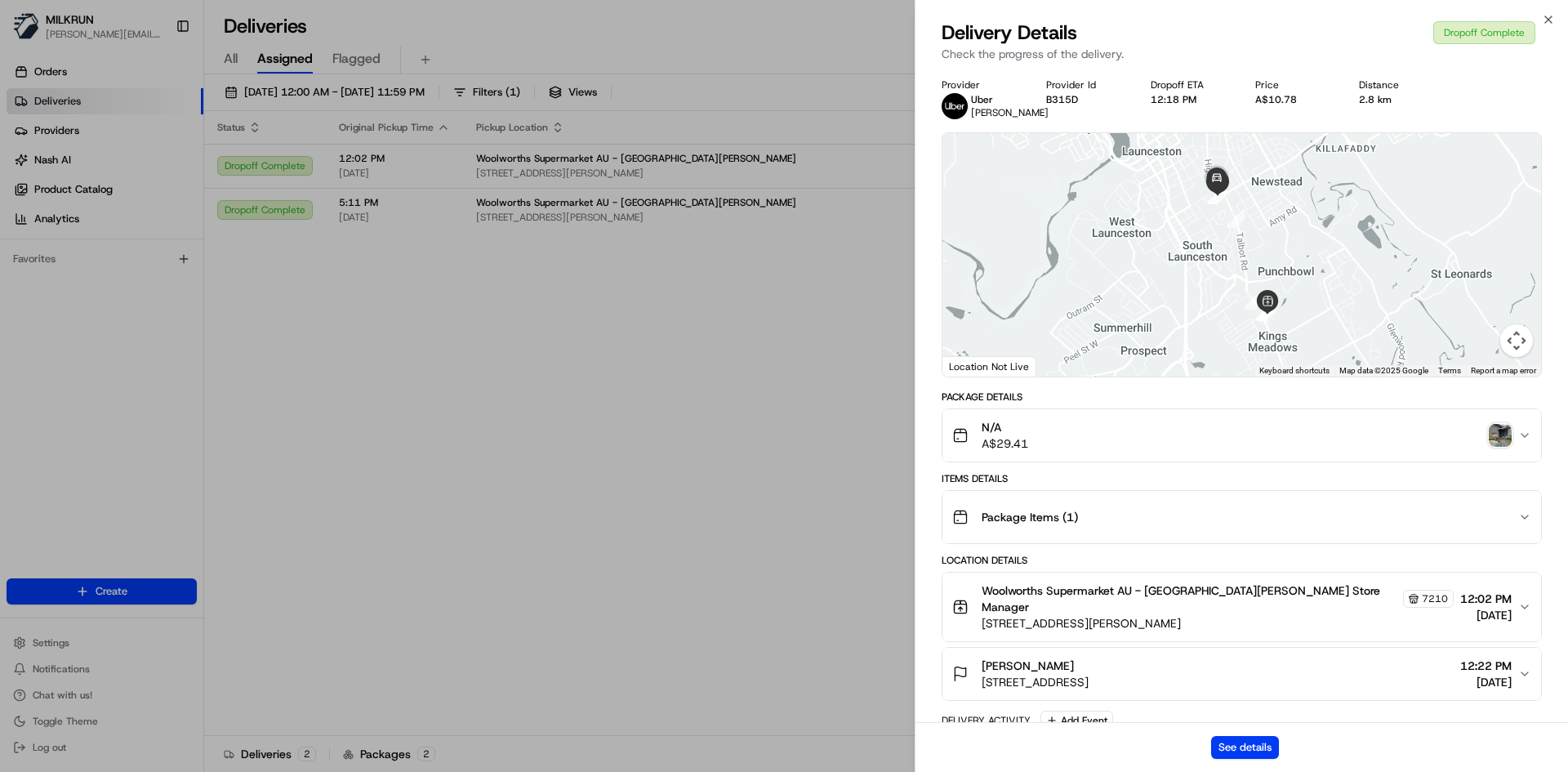
click at [1507, 435] on img "button" at bounding box center [1500, 435] width 23 height 23
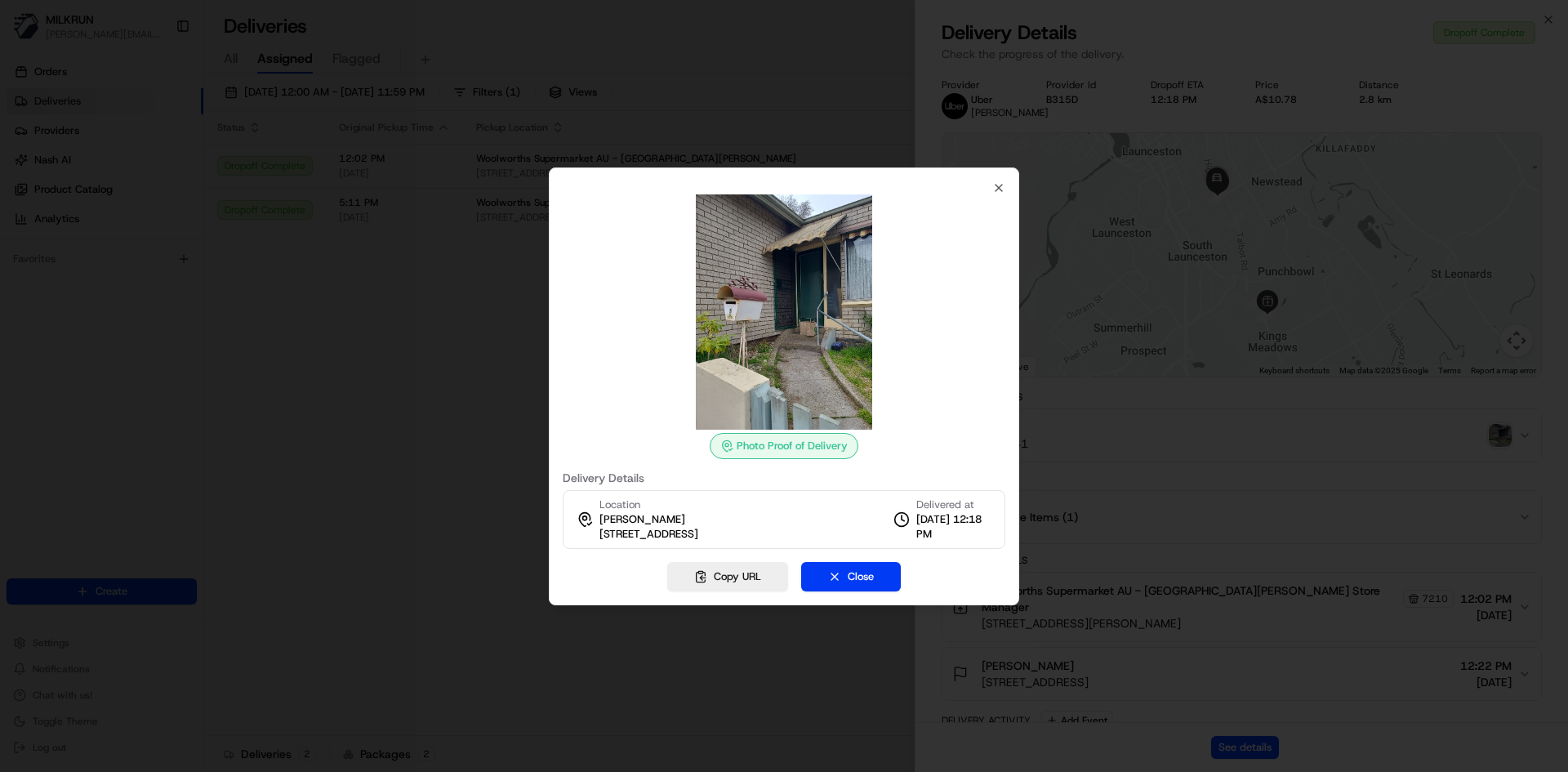
click at [432, 560] on div at bounding box center [784, 386] width 1568 height 772
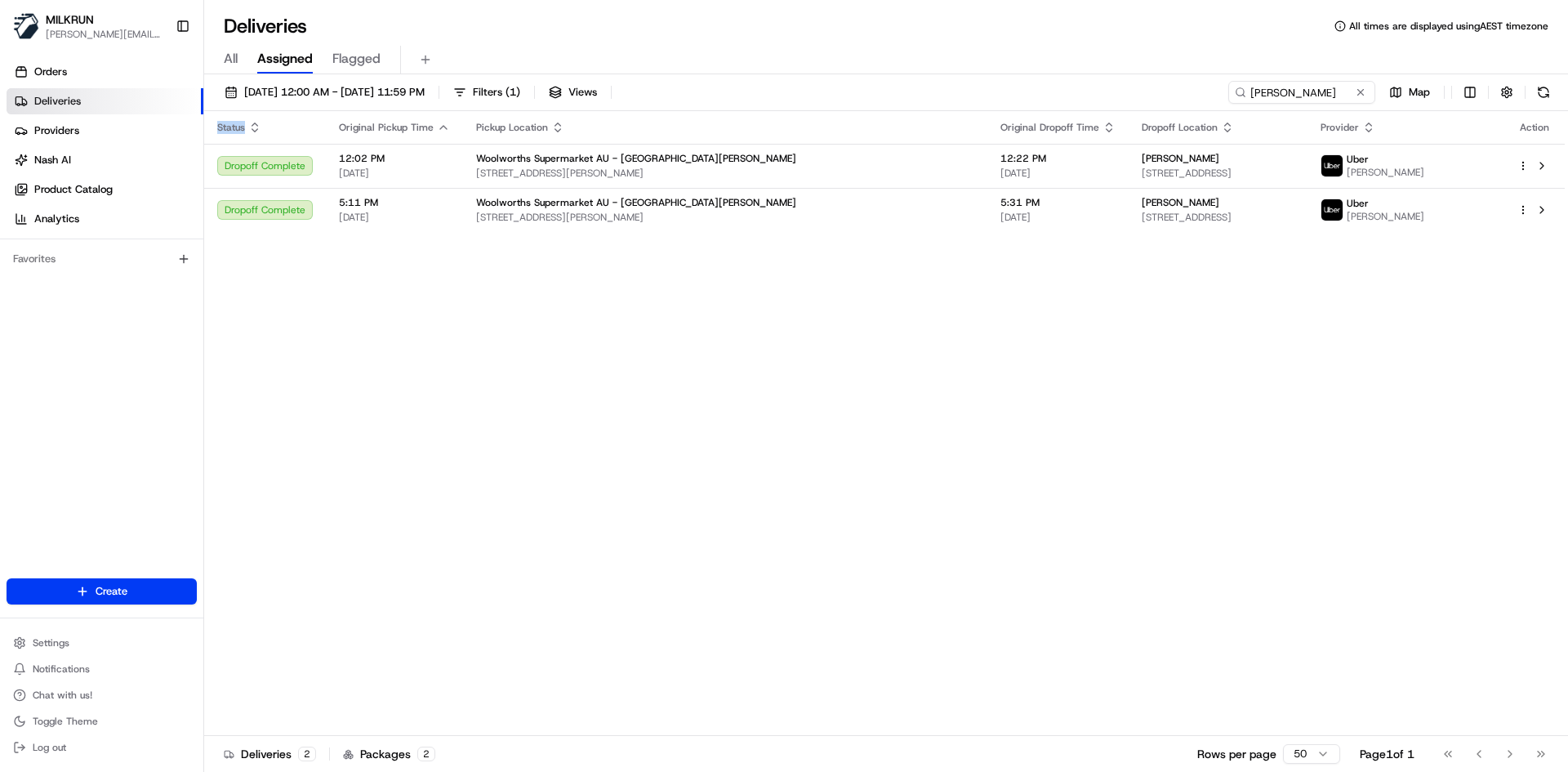
click at [540, 464] on div "Status Original Pickup Time Pickup Location Original Dropoff Time Dropoff Locat…" at bounding box center [884, 423] width 1361 height 624
click at [444, 505] on div "Status Original Pickup Time Pickup Location Original Dropoff Time Dropoff Locat…" at bounding box center [884, 423] width 1361 height 624
drag, startPoint x: 652, startPoint y: 368, endPoint x: 1213, endPoint y: 105, distance: 619.6
click at [655, 366] on div "Status Original Pickup Time Pickup Location Original Dropoff Time Dropoff Locat…" at bounding box center [884, 423] width 1361 height 624
click at [1258, 82] on input "[PERSON_NAME]" at bounding box center [1277, 92] width 196 height 23
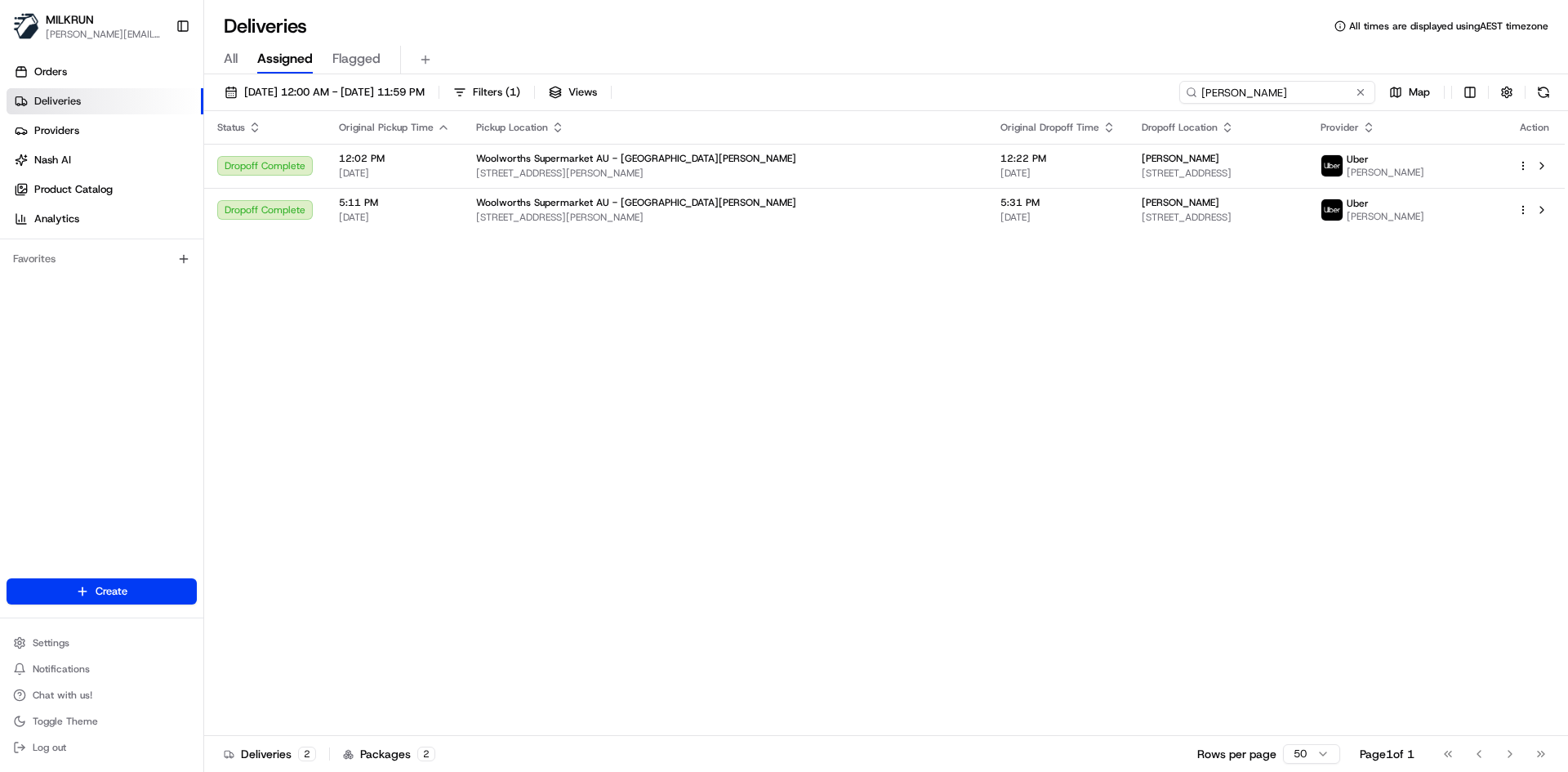
click at [1263, 84] on input "[PERSON_NAME]" at bounding box center [1277, 92] width 196 height 23
paste input "[PERSON_NAME]"
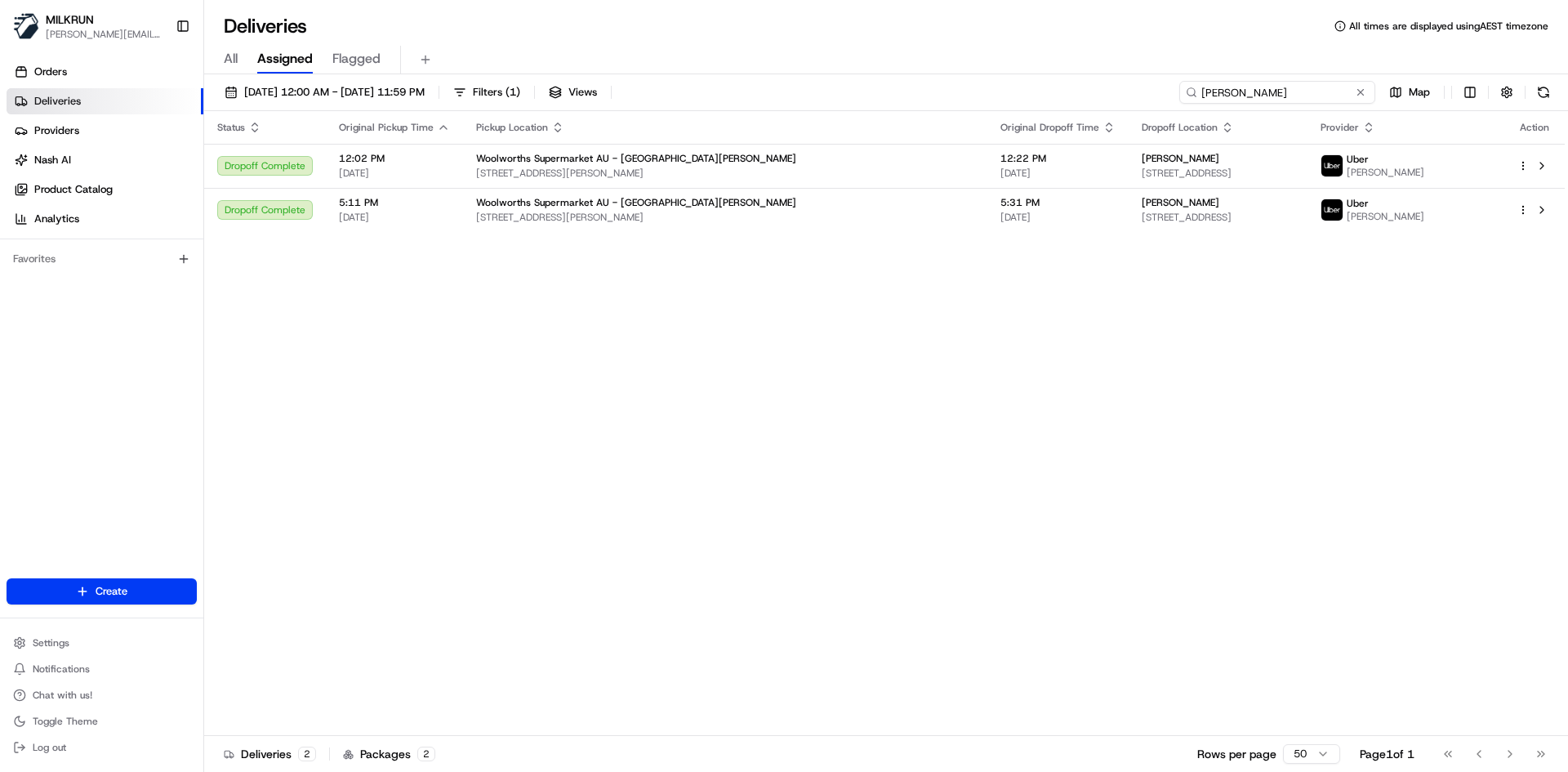
type input "[PERSON_NAME]"
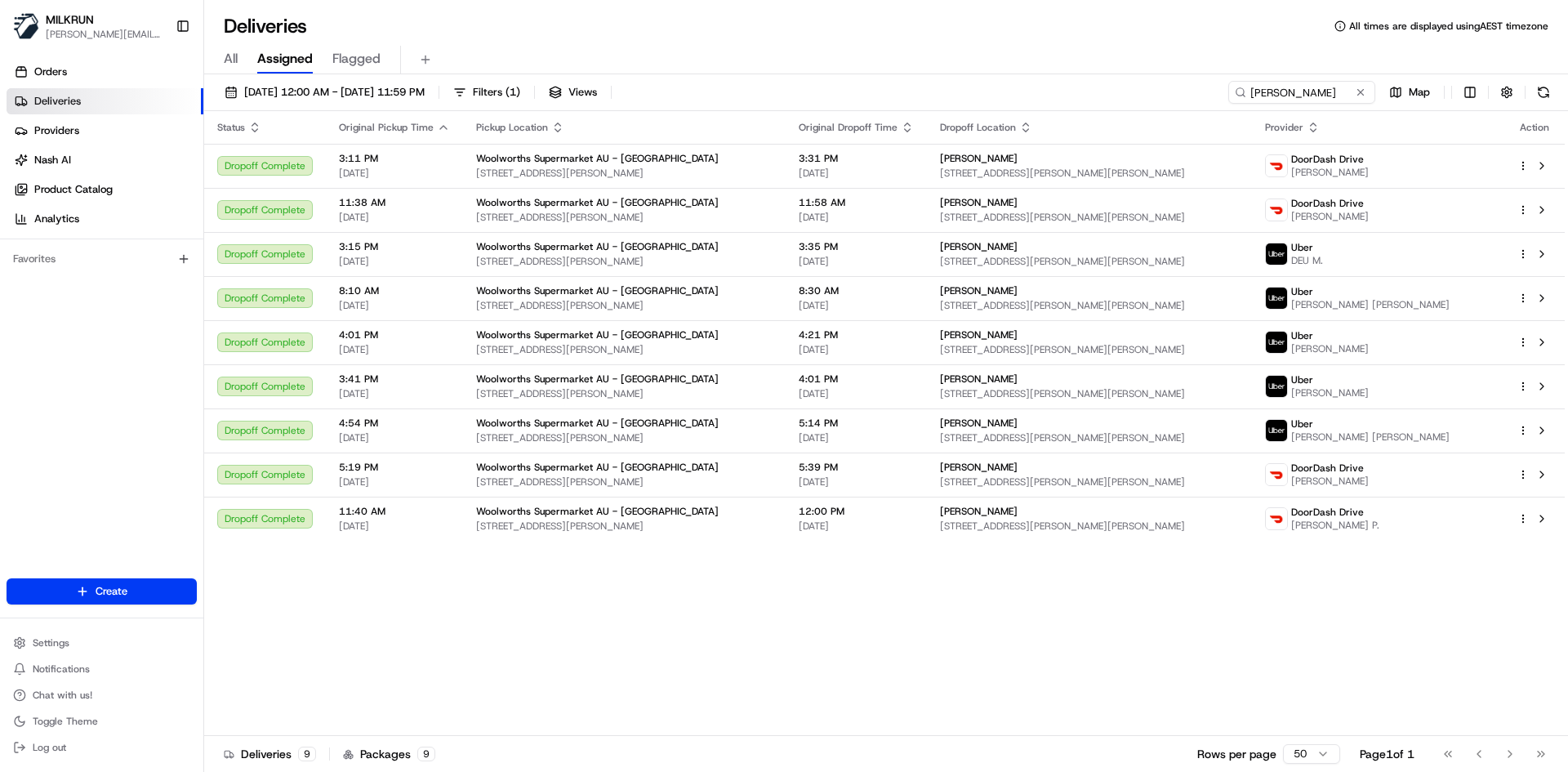
click at [1314, 22] on div "Deliveries All times are displayed using AEST timezone" at bounding box center [886, 26] width 1364 height 26
click at [863, 659] on div "Status Original Pickup Time Pickup Location Original Dropoff Time Dropoff Locat…" at bounding box center [884, 423] width 1361 height 624
click at [1170, 521] on span "[STREET_ADDRESS][PERSON_NAME][PERSON_NAME]" at bounding box center [1089, 525] width 299 height 13
